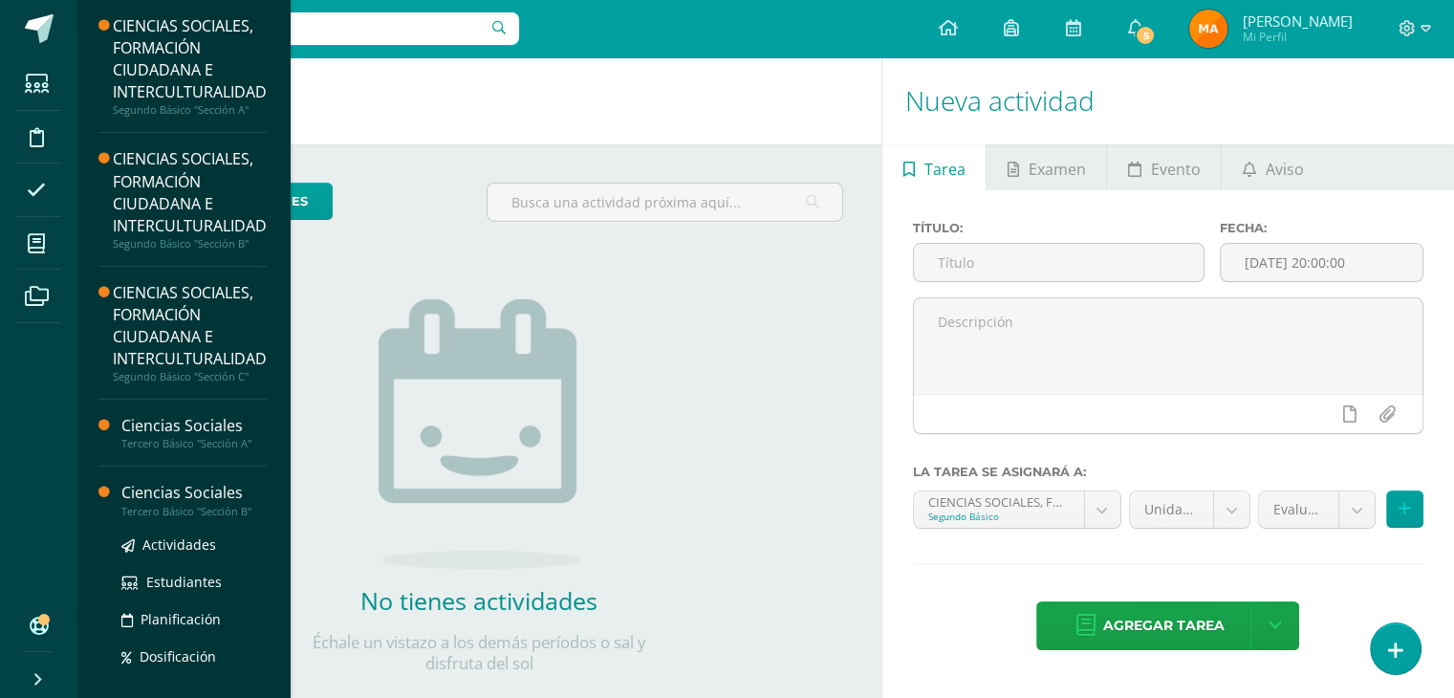
click at [152, 501] on div "Ciencias Sociales" at bounding box center [193, 493] width 145 height 22
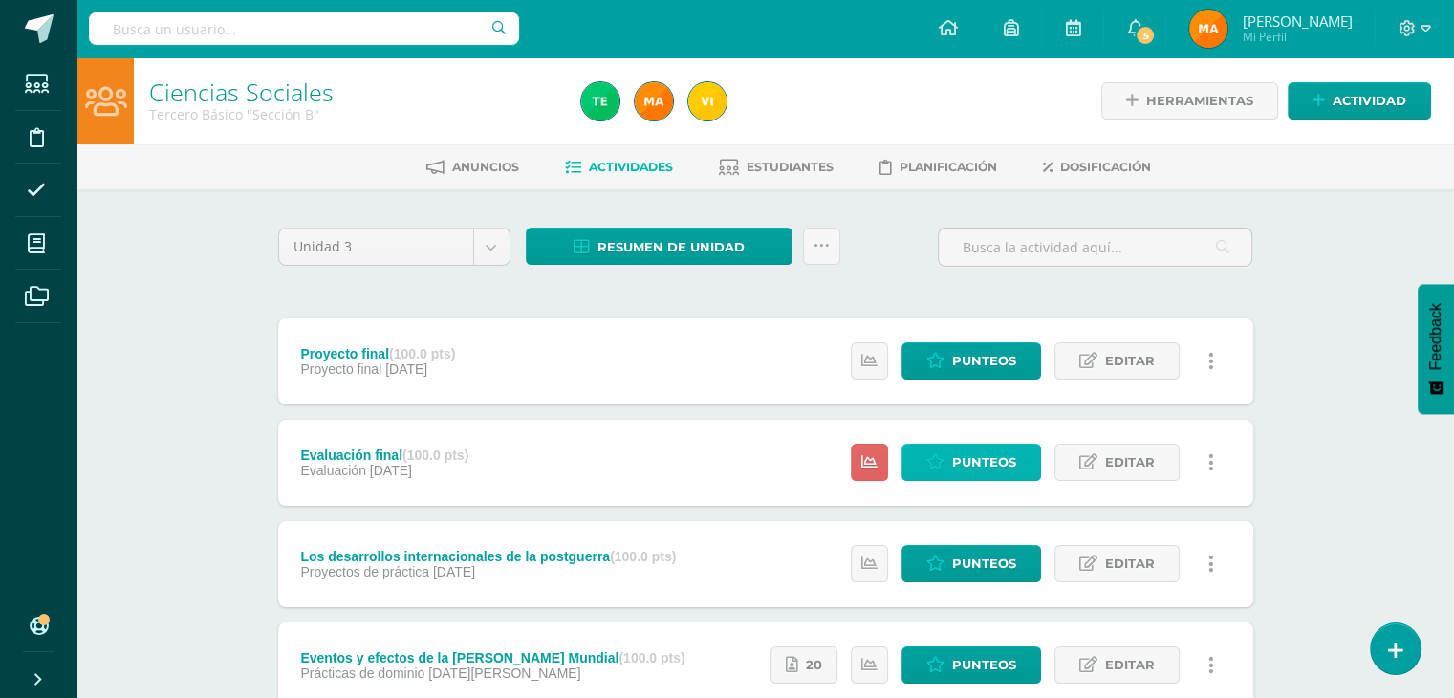
click at [970, 451] on span "Punteos" at bounding box center [984, 461] width 64 height 35
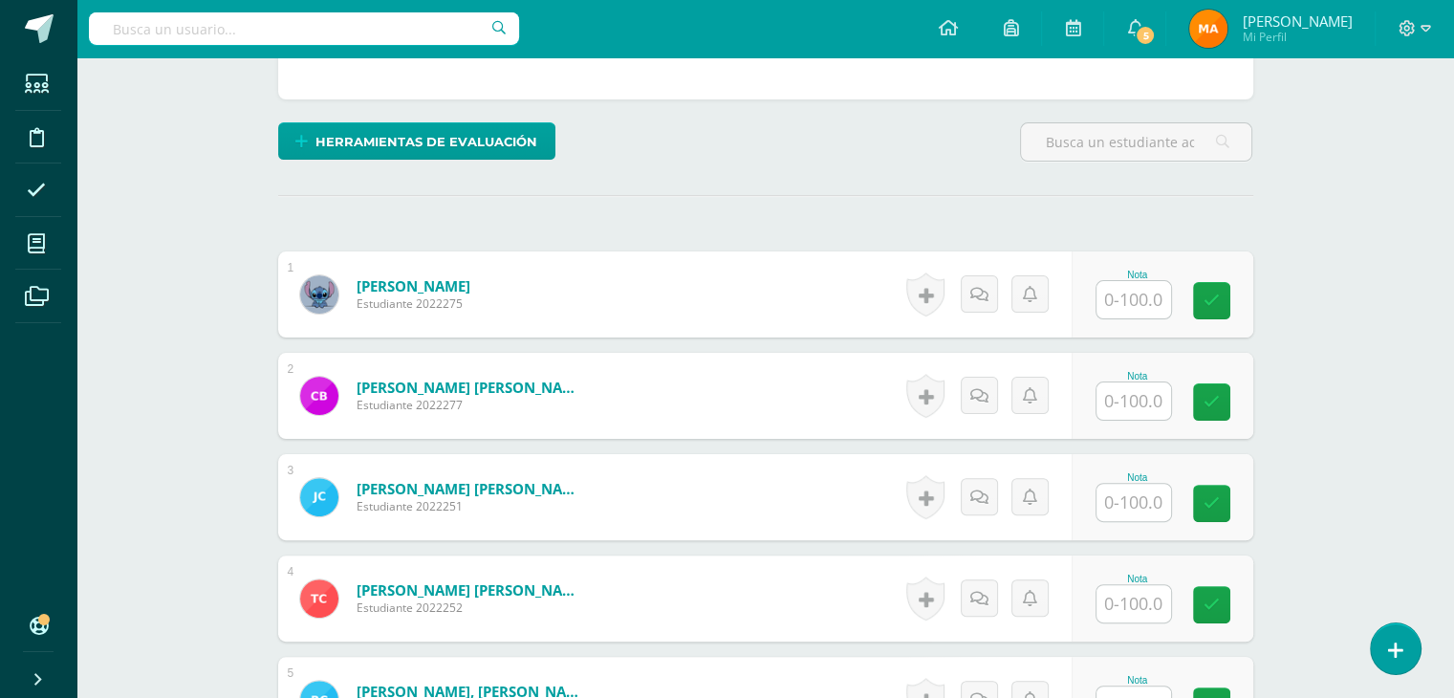
scroll to position [414, 0]
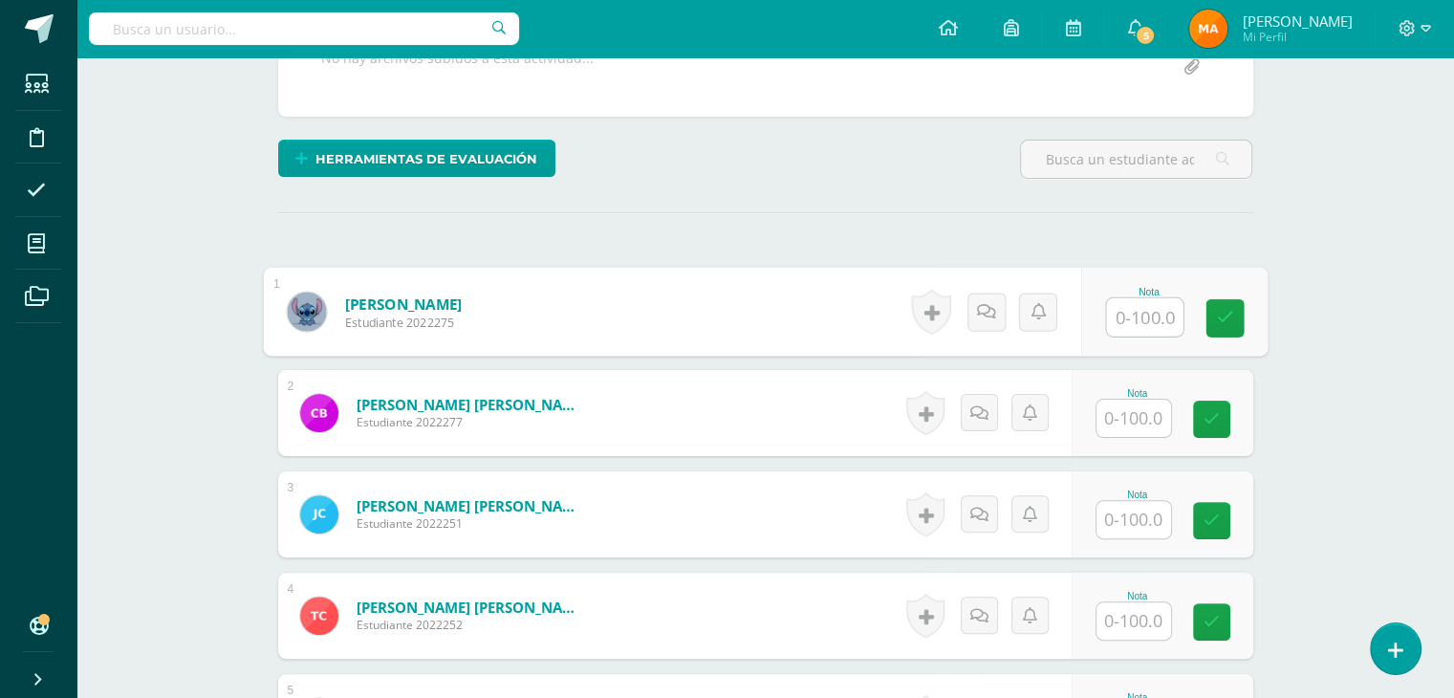
click at [1126, 307] on input "text" at bounding box center [1144, 317] width 76 height 38
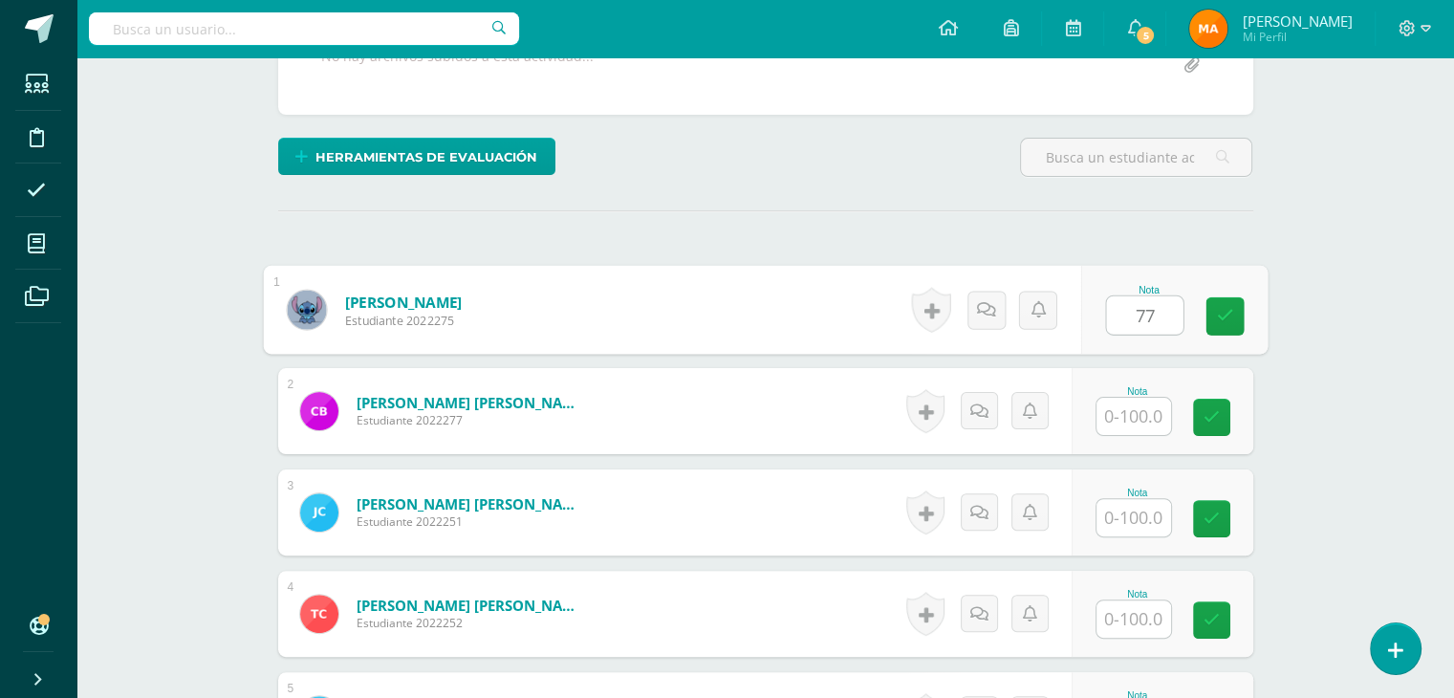
type input "77"
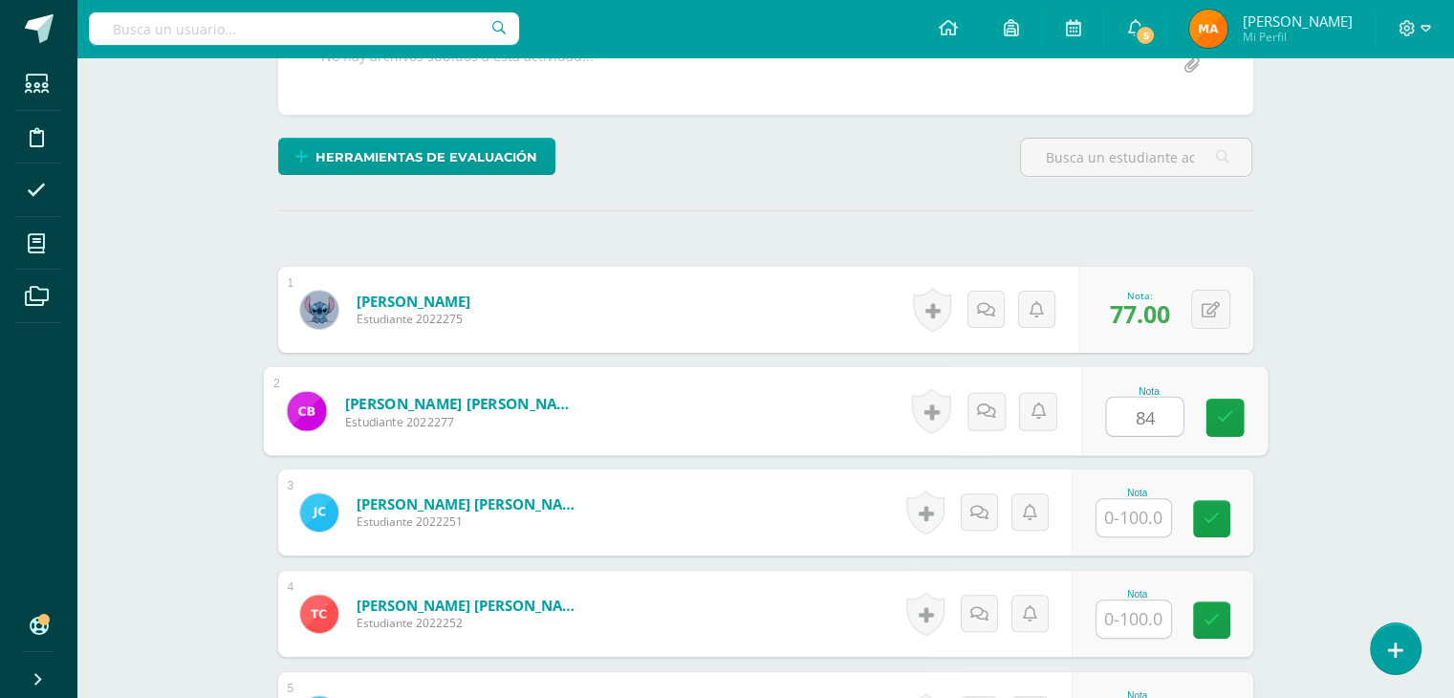
type input "84"
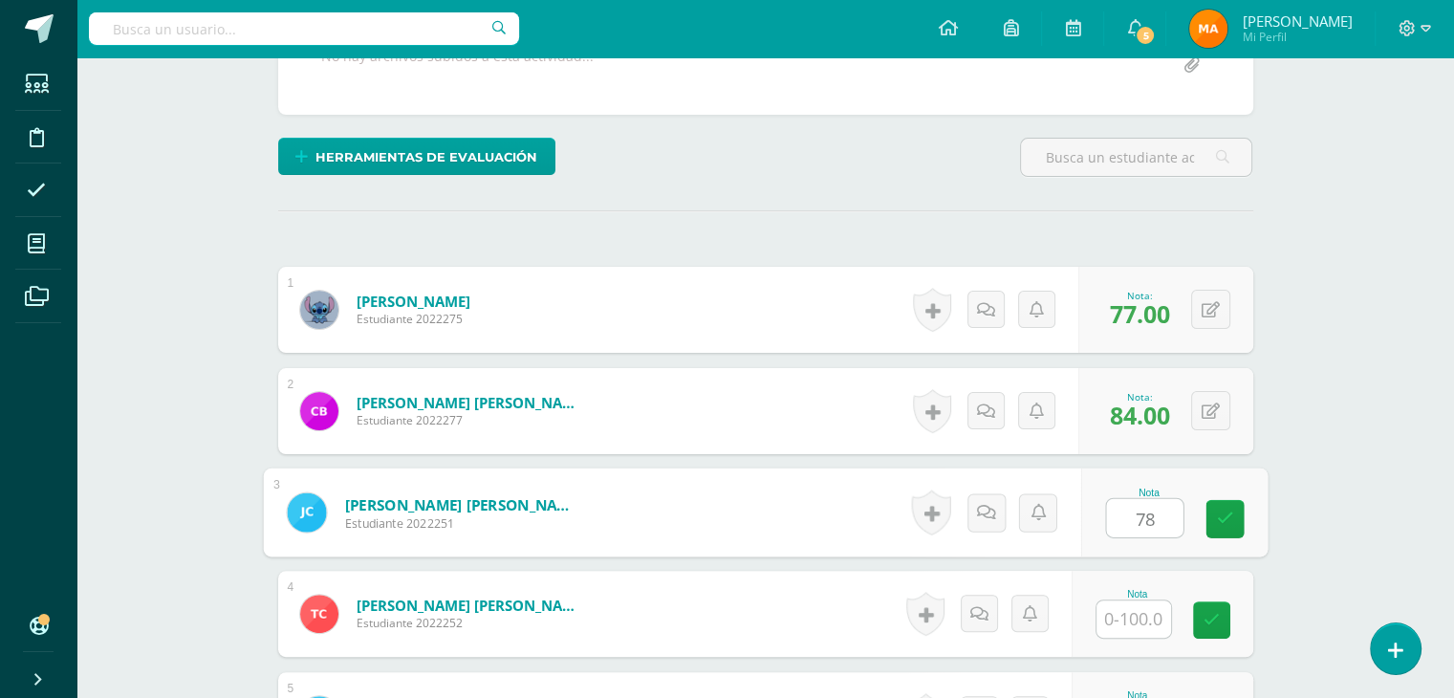
type input "78"
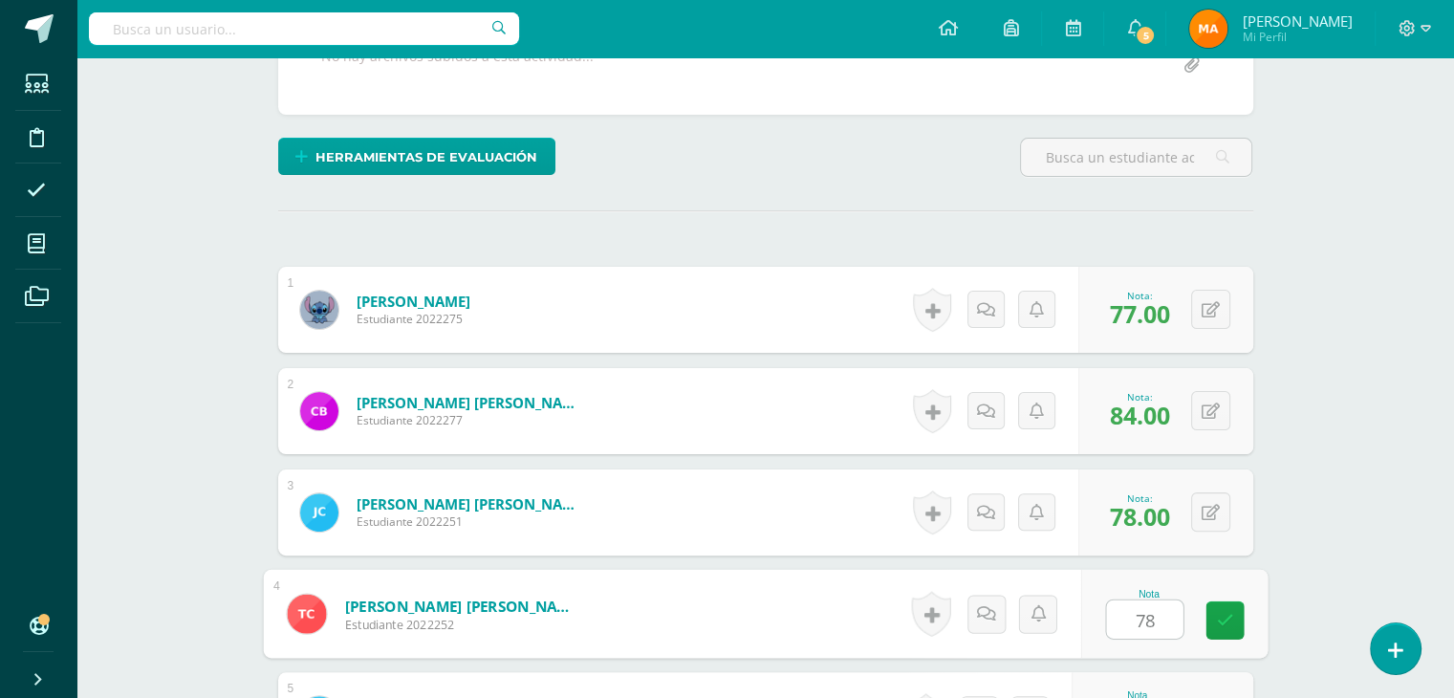
type input "78"
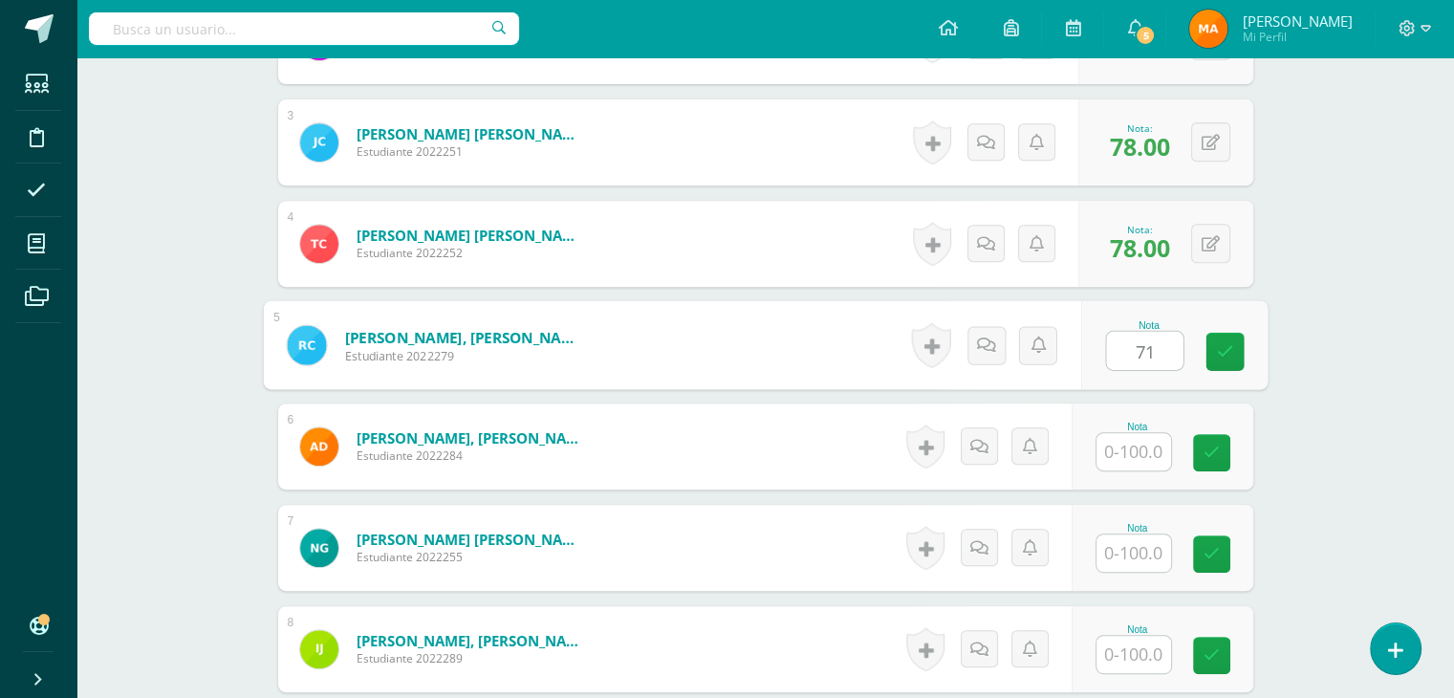
type input "71"
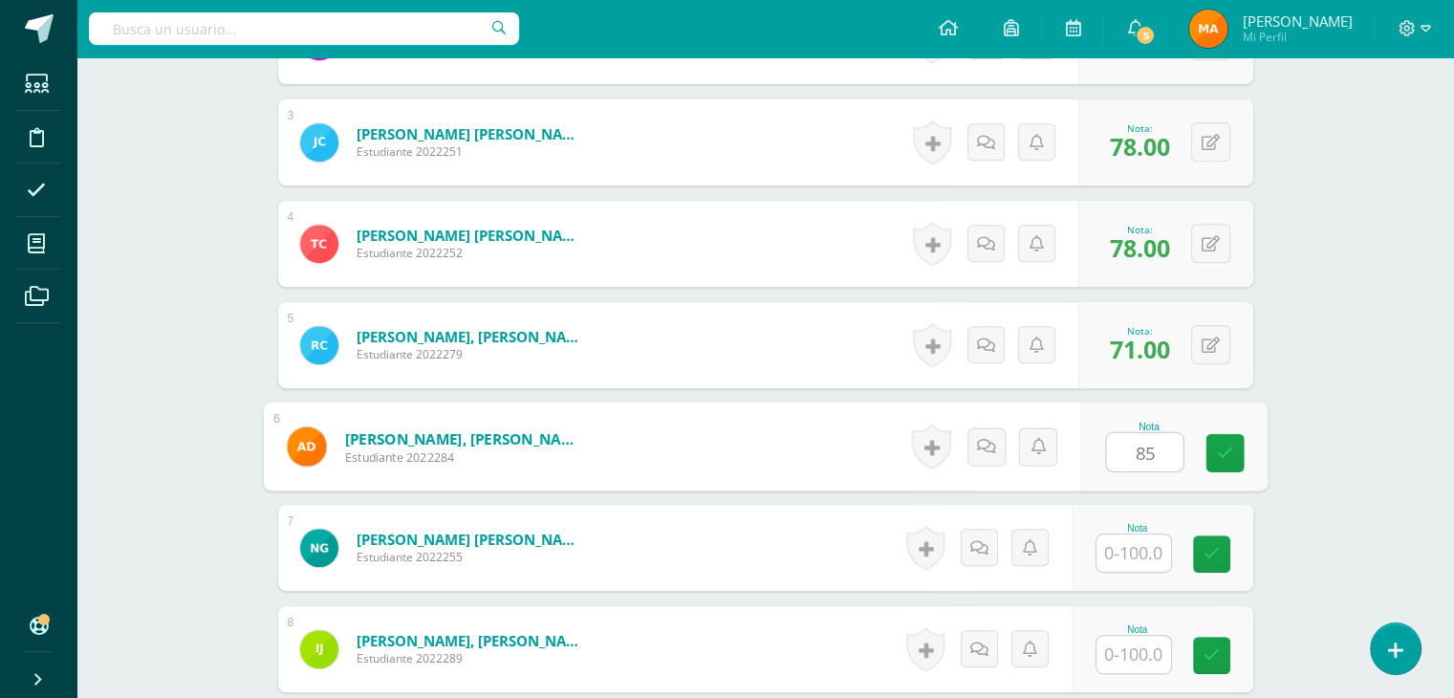
type input "85"
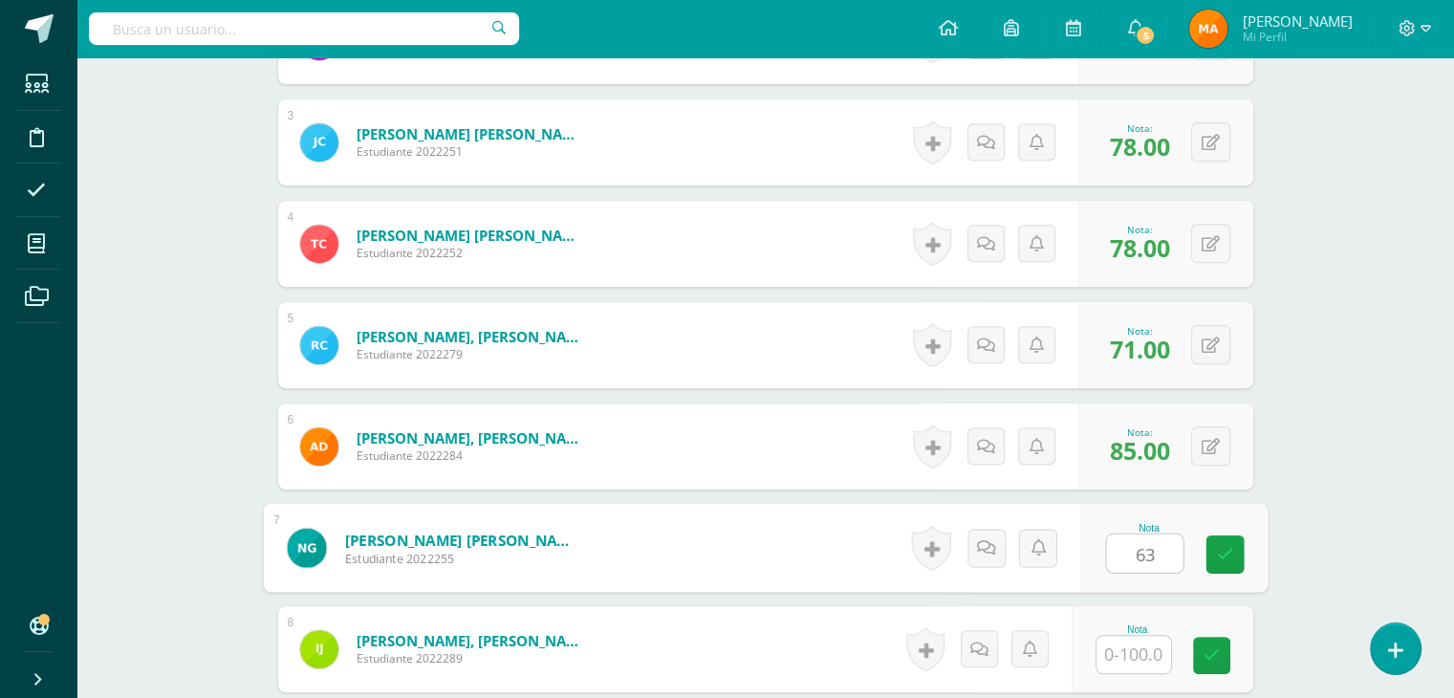
type input "63"
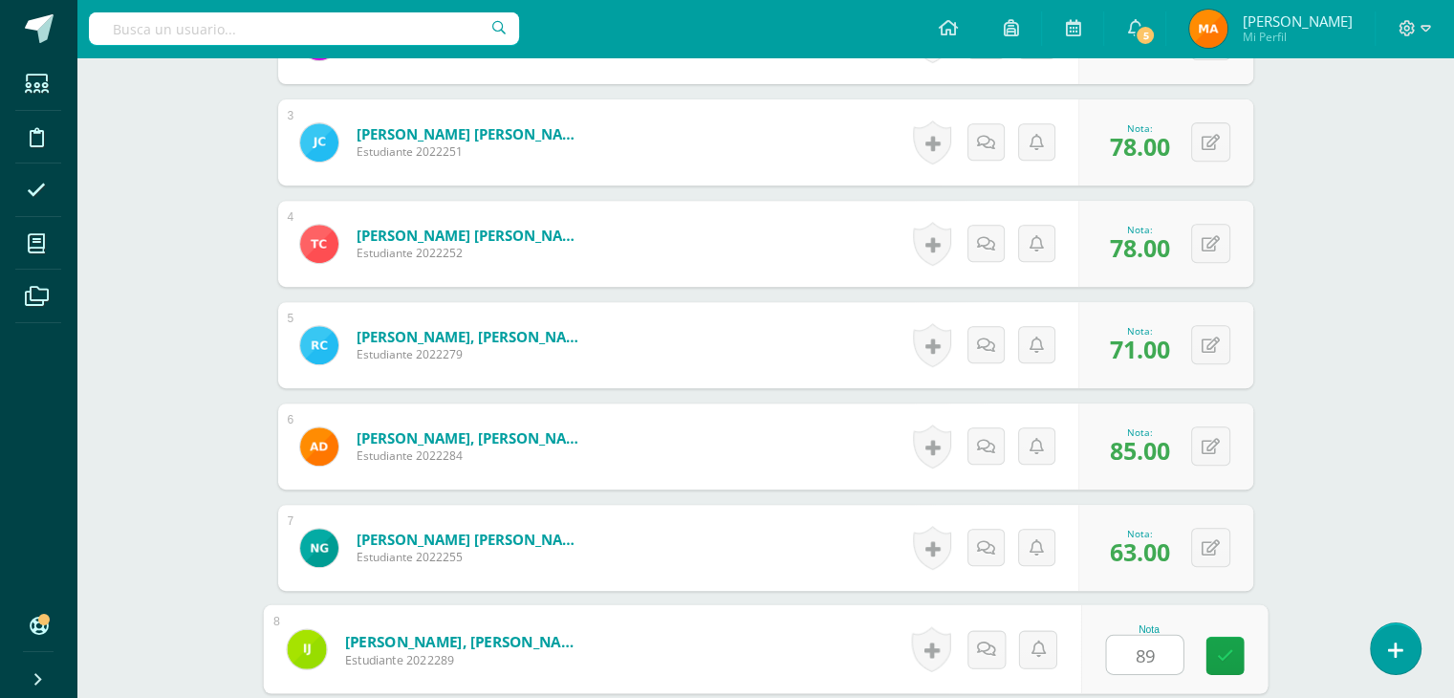
type input "89"
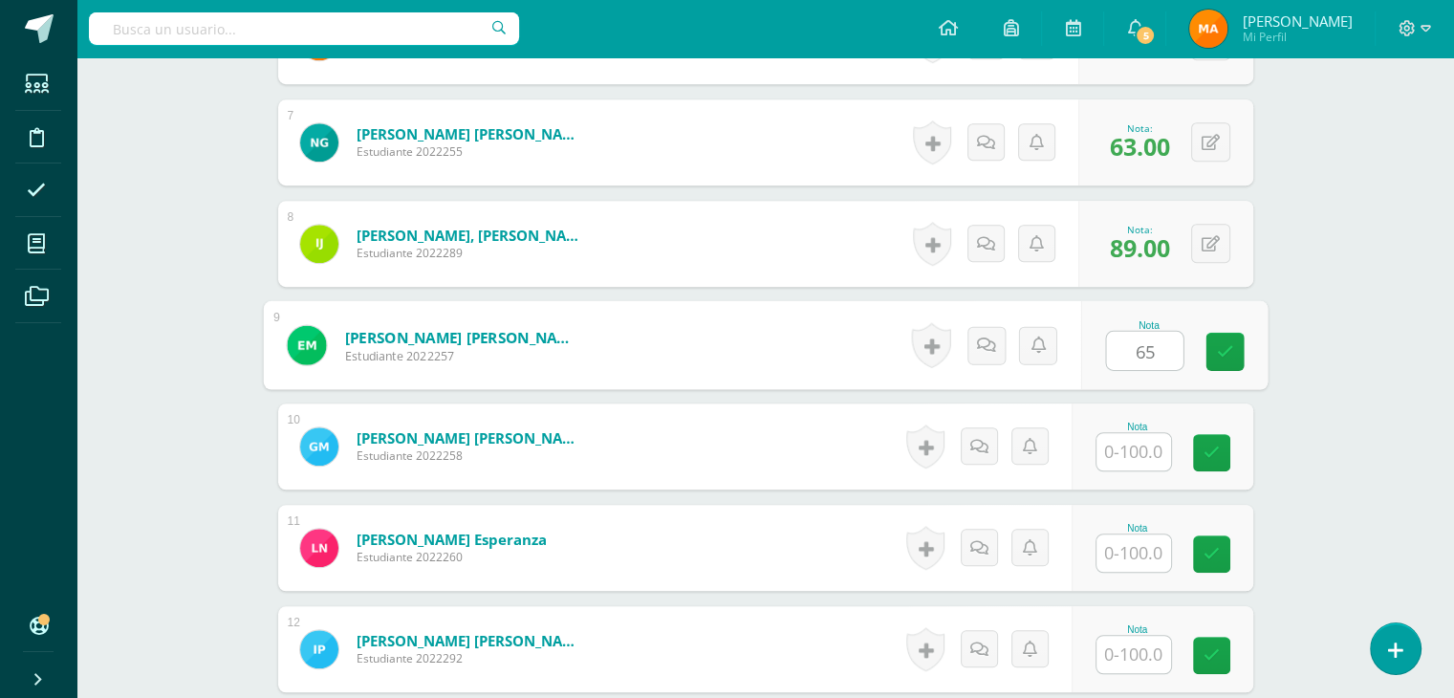
type input "65"
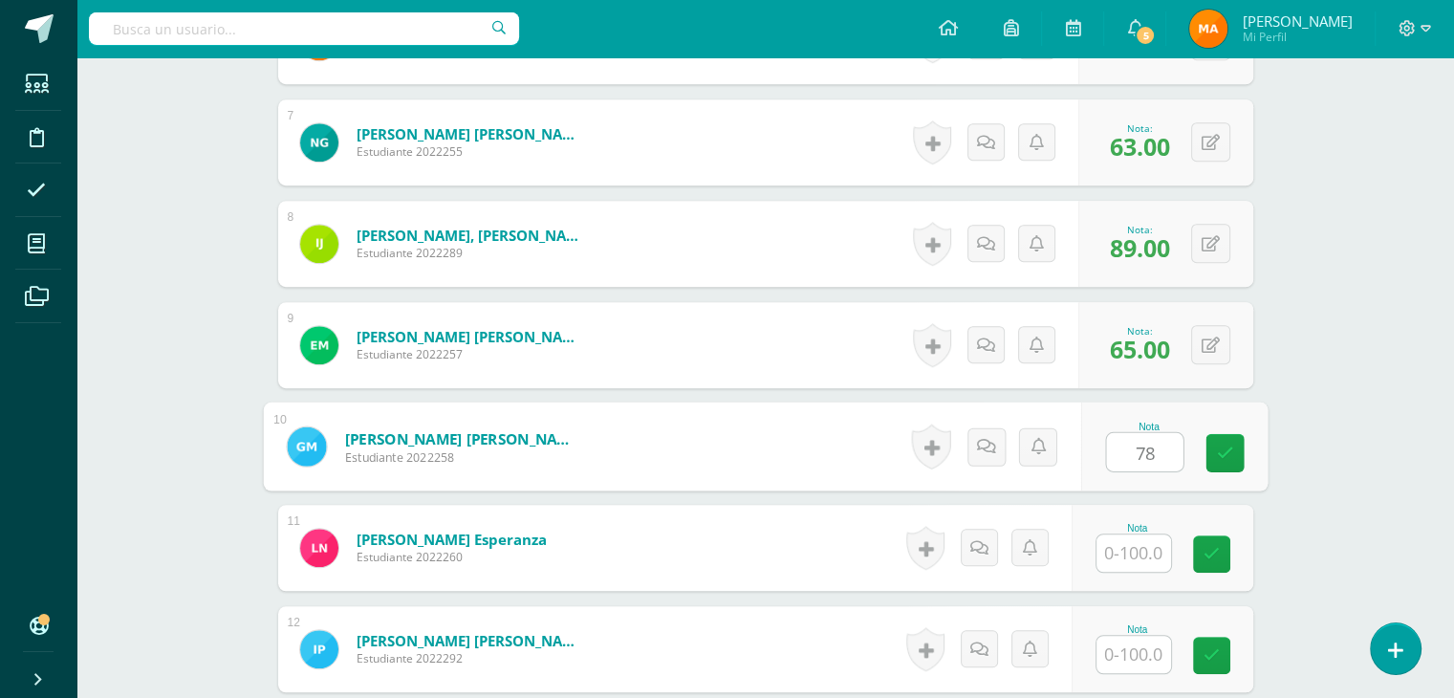
type input "78"
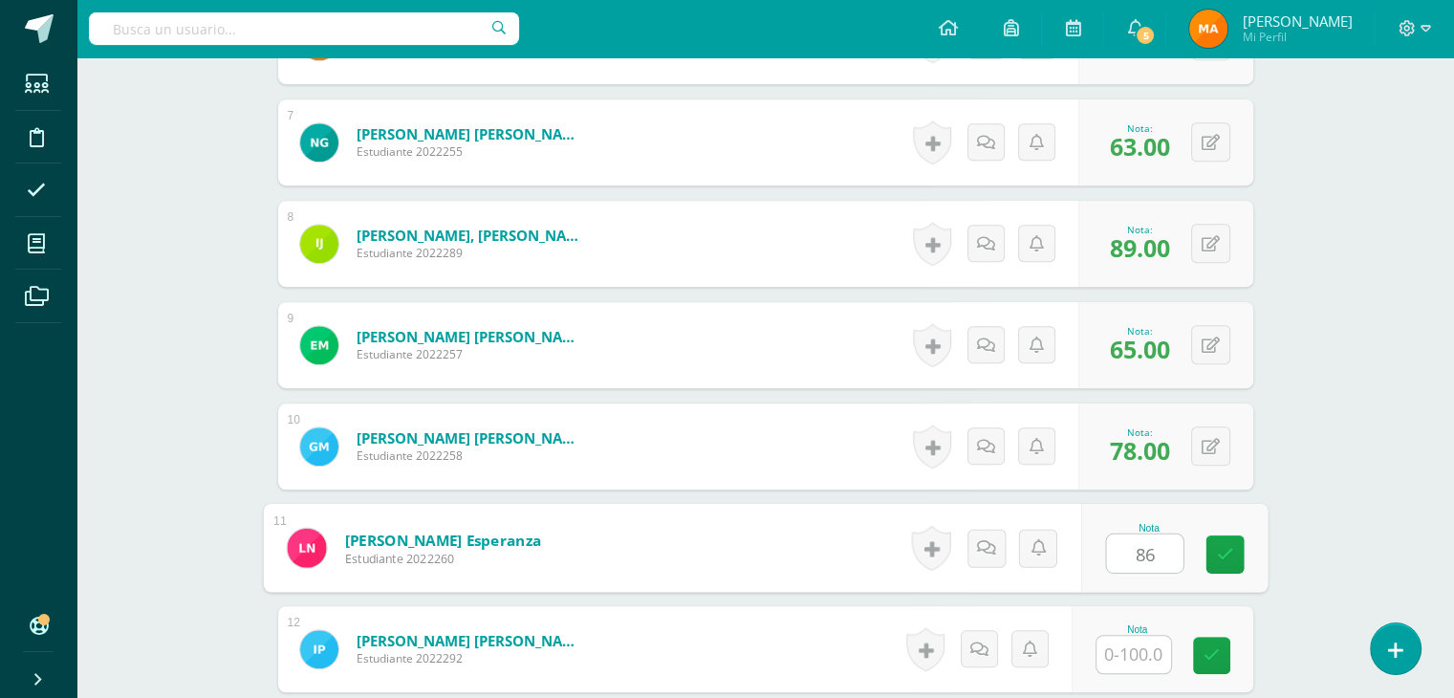
type input "86"
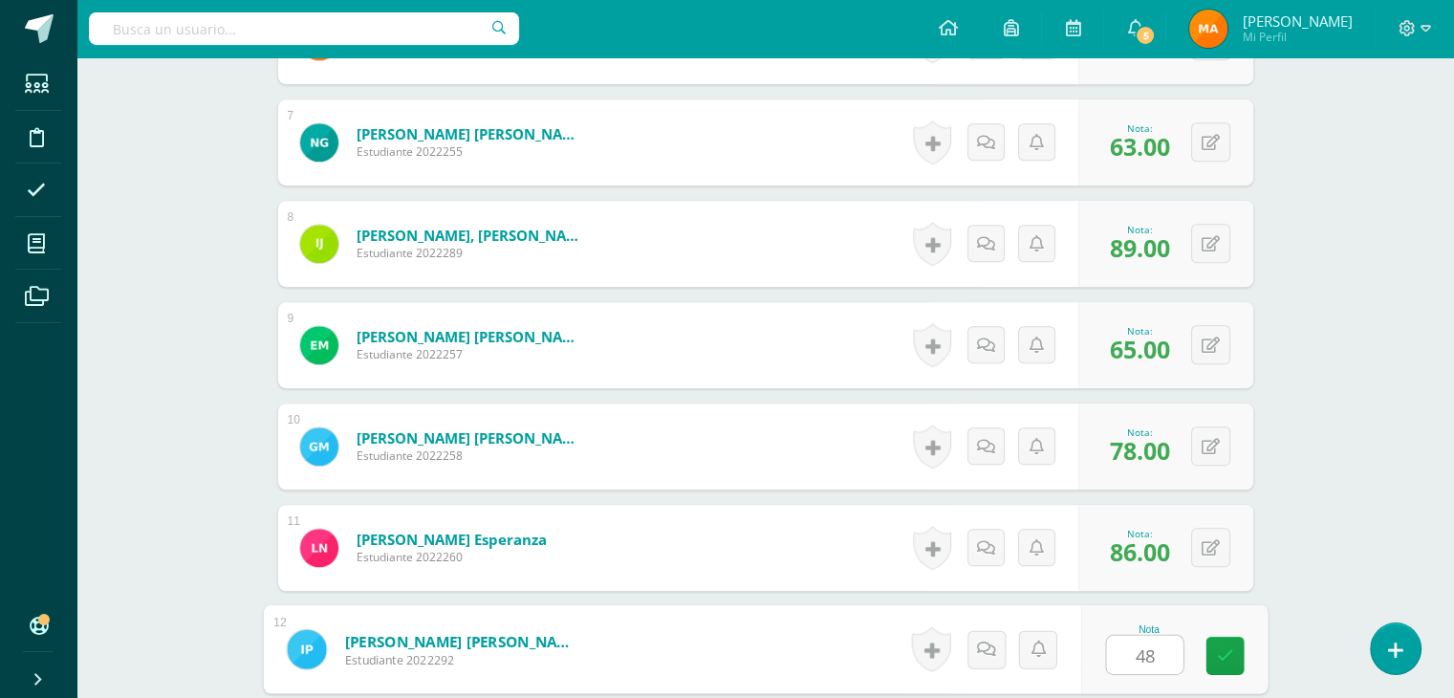
type input "48"
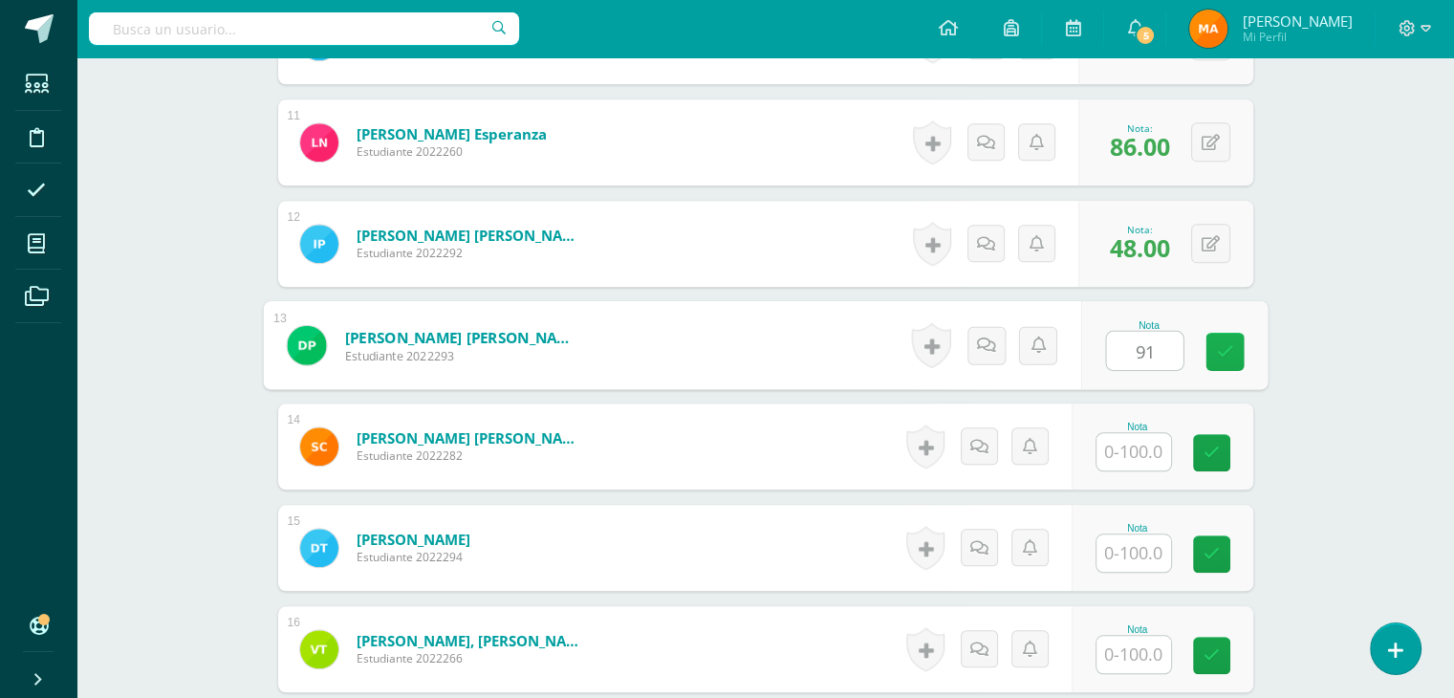
type input "91"
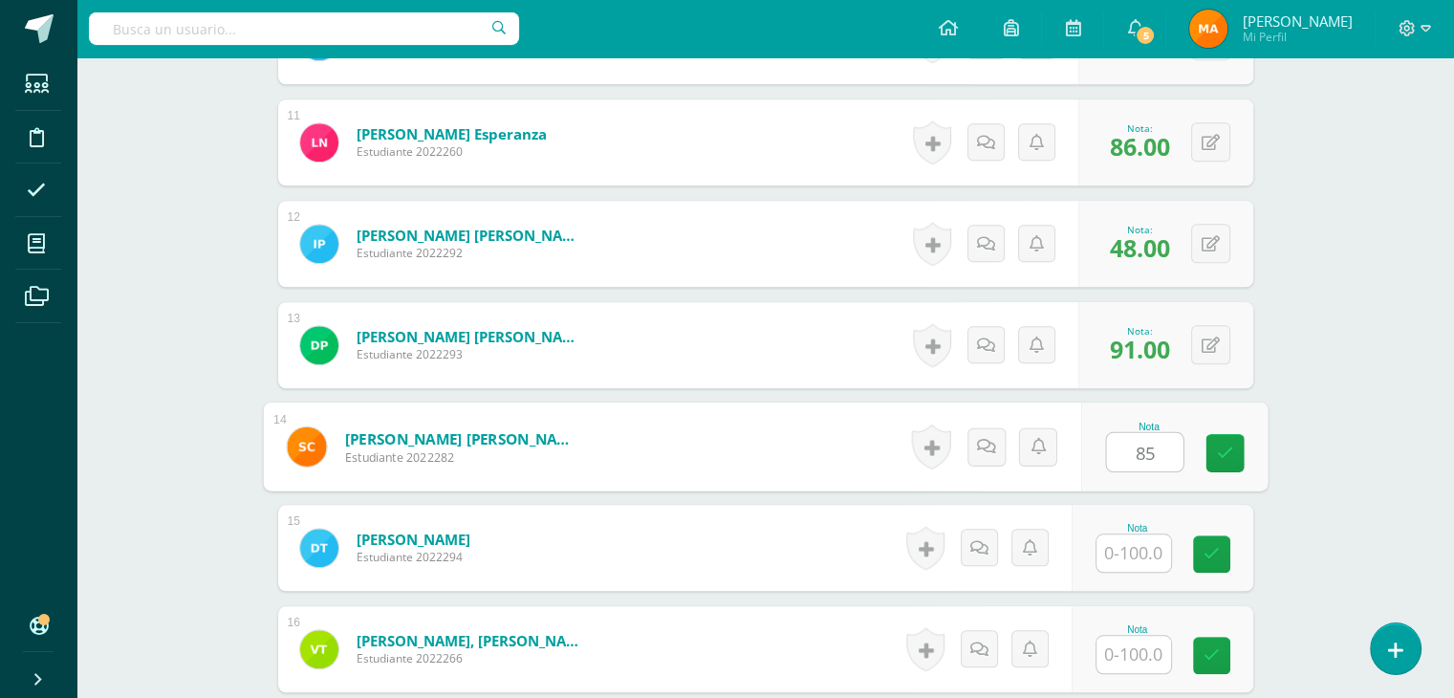
type input "85"
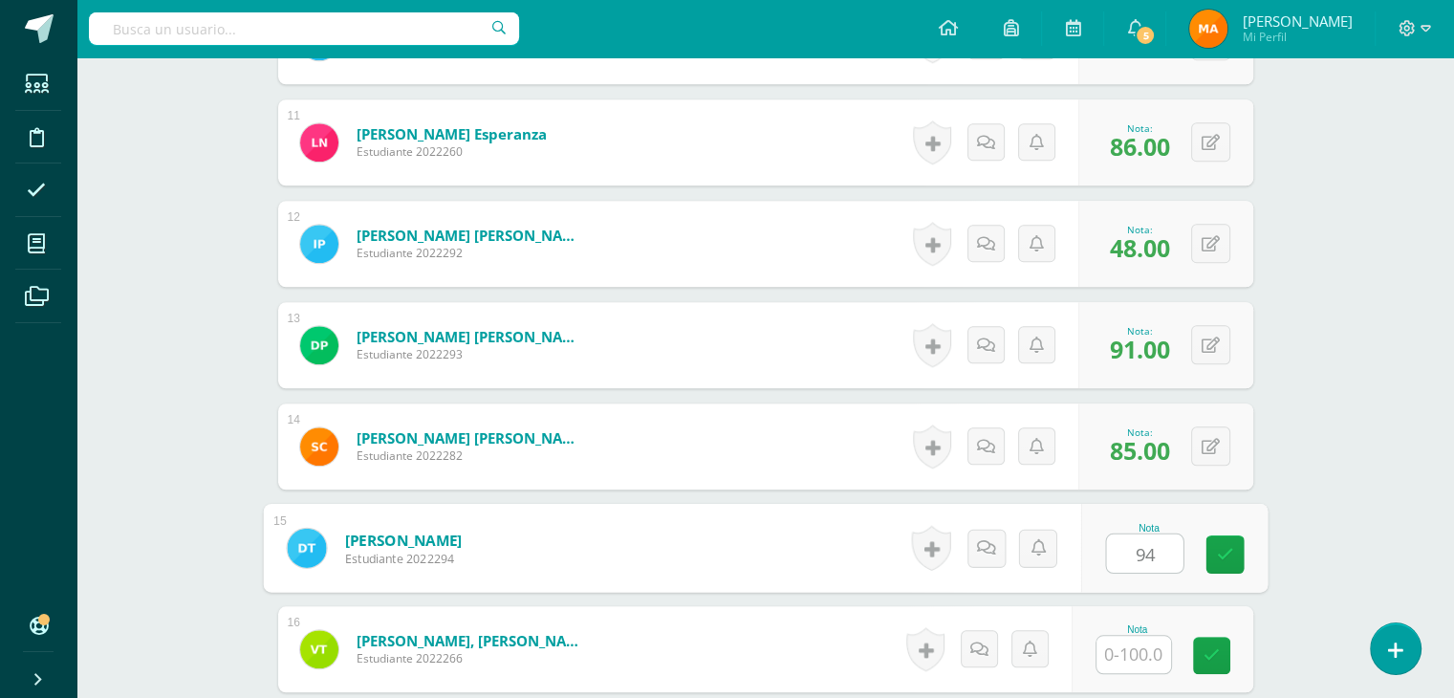
type input "94"
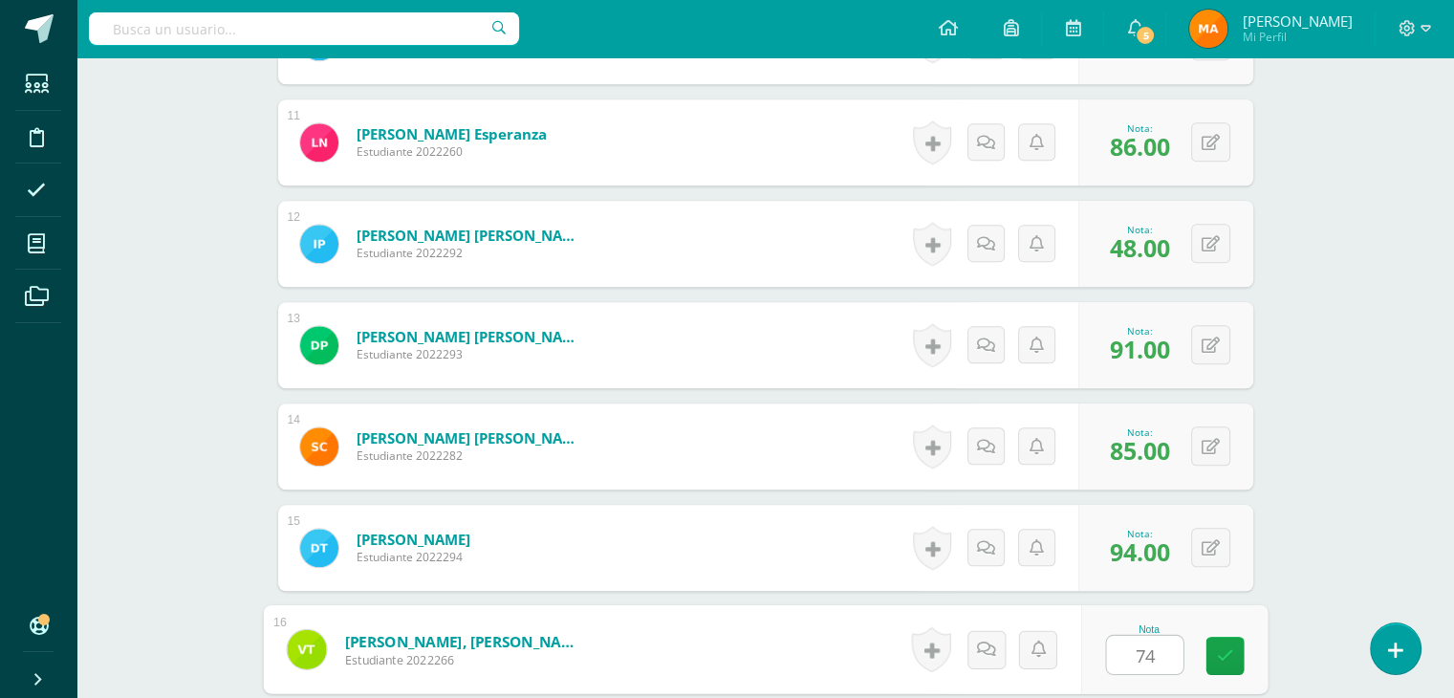
type input "74"
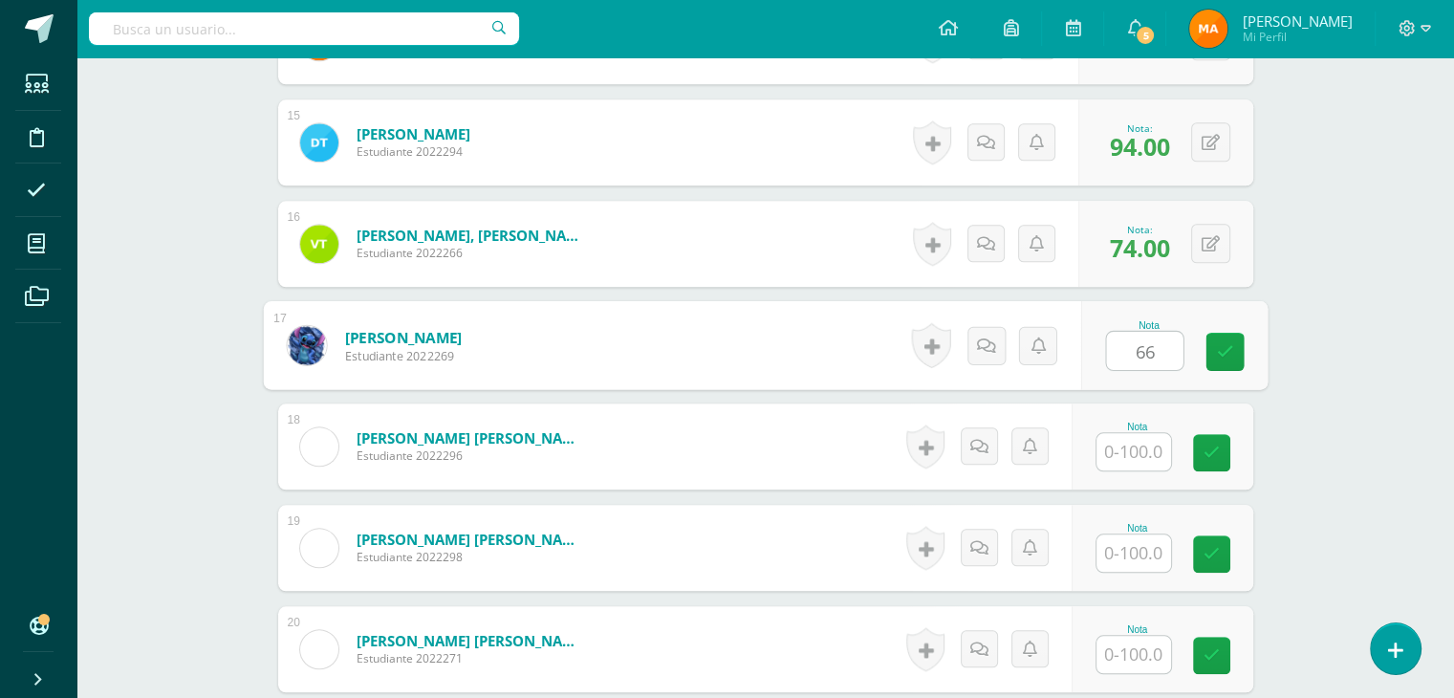
type input "66"
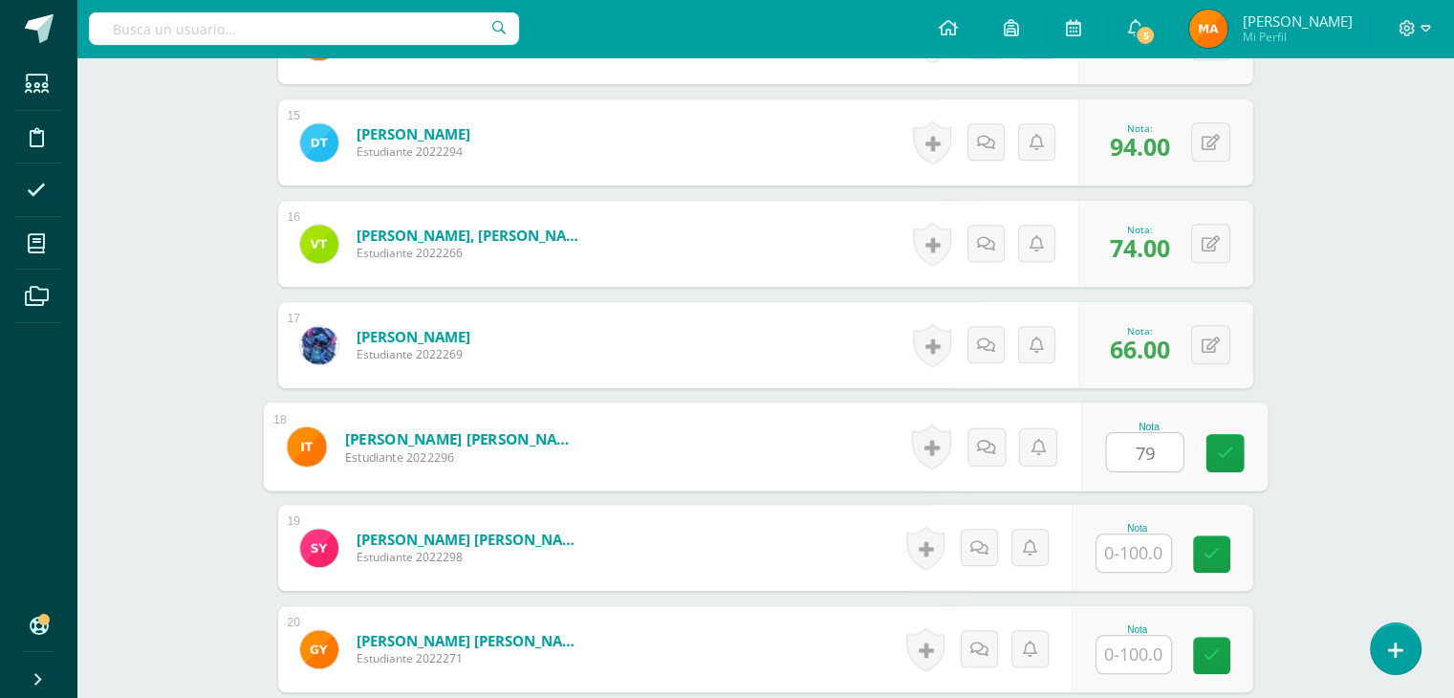
type input "79"
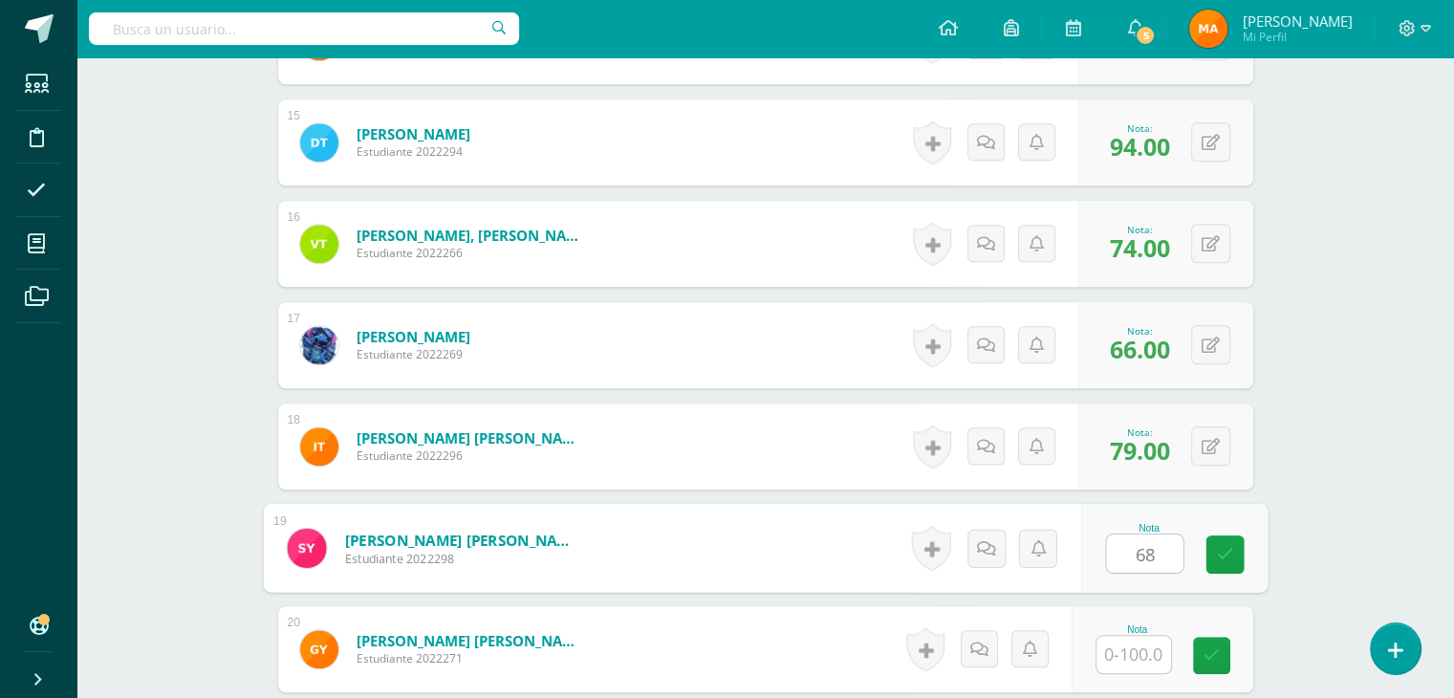
type input "68"
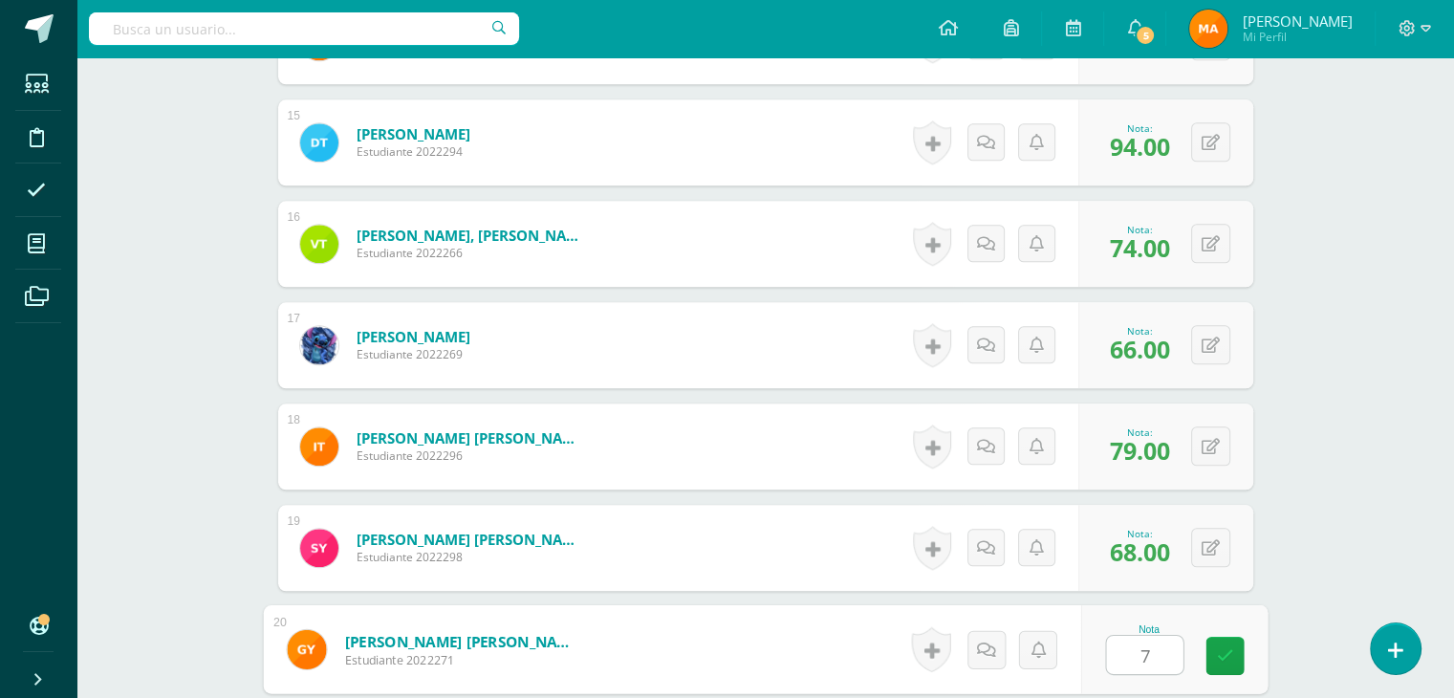
type input "76"
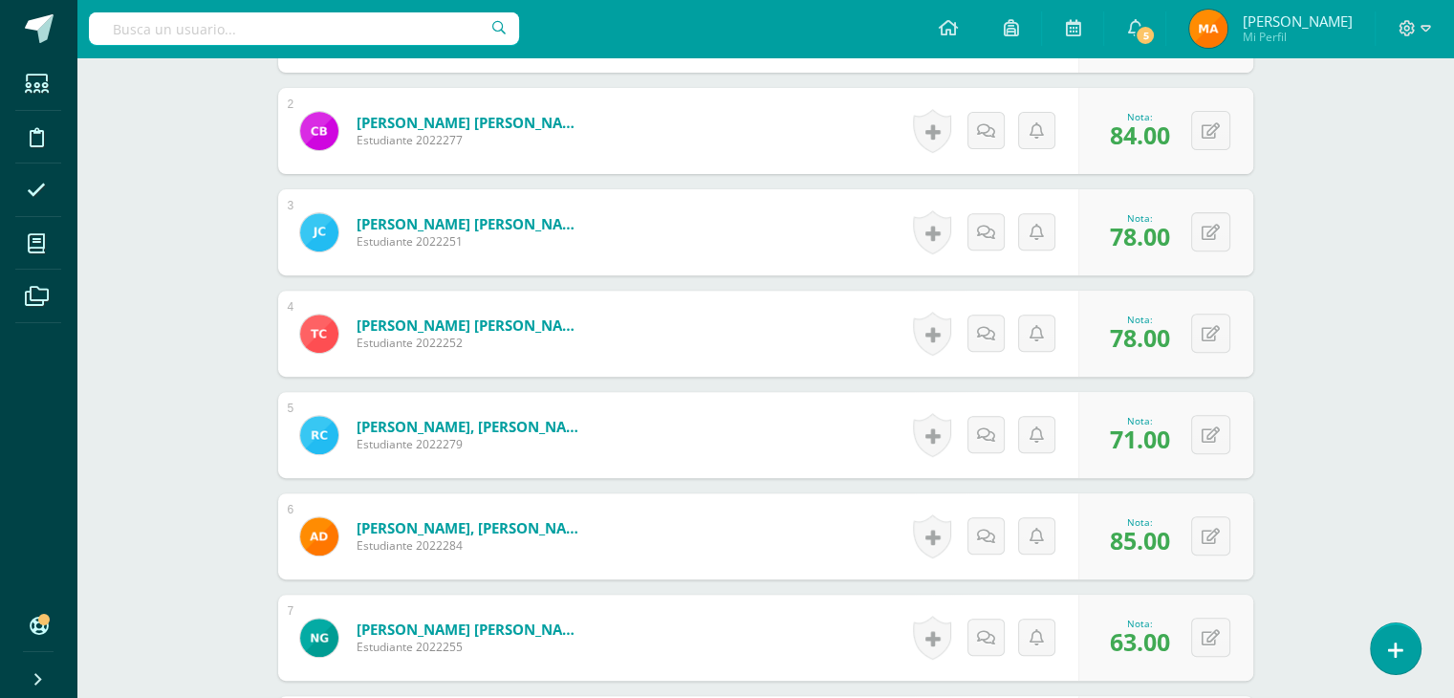
scroll to position [0, 0]
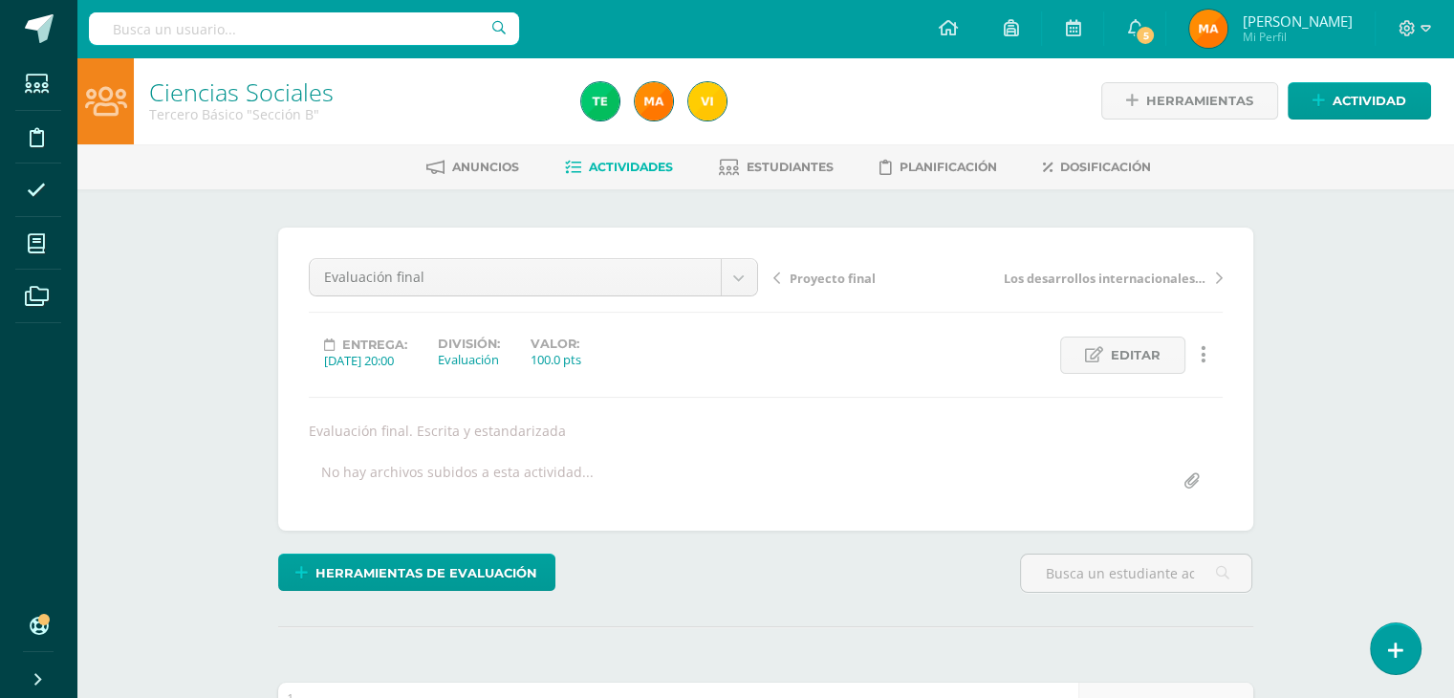
click at [607, 169] on span "Actividades" at bounding box center [631, 167] width 84 height 14
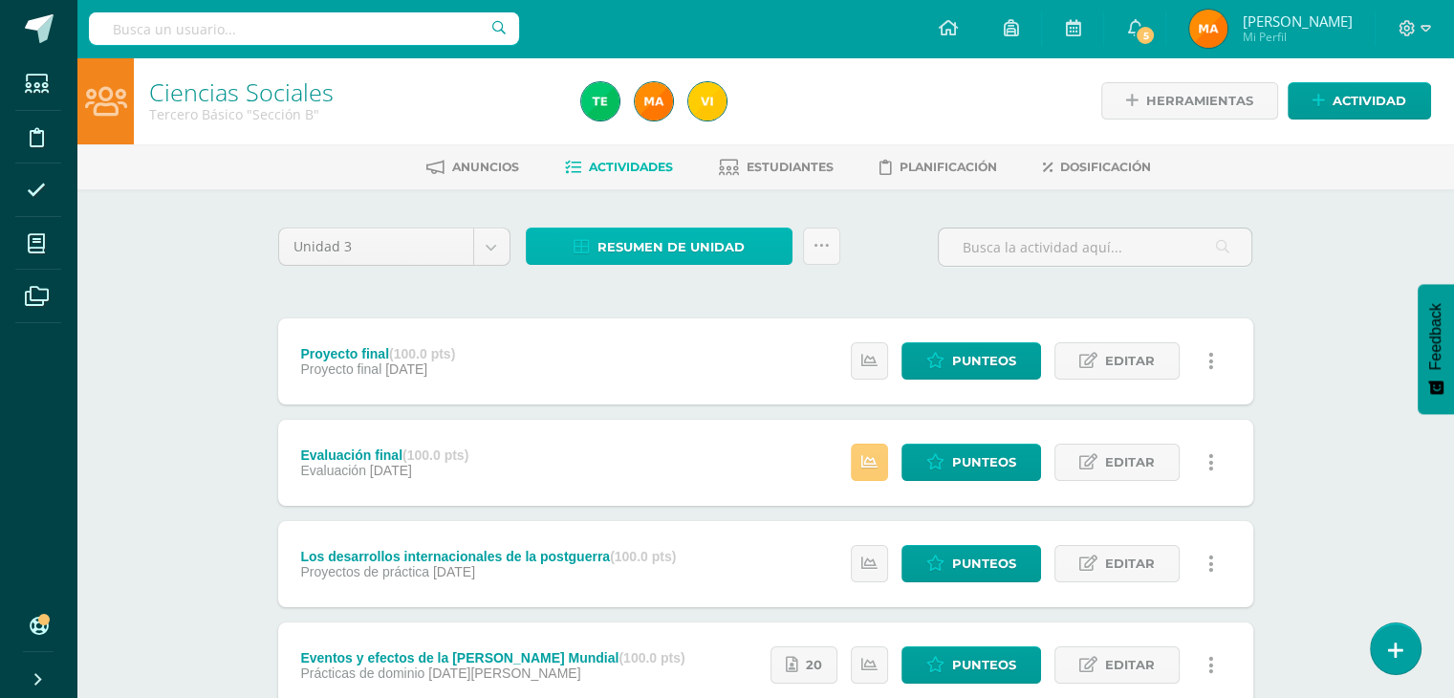
click at [707, 242] on span "Resumen de unidad" at bounding box center [670, 246] width 147 height 35
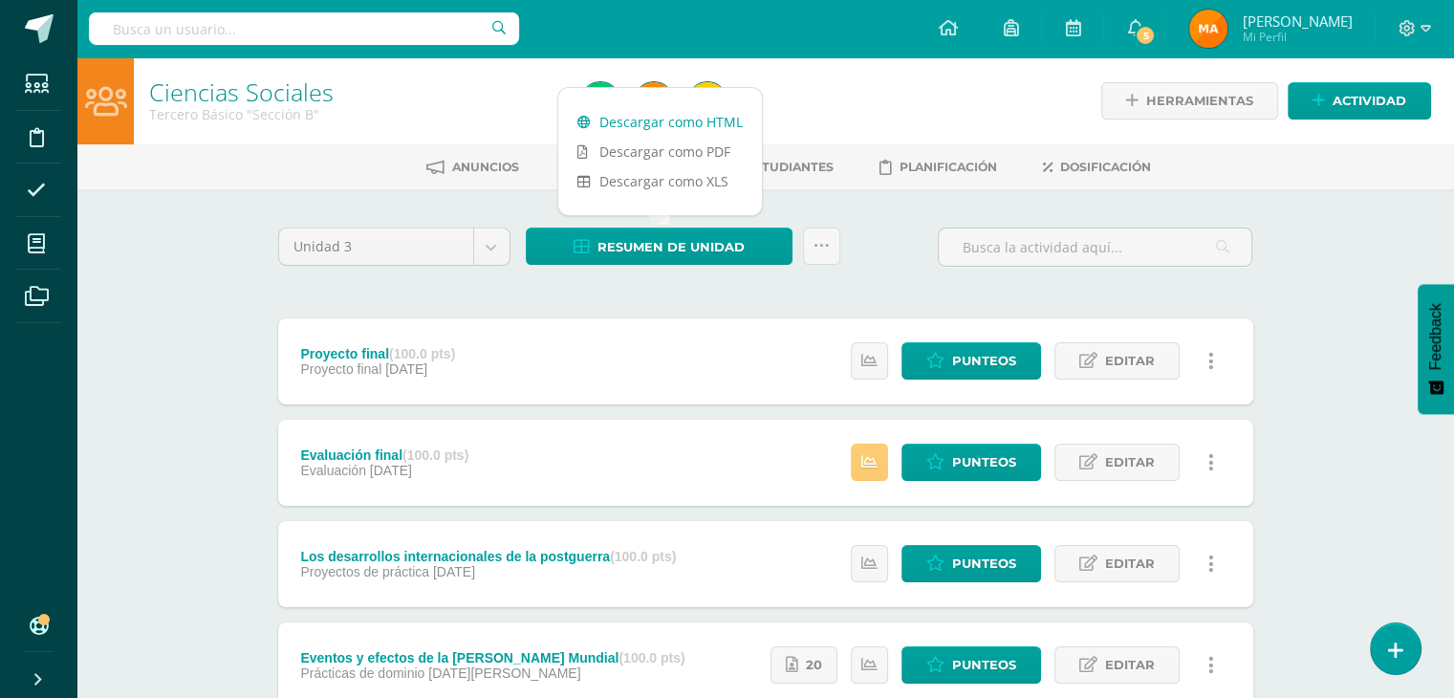
click at [688, 123] on link "Descargar como HTML" at bounding box center [660, 122] width 204 height 30
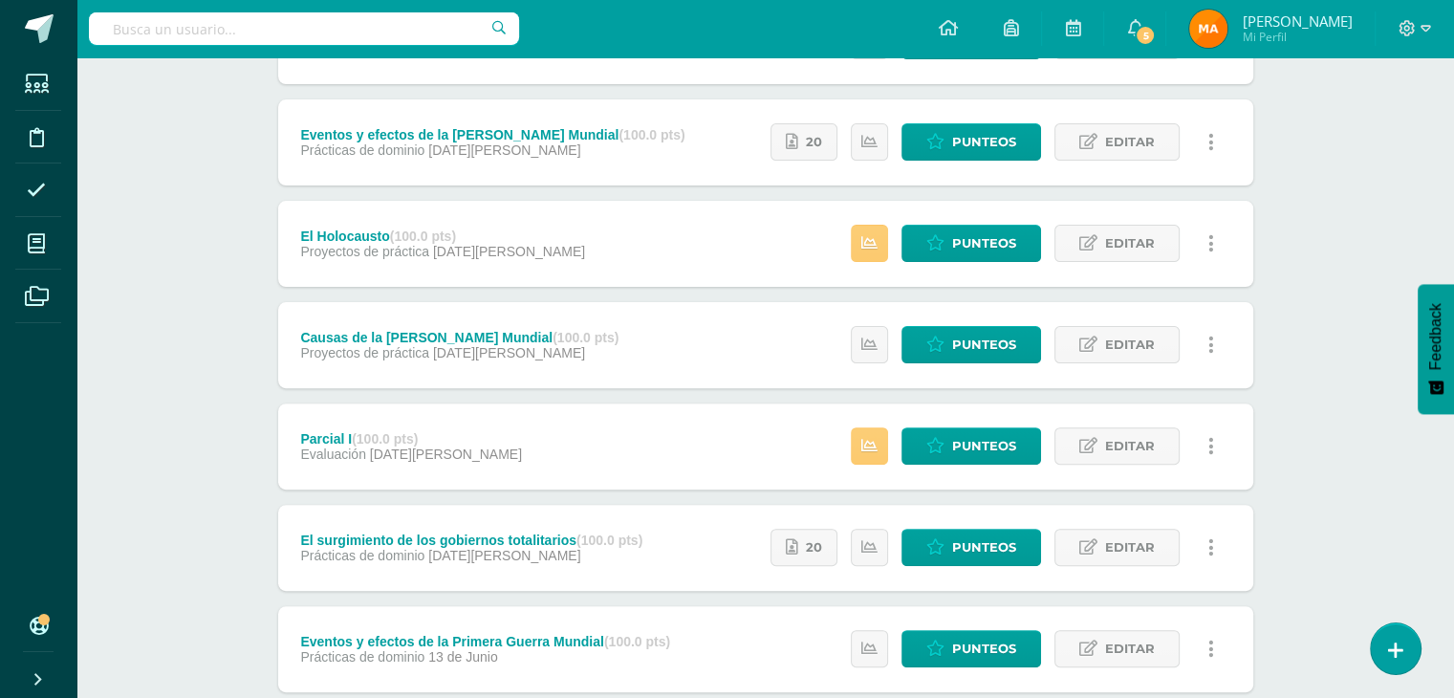
scroll to position [745, 0]
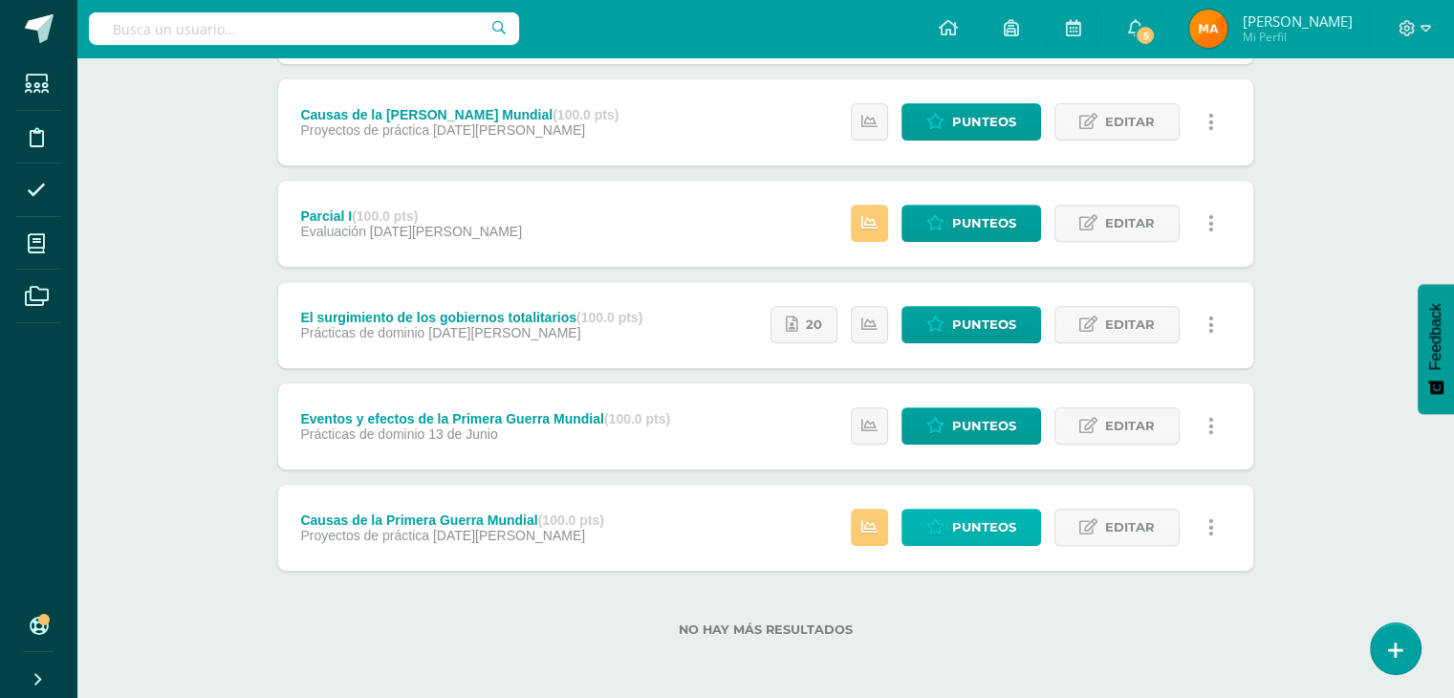
click at [967, 525] on span "Punteos" at bounding box center [984, 526] width 64 height 35
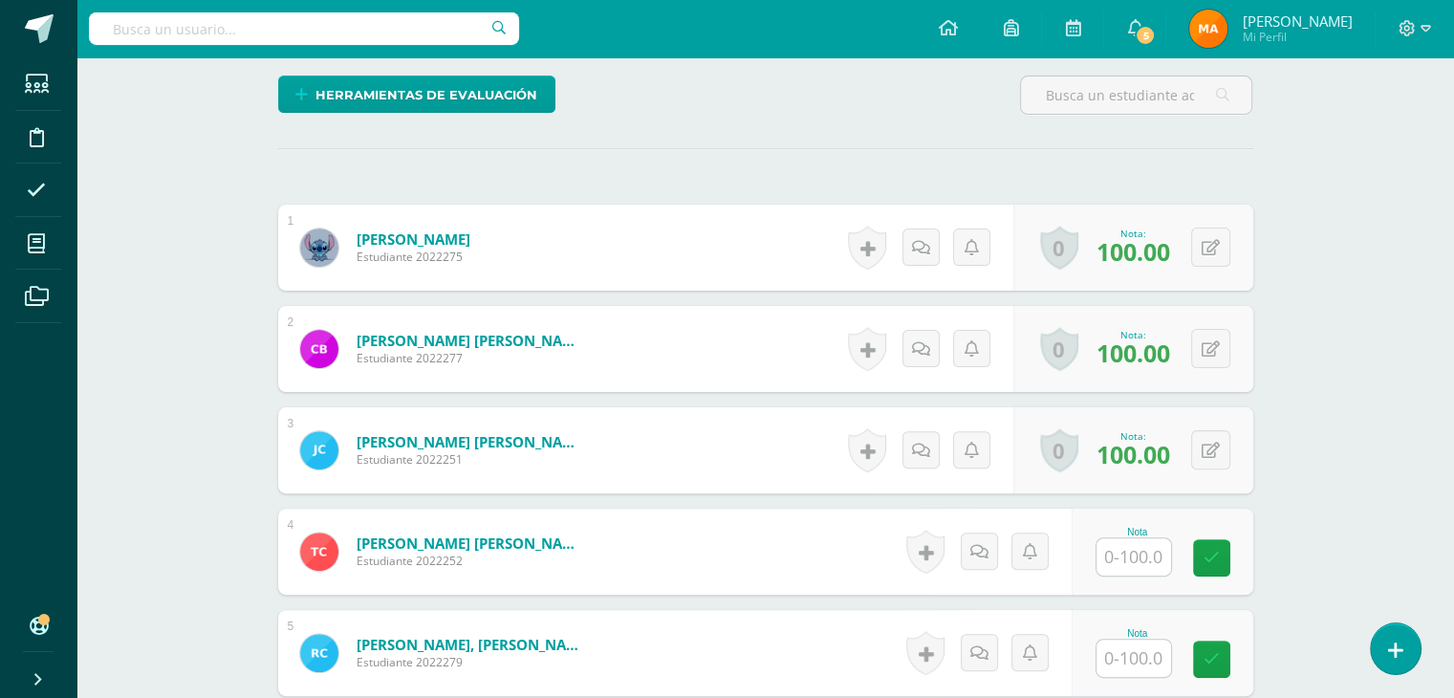
scroll to position [479, 0]
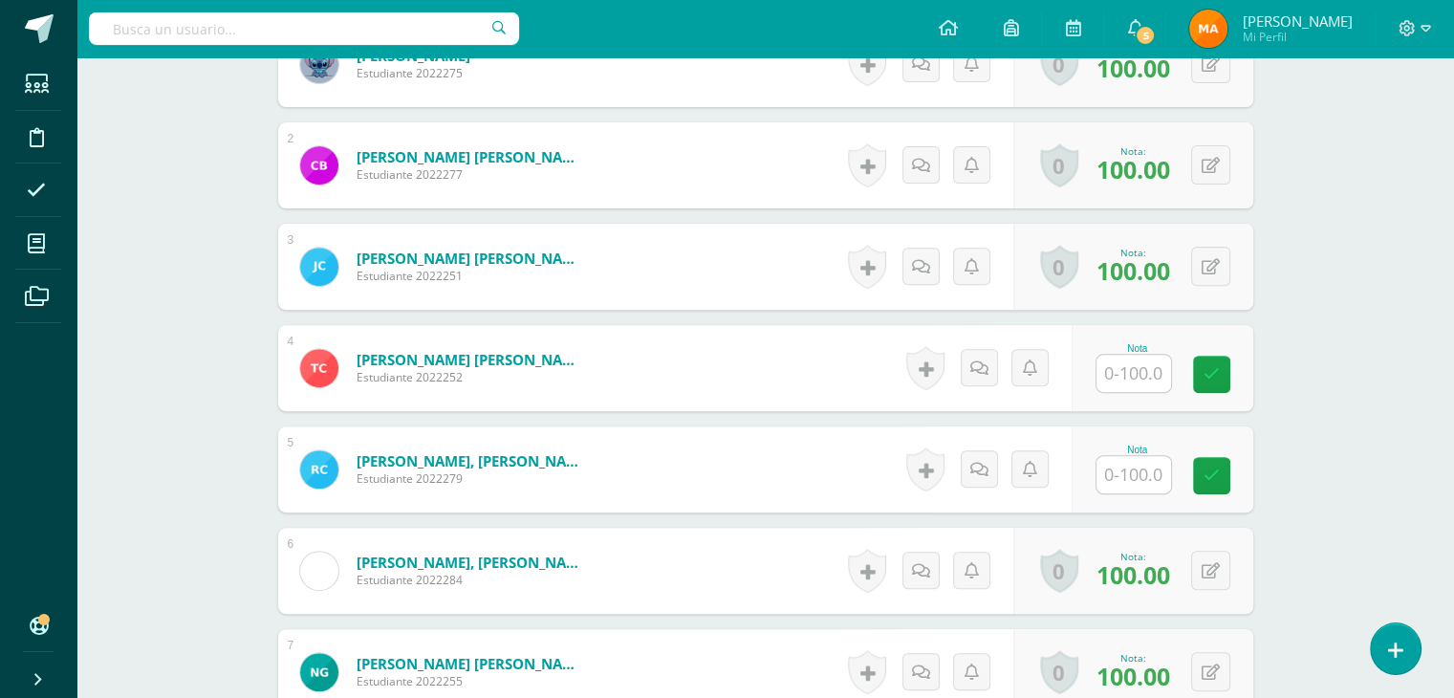
scroll to position [661, 0]
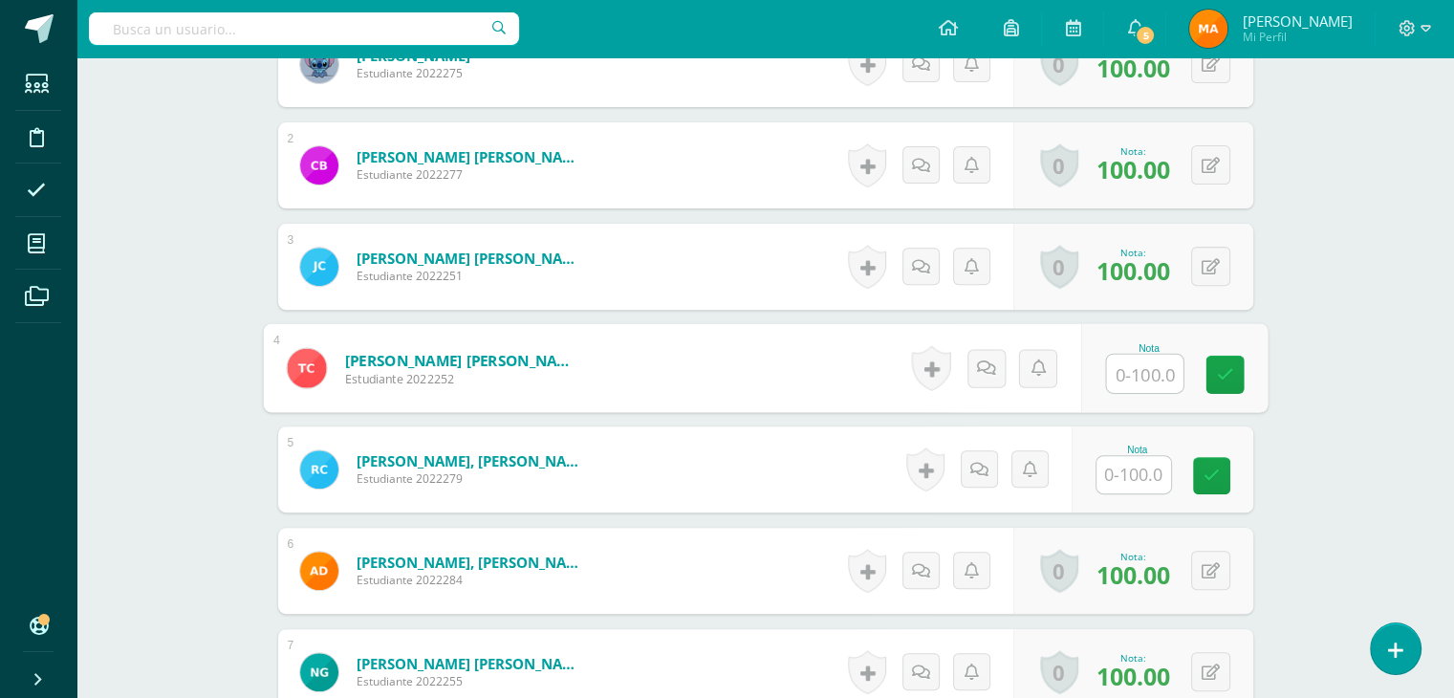
click at [1163, 387] on input "text" at bounding box center [1144, 374] width 76 height 38
type input "0"
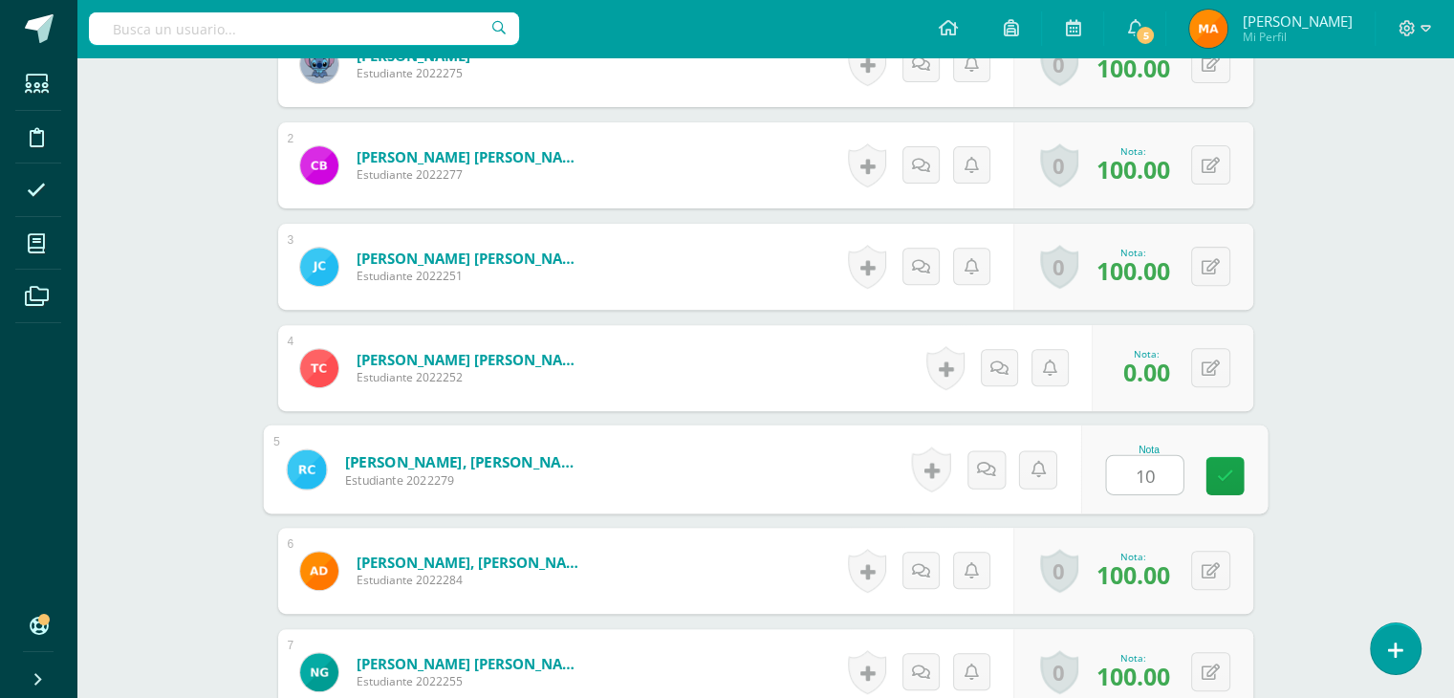
type input "100"
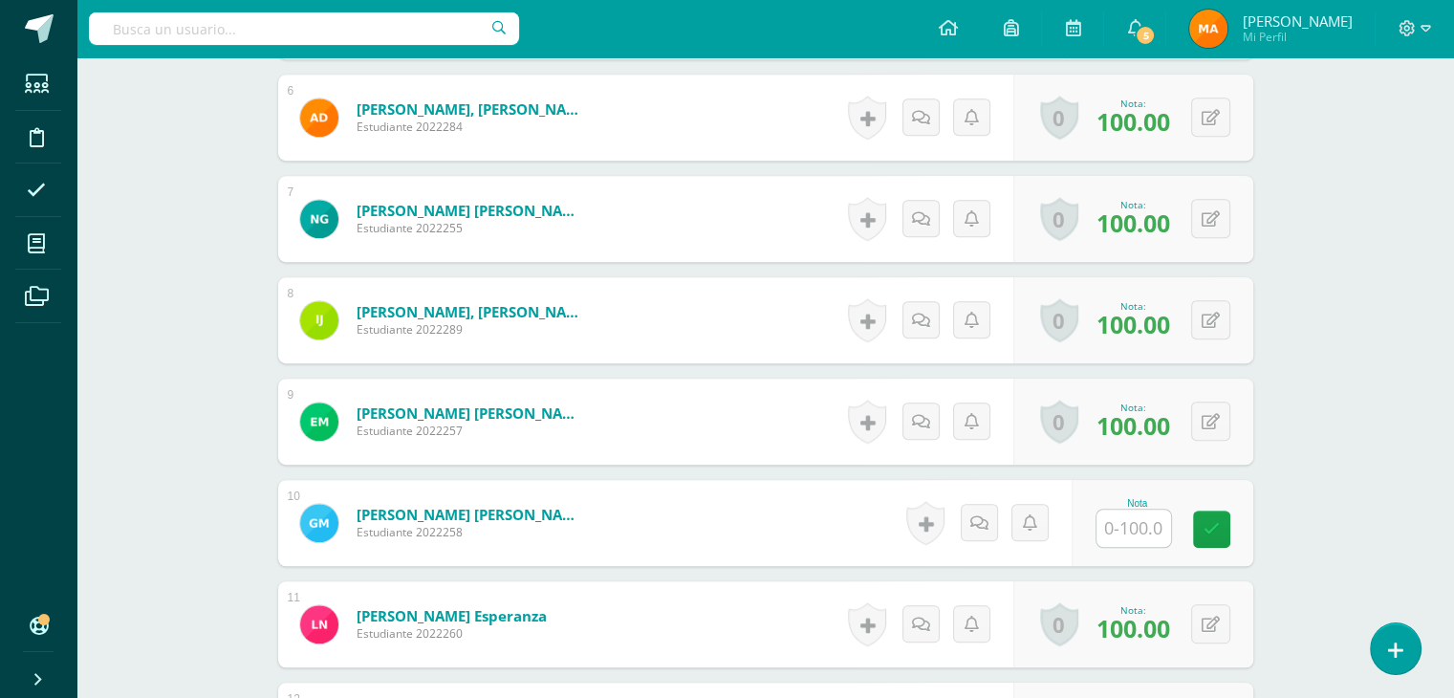
scroll to position [1181, 0]
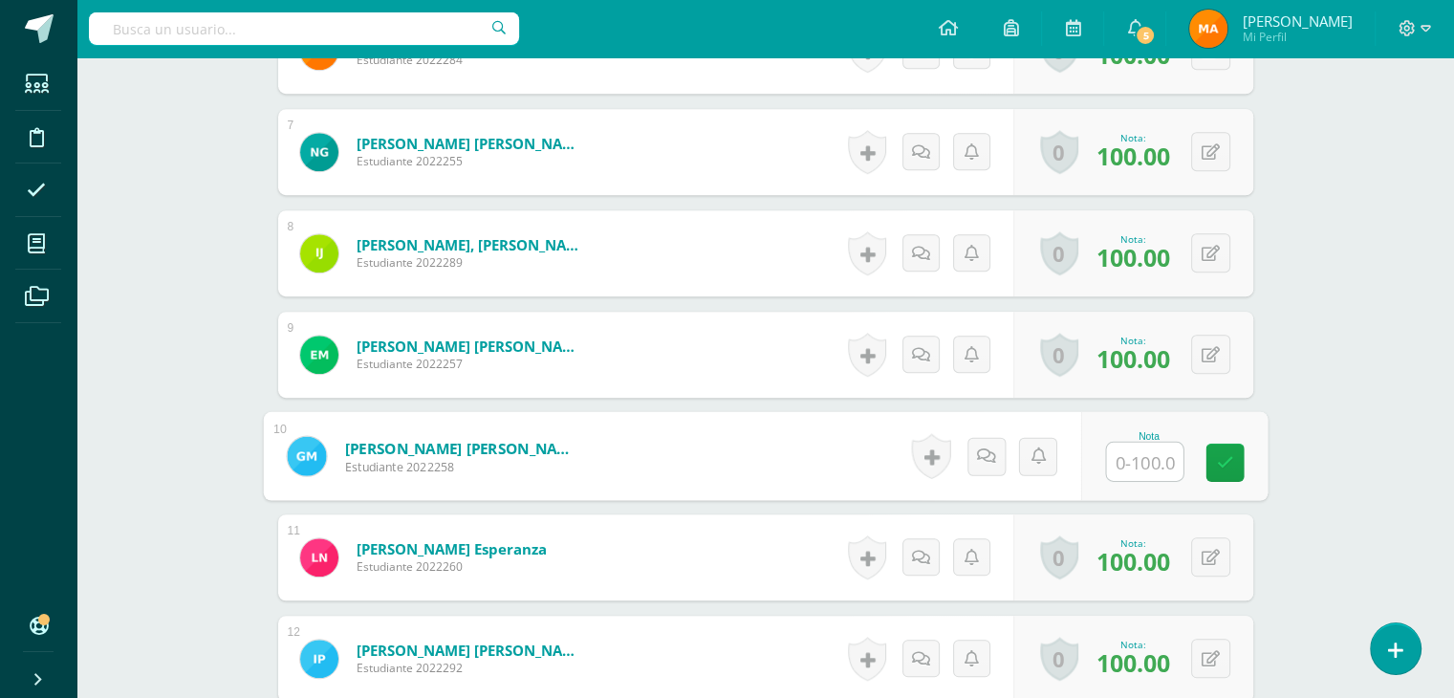
click at [1138, 465] on input "text" at bounding box center [1144, 462] width 76 height 38
type input "100"
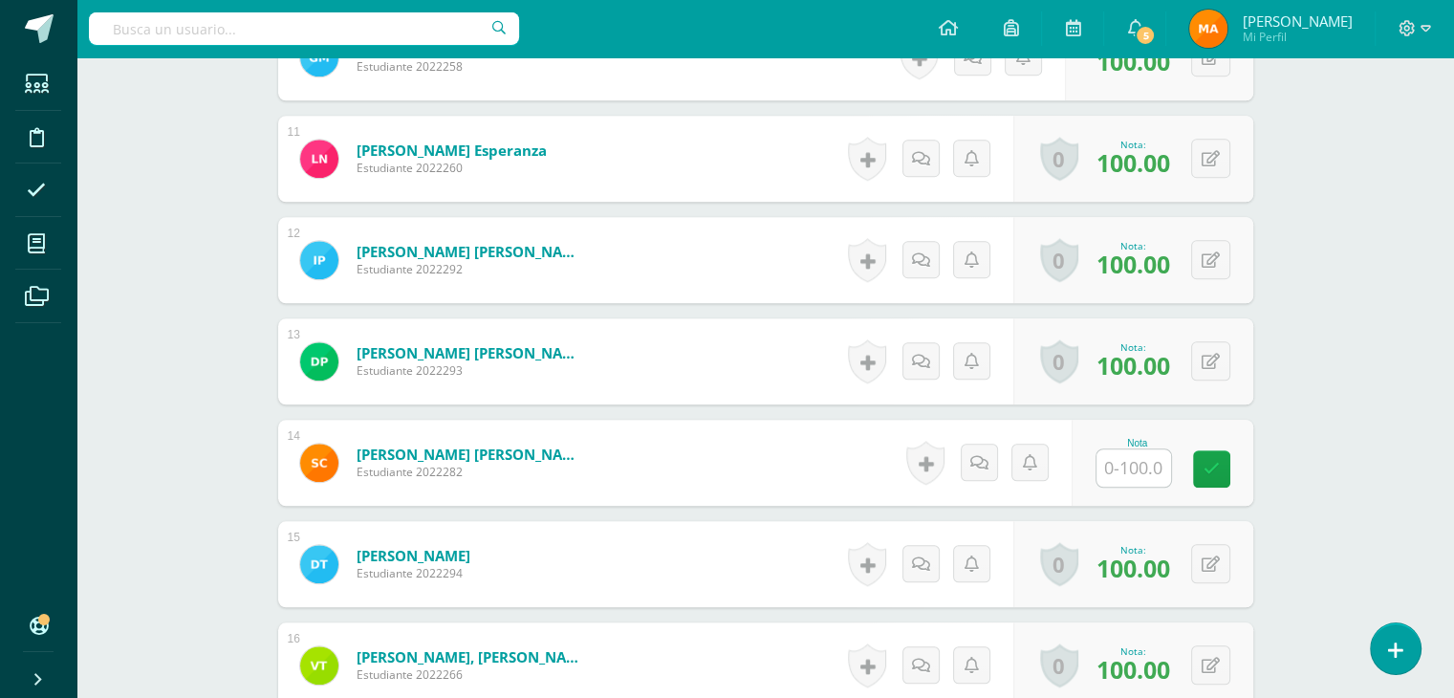
scroll to position [1584, 0]
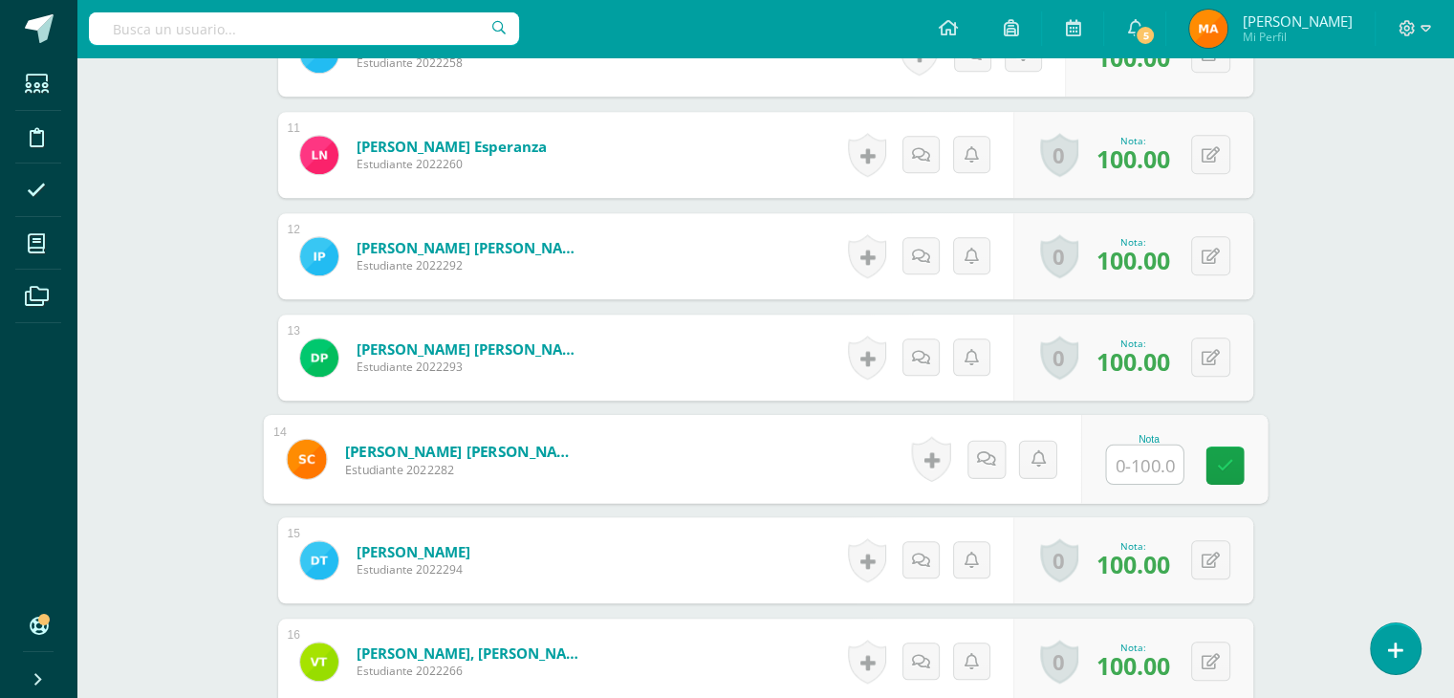
click at [1132, 464] on input "text" at bounding box center [1144, 464] width 76 height 38
type input "100"
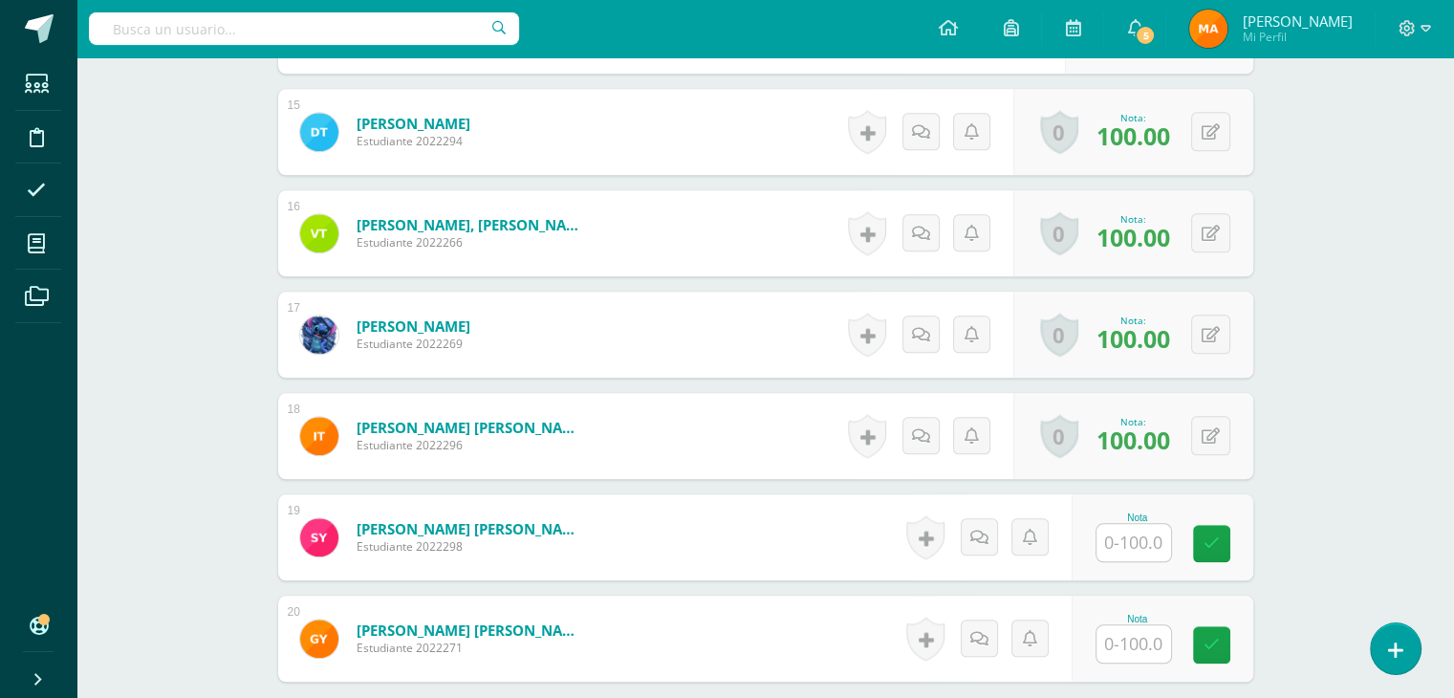
scroll to position [2013, 0]
click at [1126, 550] on input "text" at bounding box center [1144, 542] width 76 height 38
type input "100"
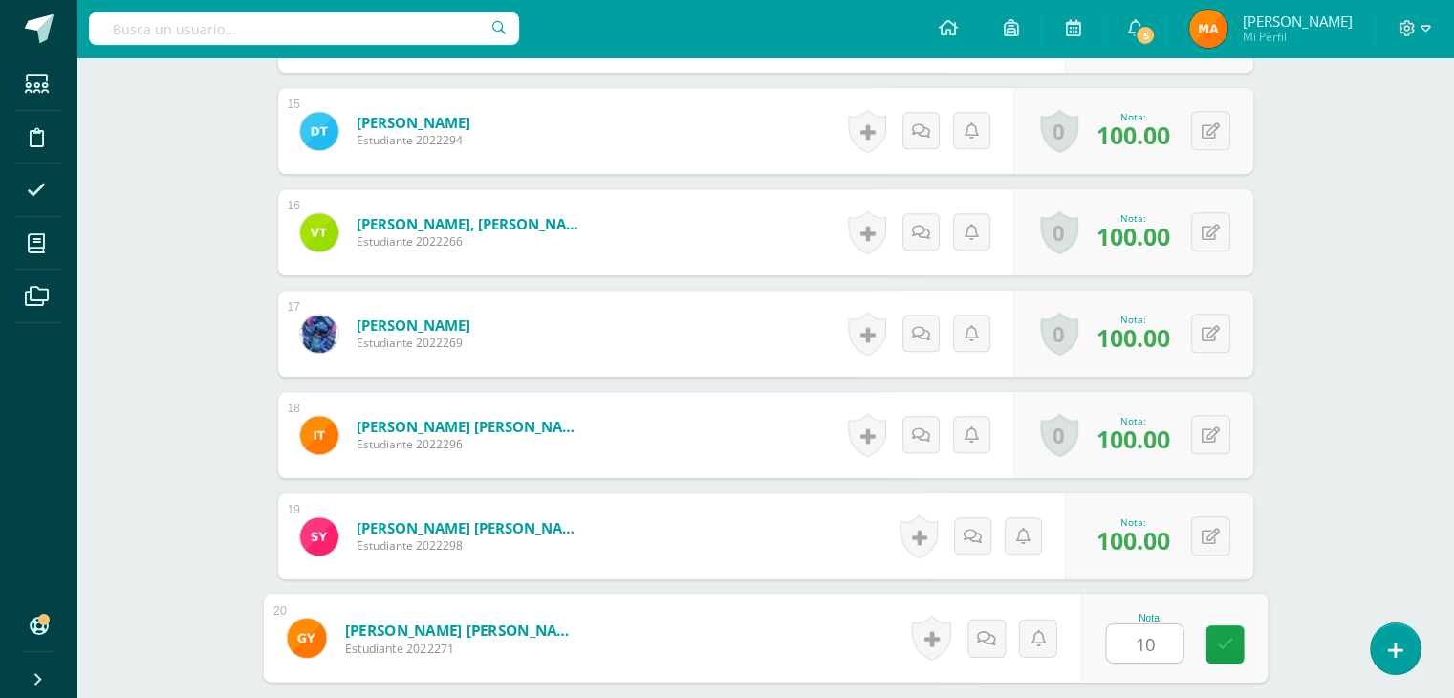
type input "100"
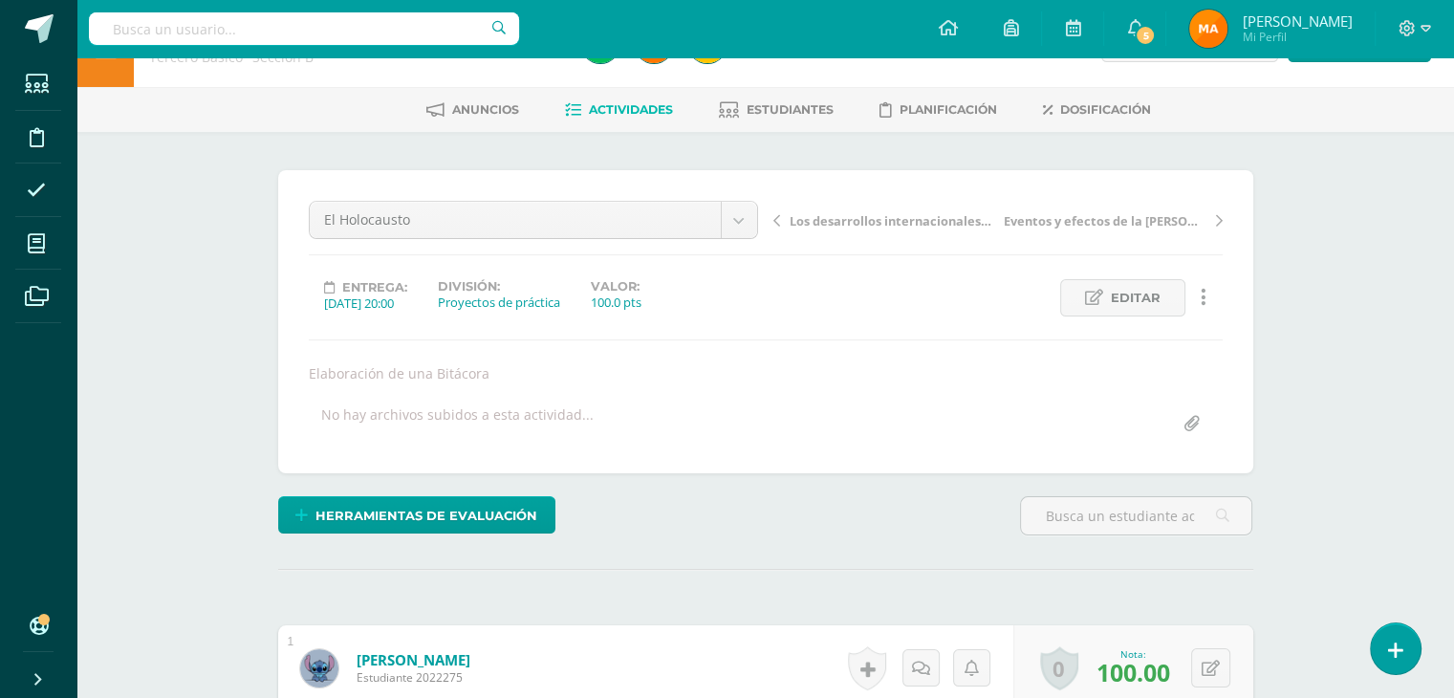
scroll to position [35, 0]
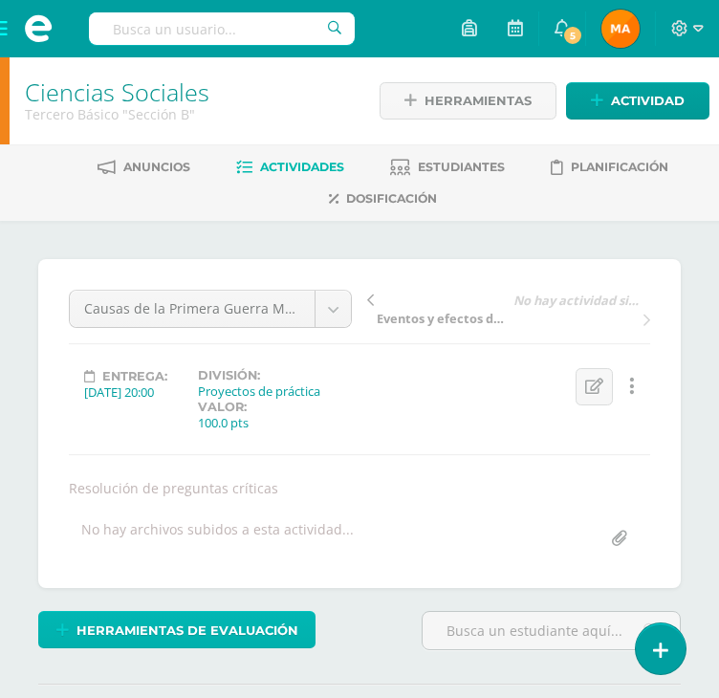
click at [147, 621] on span "Herramientas de evaluación" at bounding box center [187, 630] width 222 height 35
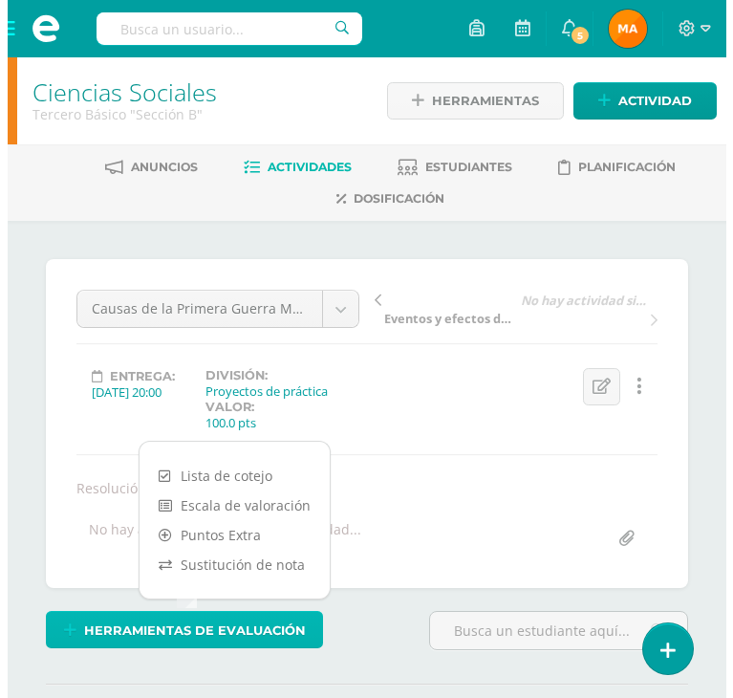
scroll to position [1, 0]
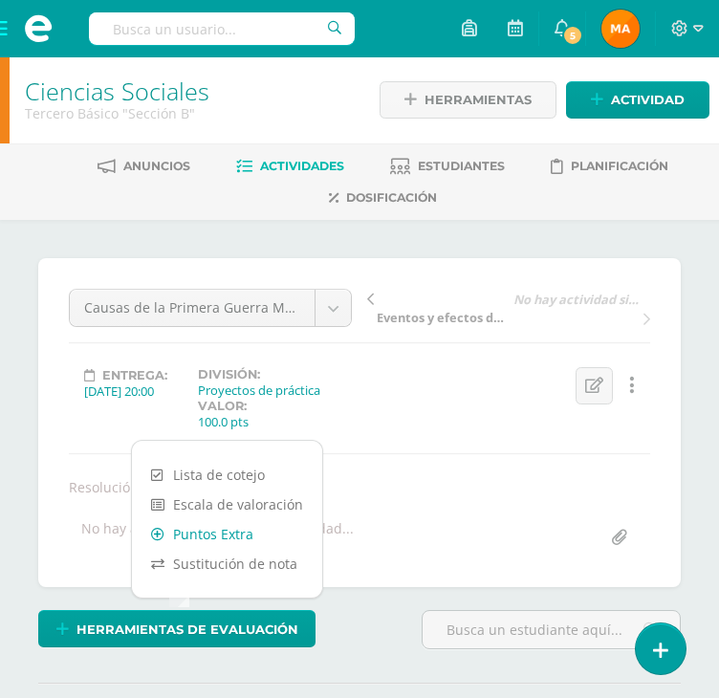
click at [210, 532] on link "Puntos Extra" at bounding box center [227, 534] width 190 height 30
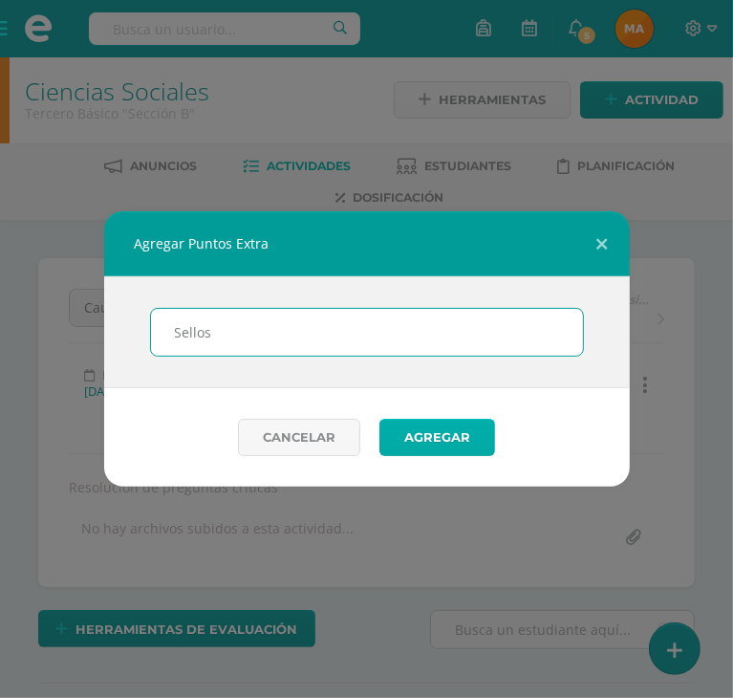
type input "Sellos"
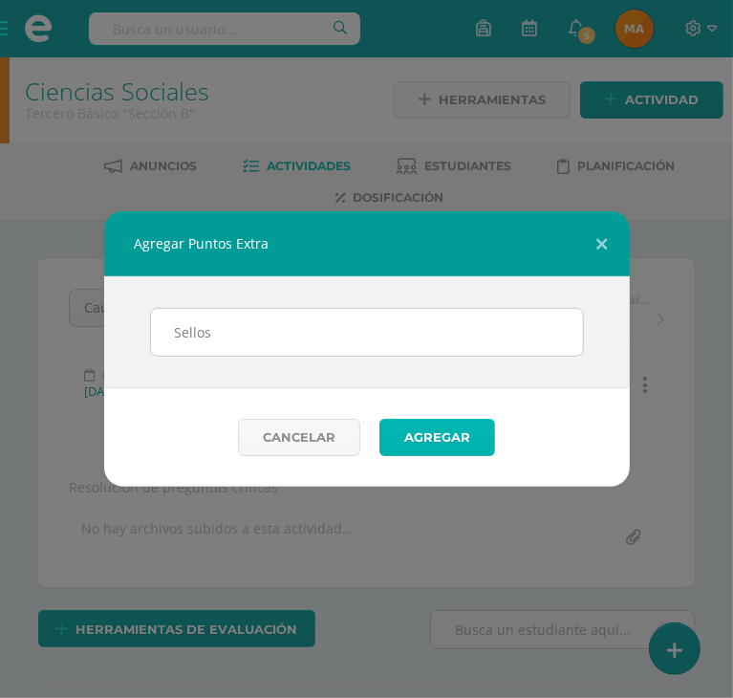
click at [440, 444] on button "Agregar" at bounding box center [437, 437] width 116 height 37
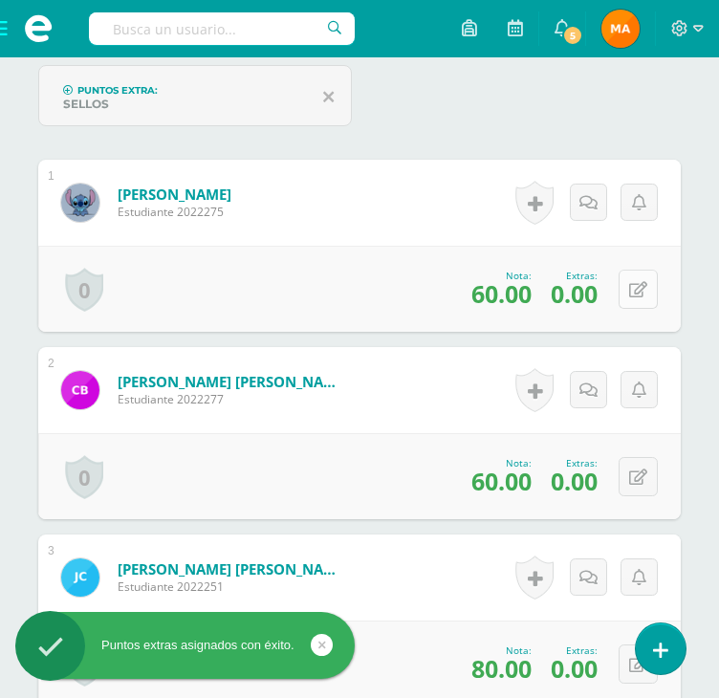
scroll to position [658, 0]
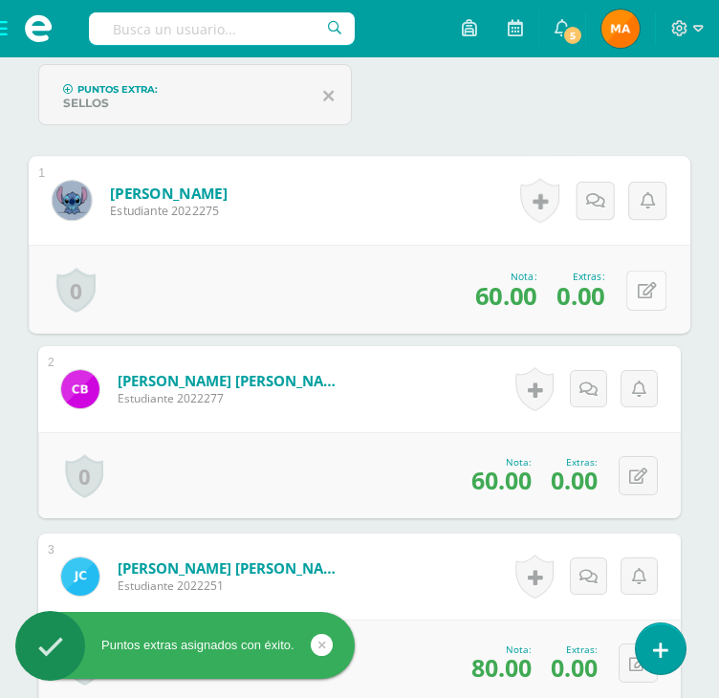
click at [649, 299] on button at bounding box center [646, 290] width 40 height 40
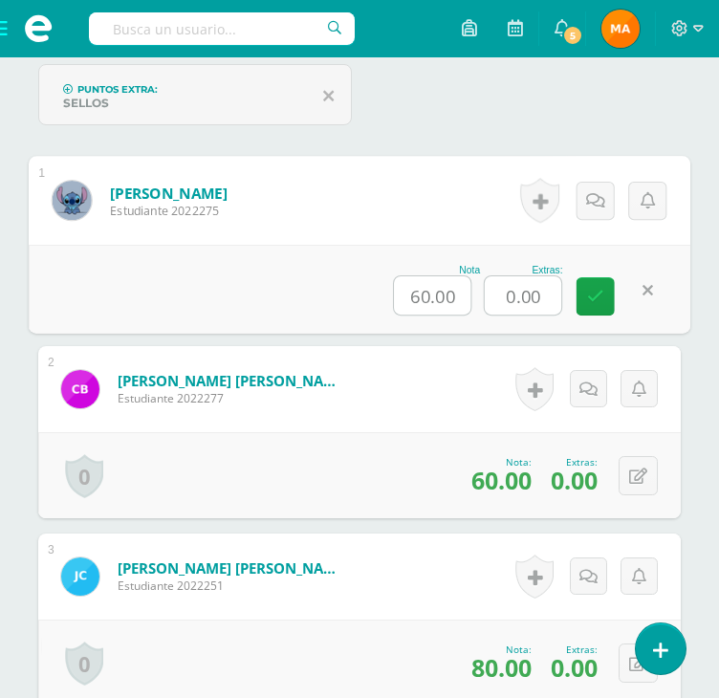
click at [521, 295] on input "0.00" at bounding box center [523, 295] width 76 height 38
type input "50"
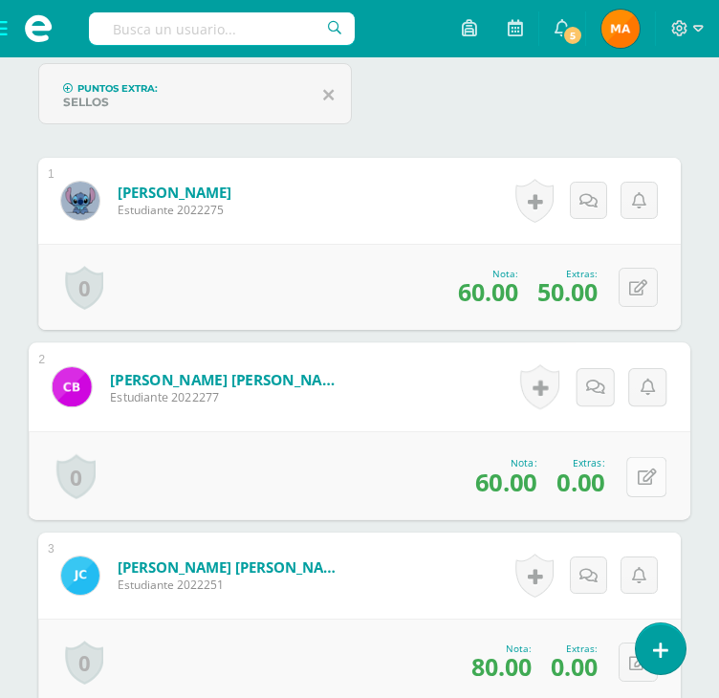
click at [632, 478] on button at bounding box center [646, 476] width 40 height 40
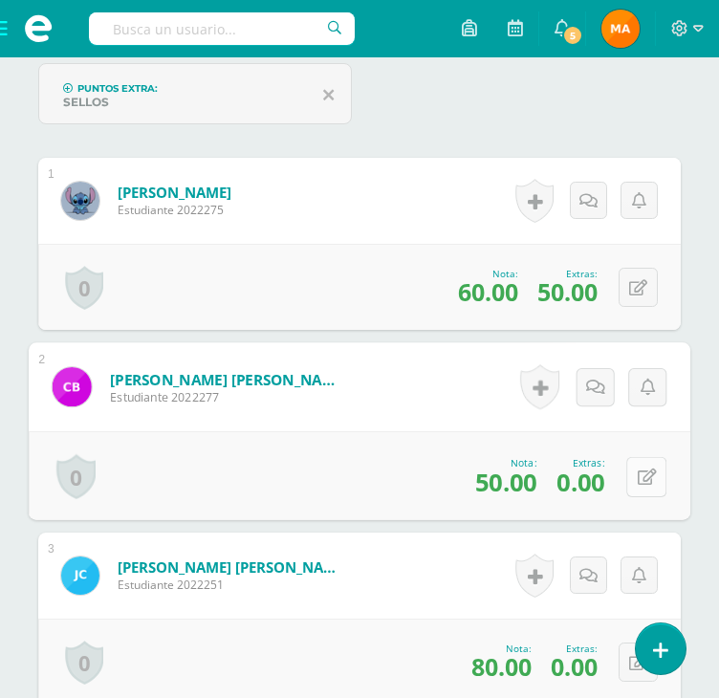
click at [638, 468] on icon at bounding box center [646, 476] width 19 height 16
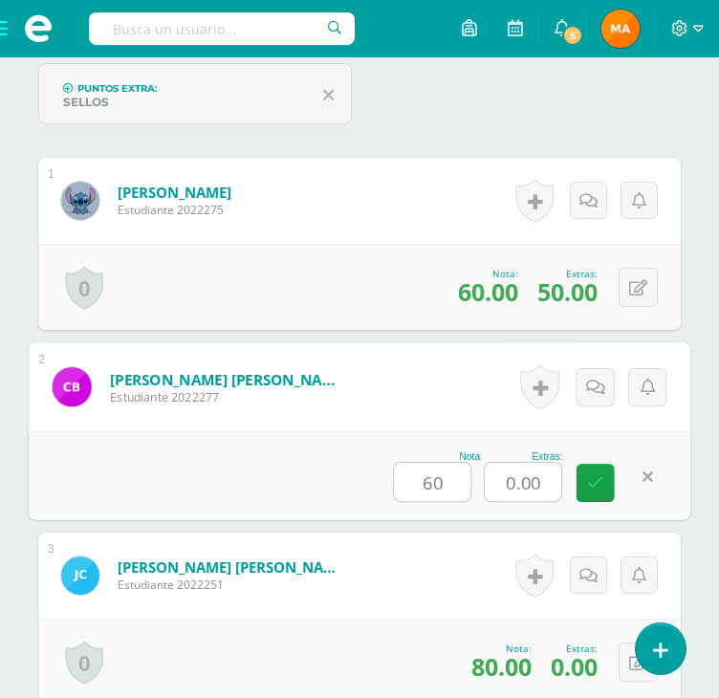
type input "60"
click at [535, 468] on input "0.00" at bounding box center [523, 482] width 76 height 38
type input "50"
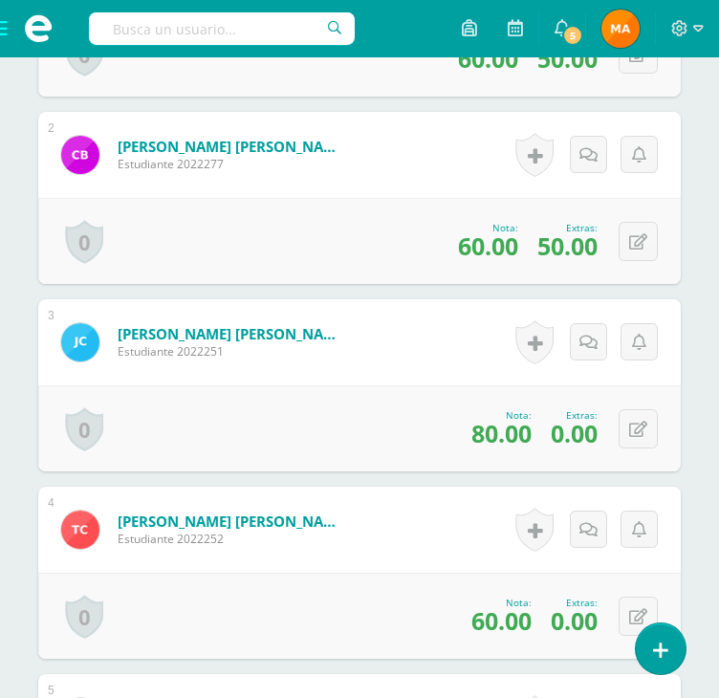
scroll to position [894, 0]
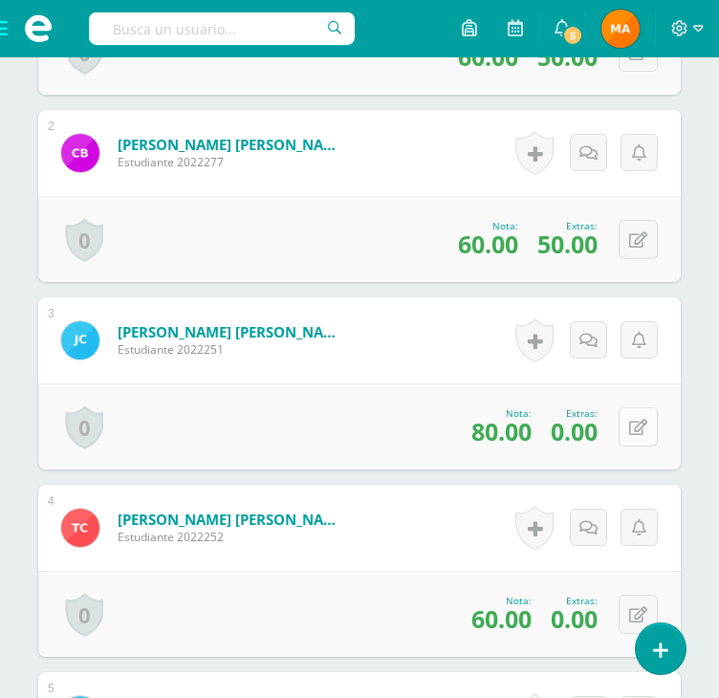
click at [644, 432] on icon at bounding box center [638, 428] width 18 height 16
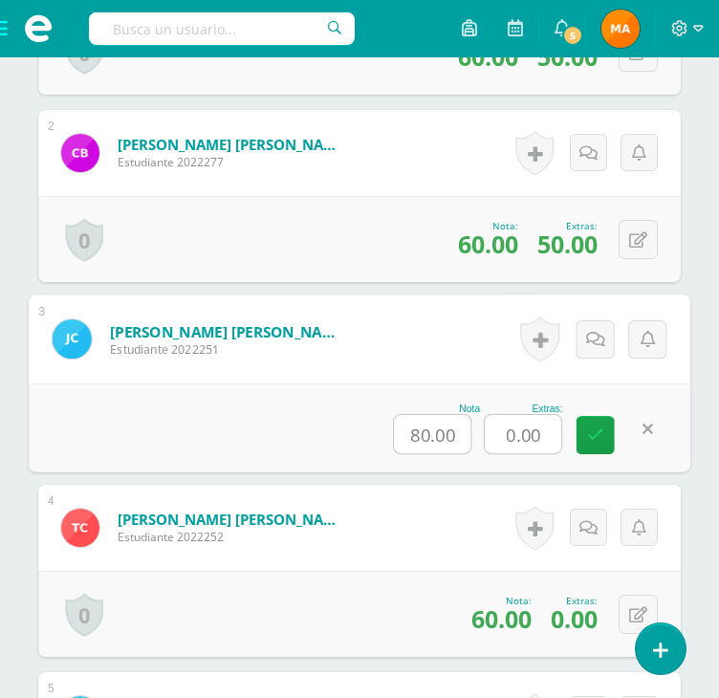
click at [512, 430] on input "0.00" at bounding box center [523, 434] width 76 height 38
type input "50"
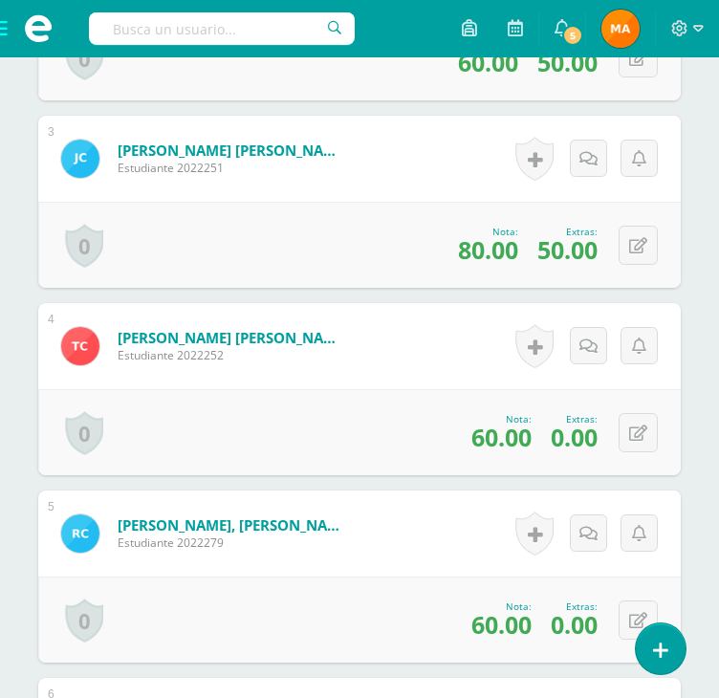
scroll to position [1078, 0]
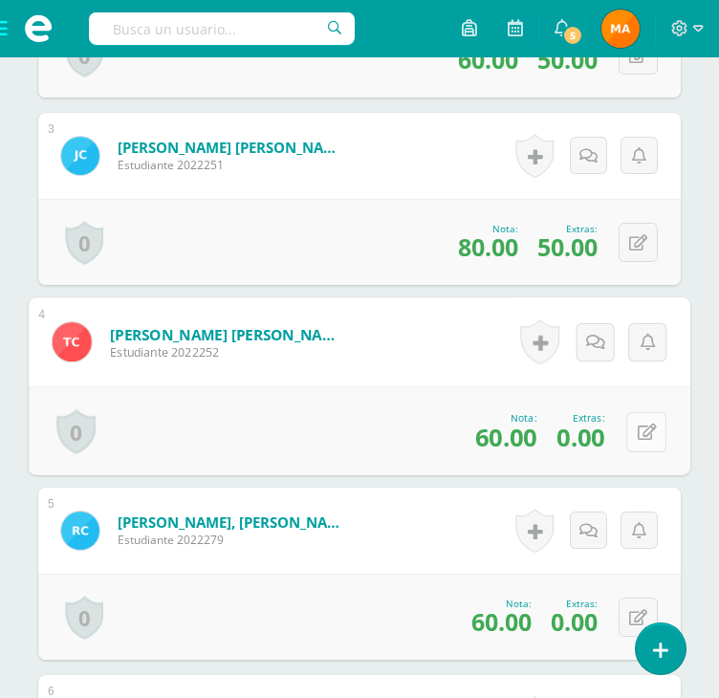
click at [630, 413] on button at bounding box center [646, 431] width 40 height 40
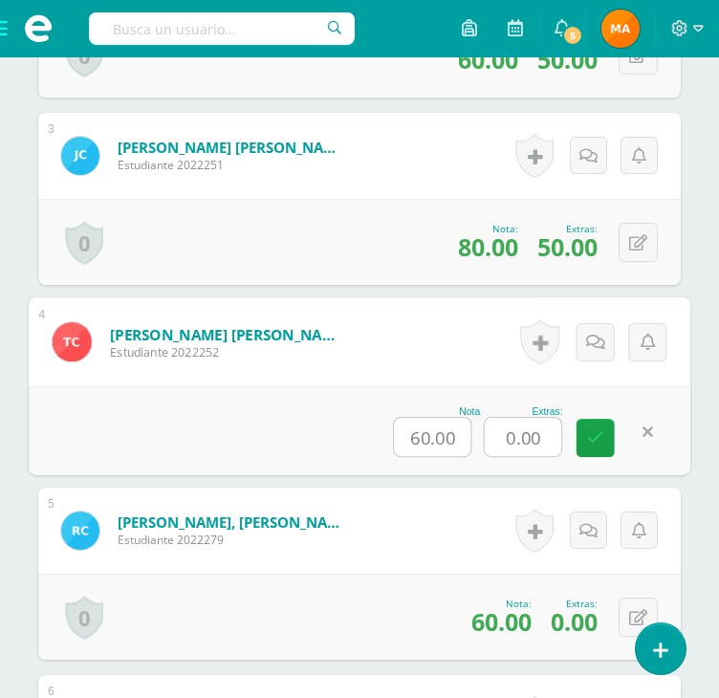
click at [541, 429] on input "0.00" at bounding box center [523, 437] width 76 height 38
type input "45"
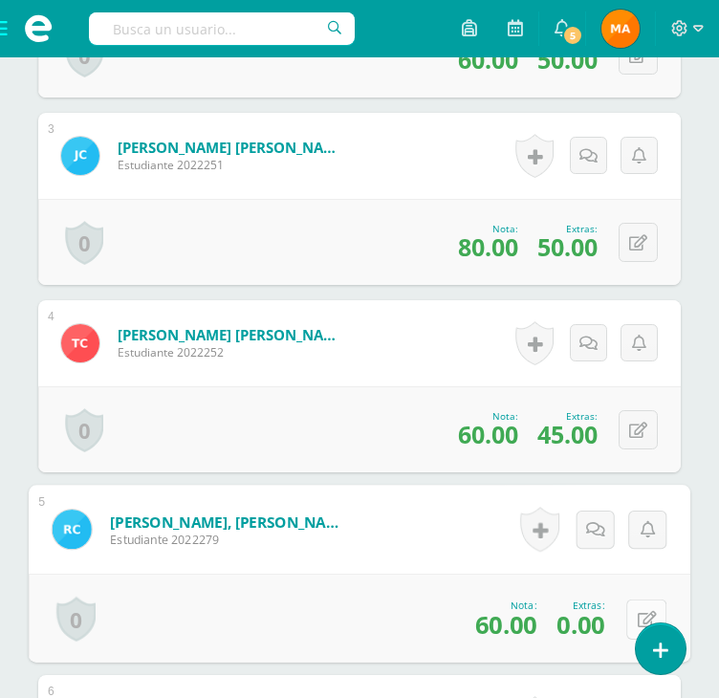
click at [619, 608] on div "0 [GEOGRAPHIC_DATA] Logros obtenidos Aún no hay logros agregados Nota: 60.00 Ex…" at bounding box center [359, 617] width 661 height 89
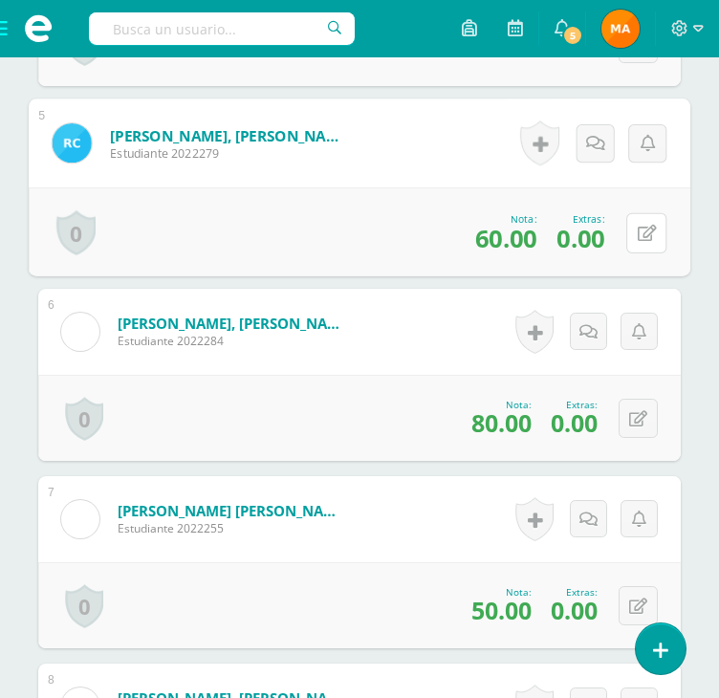
scroll to position [1468, 0]
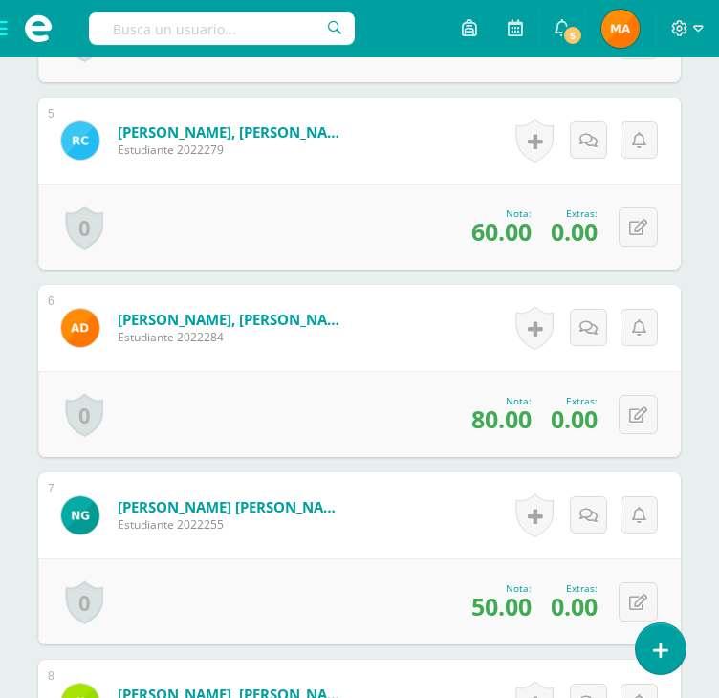
click at [624, 248] on div "0 [GEOGRAPHIC_DATA] Logros obtenidos Aún no hay logros agregados Nota: 60.00 Ex…" at bounding box center [359, 227] width 642 height 86
click at [637, 232] on icon at bounding box center [638, 228] width 18 height 16
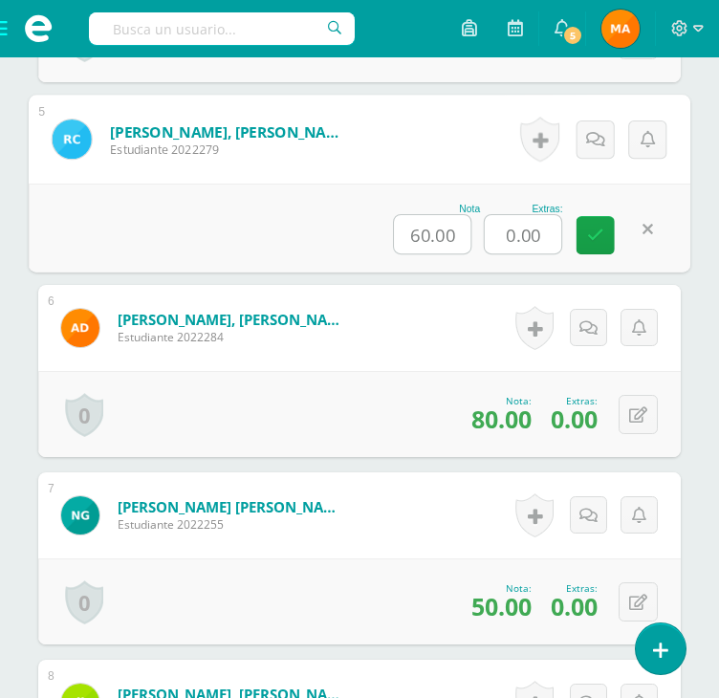
click at [526, 238] on input "0.00" at bounding box center [523, 234] width 76 height 38
type input "45"
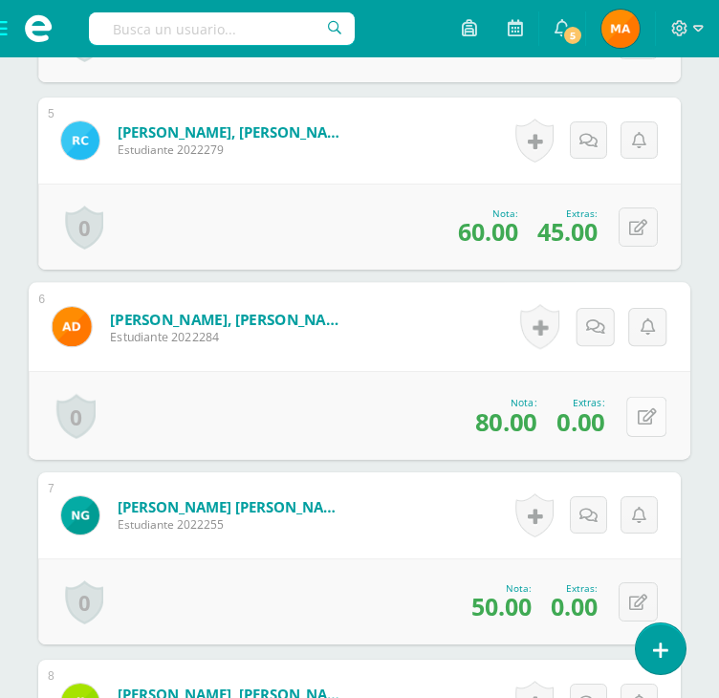
click at [642, 416] on icon at bounding box center [646, 416] width 19 height 16
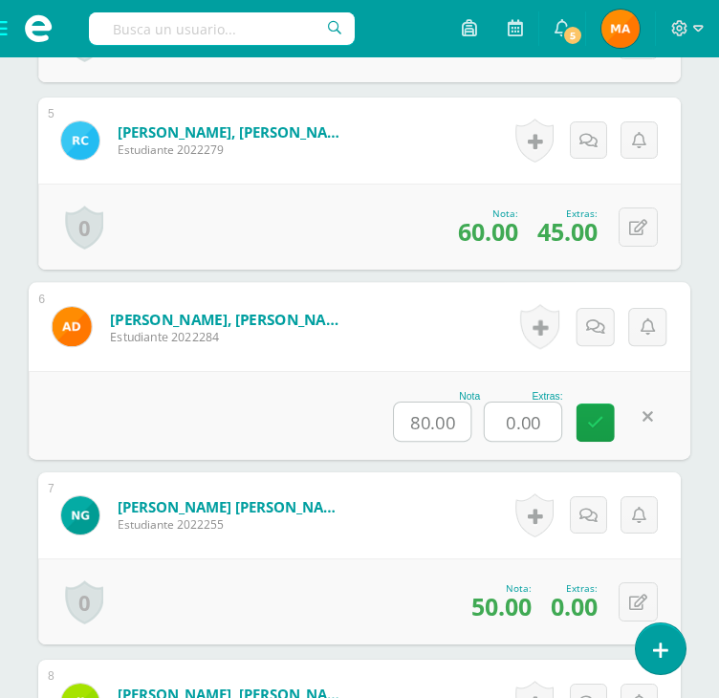
click at [508, 425] on input "0.00" at bounding box center [523, 421] width 76 height 38
type input "45"
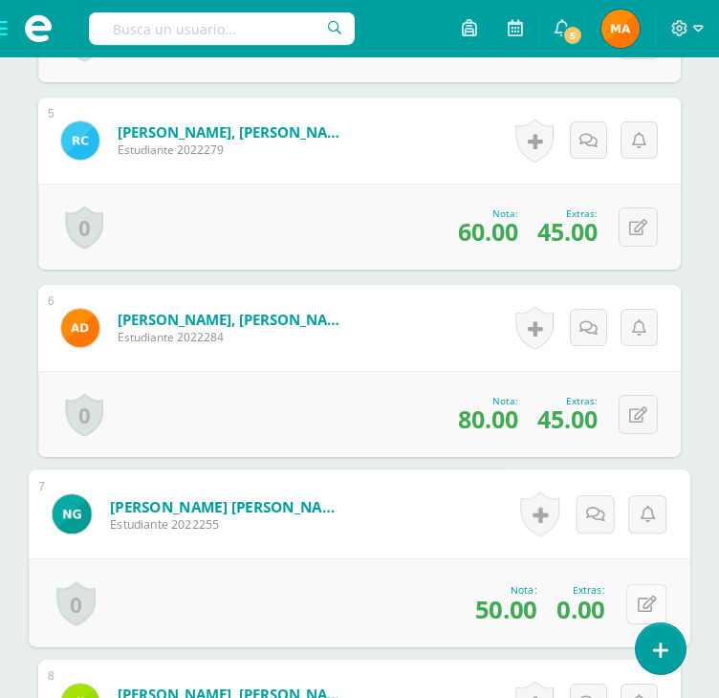
click at [644, 603] on icon at bounding box center [646, 603] width 19 height 16
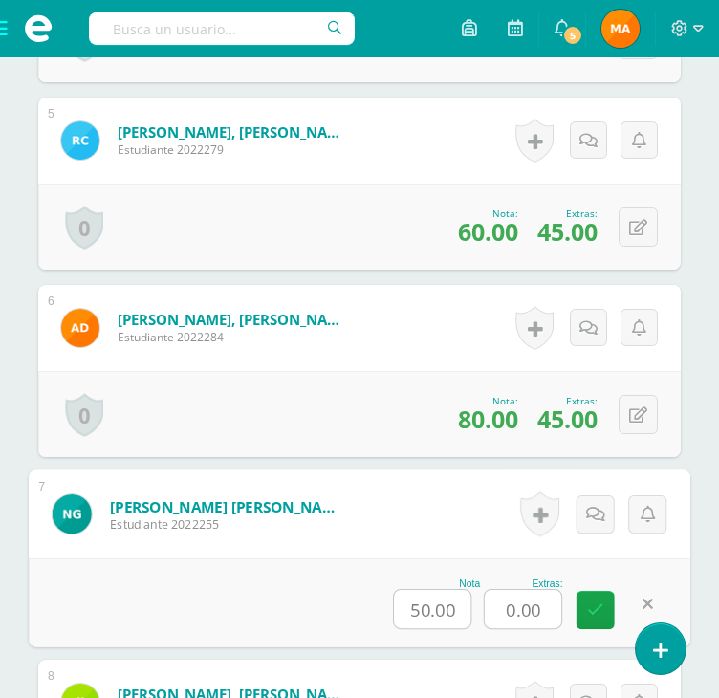
click at [524, 609] on input "0.00" at bounding box center [523, 609] width 76 height 38
type input "55"
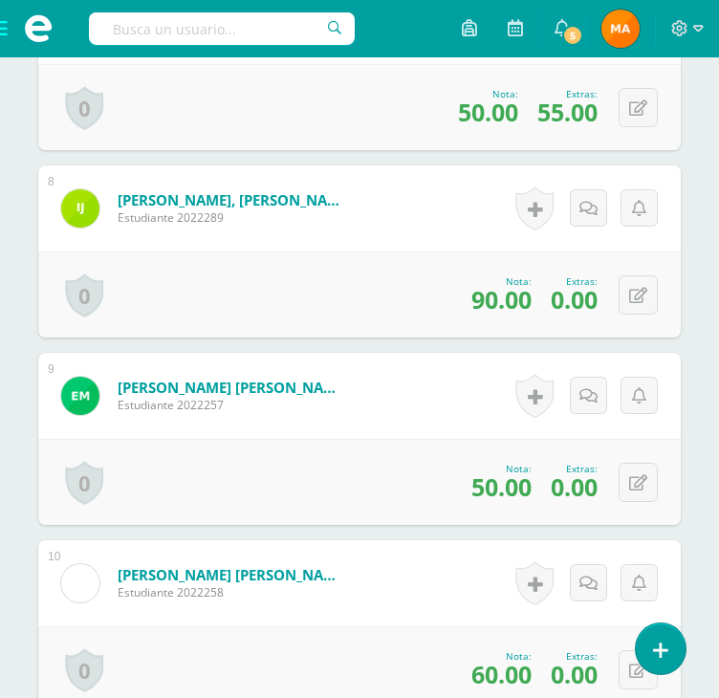
scroll to position [1965, 0]
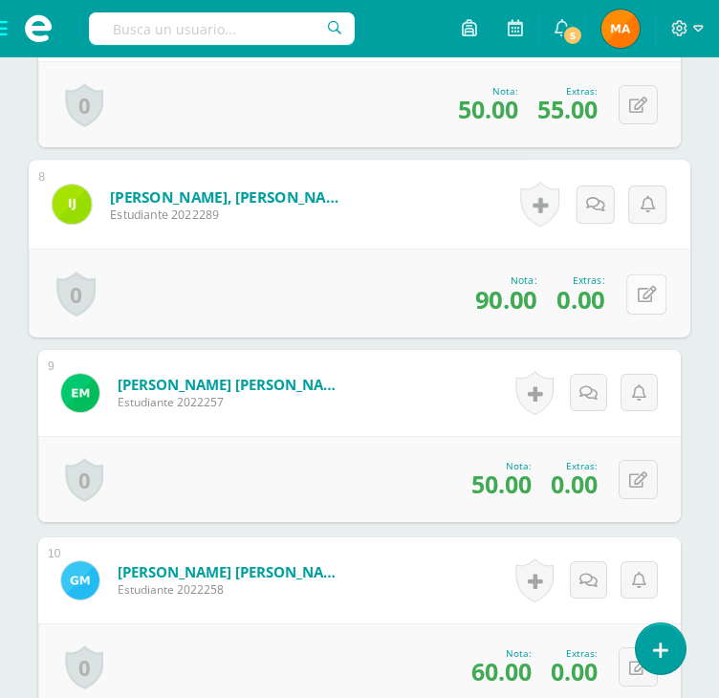
click at [632, 295] on button at bounding box center [646, 293] width 40 height 40
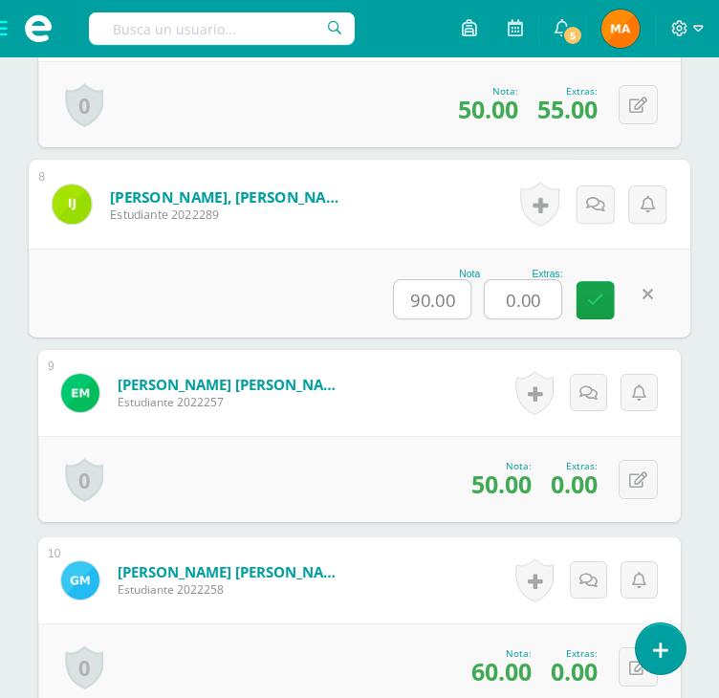
click at [517, 299] on input "0.00" at bounding box center [523, 299] width 76 height 38
type input "50"
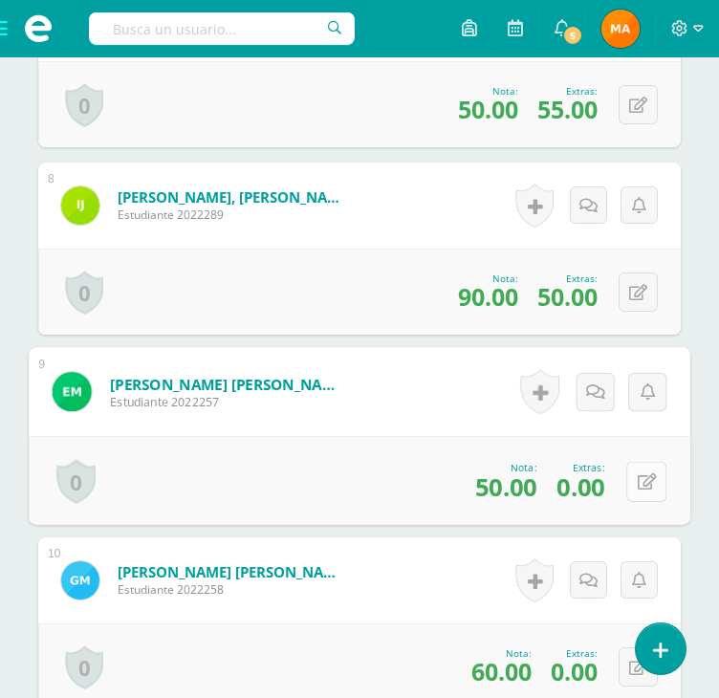
click at [632, 479] on button at bounding box center [646, 481] width 40 height 40
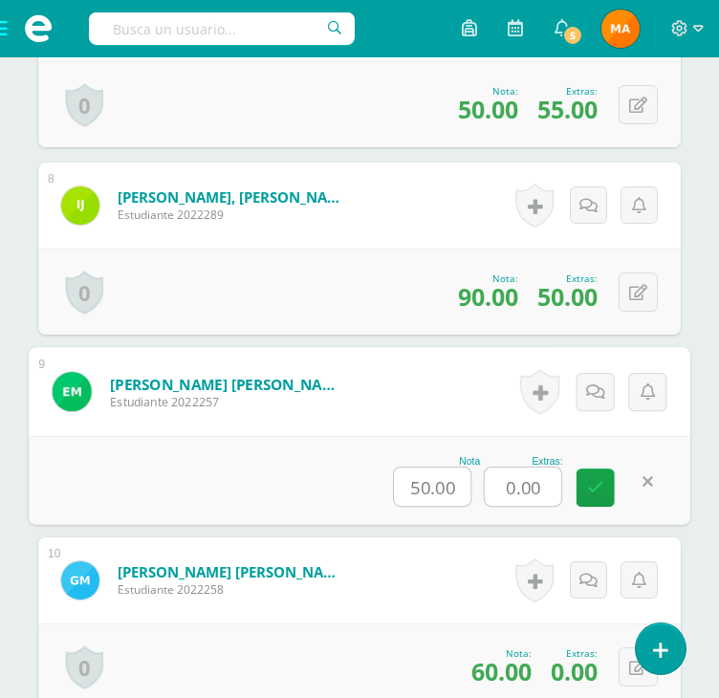
click at [534, 490] on input "0.00" at bounding box center [523, 486] width 76 height 38
type input "45"
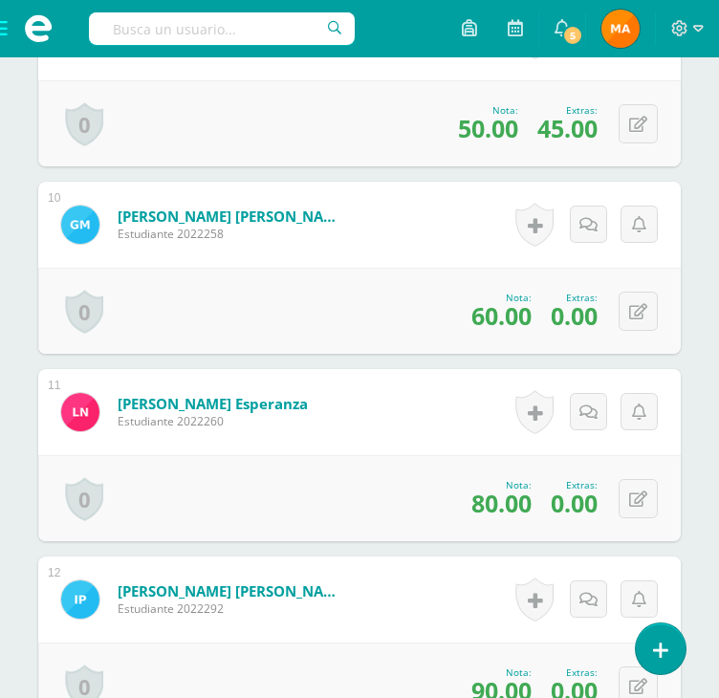
scroll to position [2321, 0]
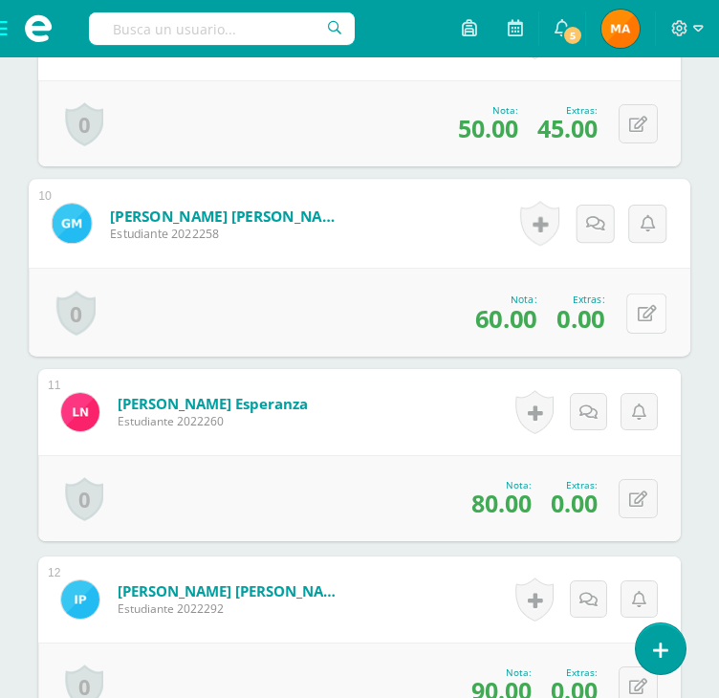
click at [627, 313] on button at bounding box center [646, 312] width 40 height 40
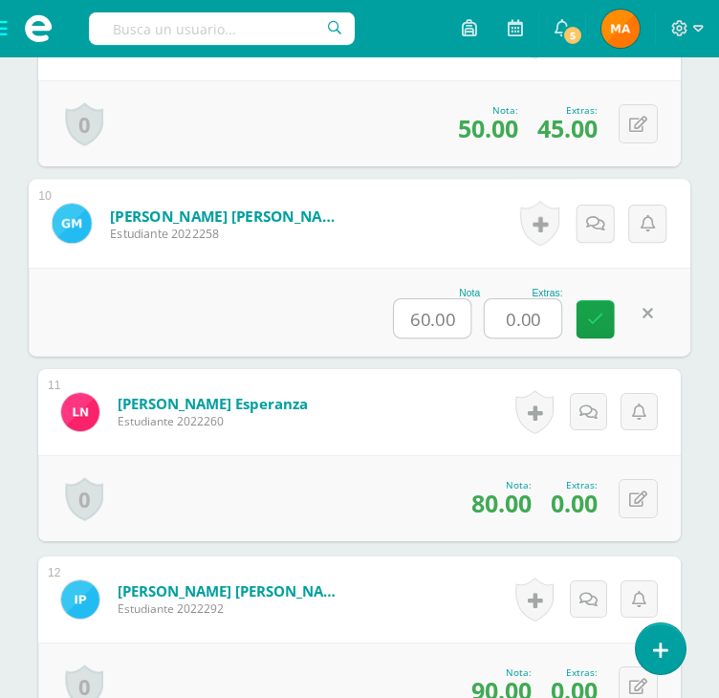
click at [518, 311] on input "0.00" at bounding box center [523, 318] width 76 height 38
type input "45"
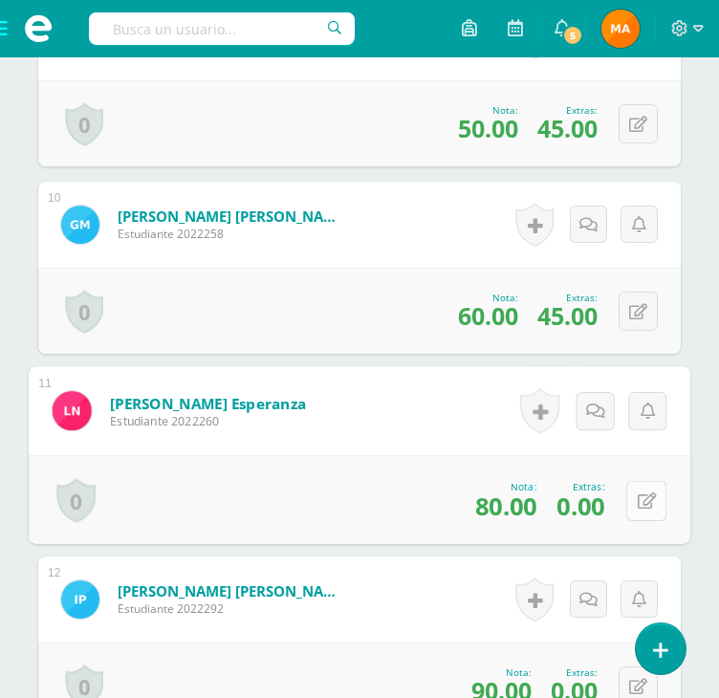
click at [631, 502] on button at bounding box center [646, 500] width 40 height 40
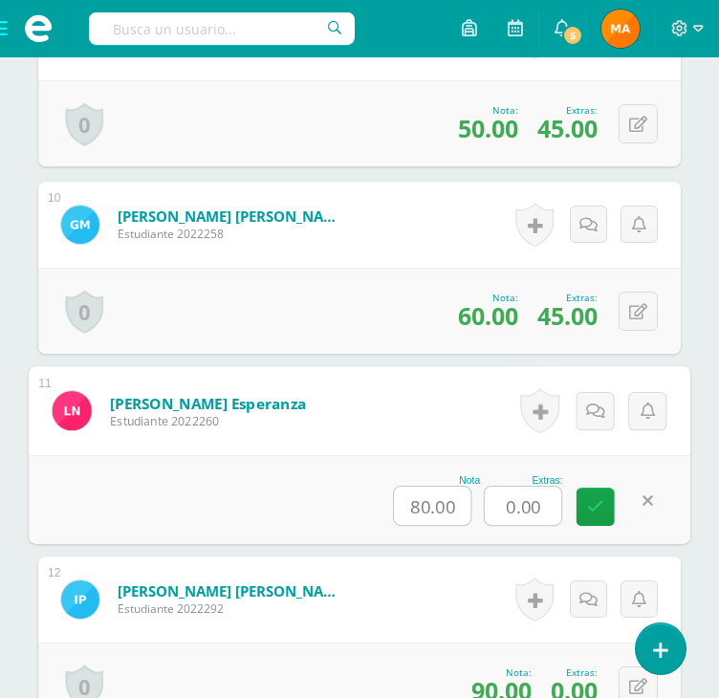
click at [530, 502] on input "0.00" at bounding box center [523, 505] width 76 height 38
type input "50"
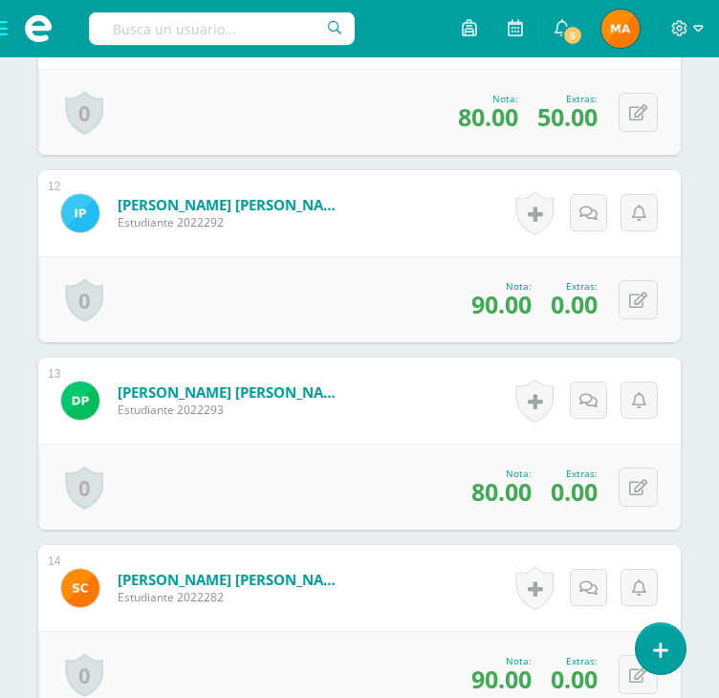
scroll to position [2707, 0]
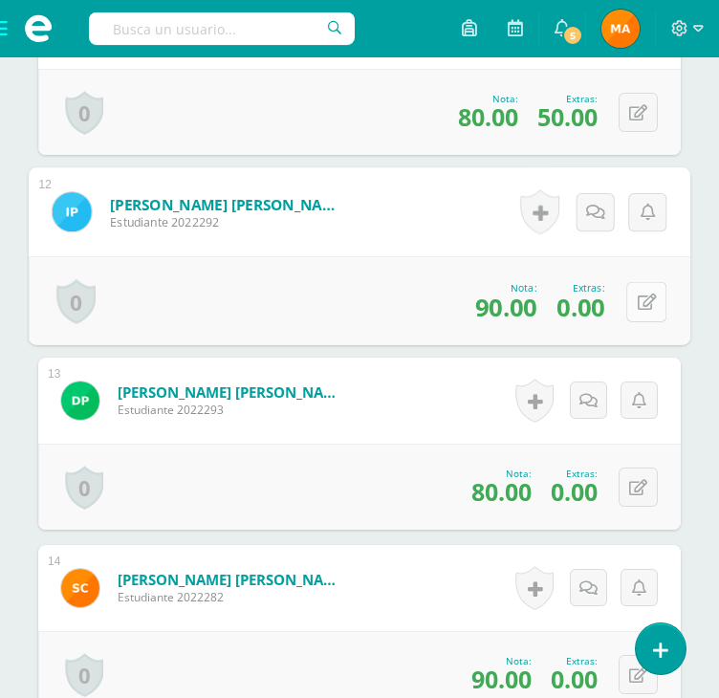
click at [640, 302] on icon at bounding box center [646, 301] width 19 height 16
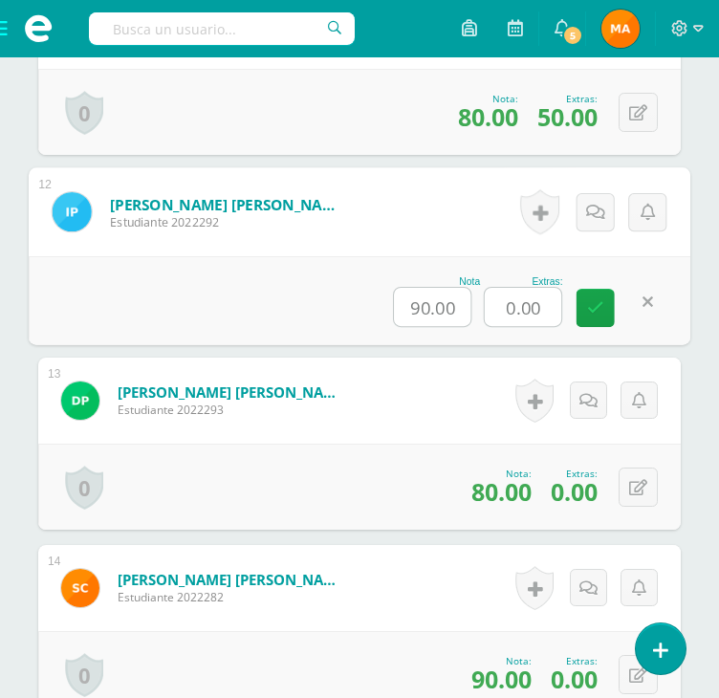
click at [525, 299] on input "0.00" at bounding box center [523, 307] width 76 height 38
type input "50"
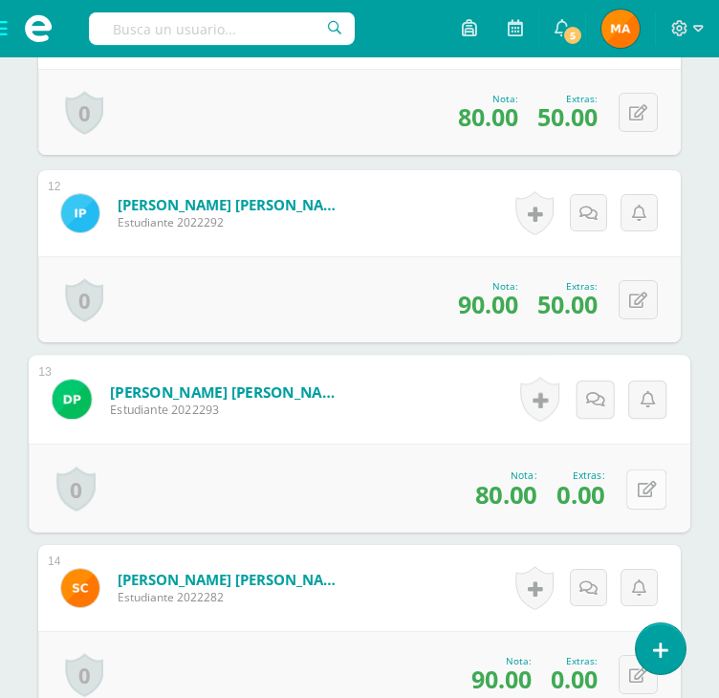
click at [629, 490] on button at bounding box center [646, 488] width 40 height 40
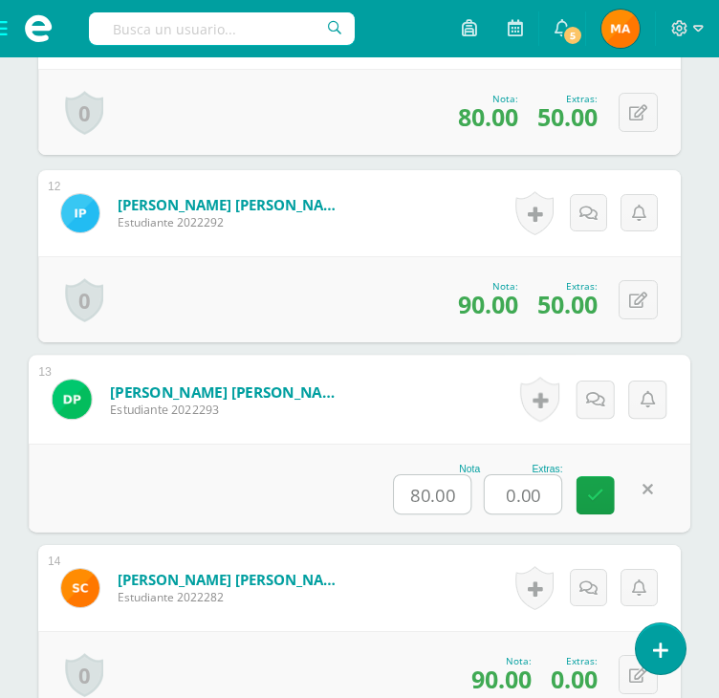
click at [527, 489] on input "0.00" at bounding box center [523, 494] width 76 height 38
type input "50"
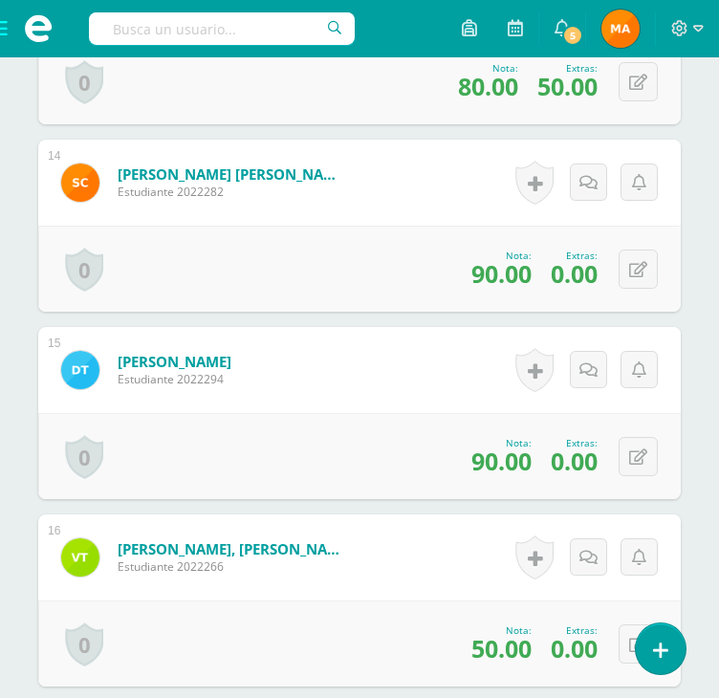
scroll to position [3123, 0]
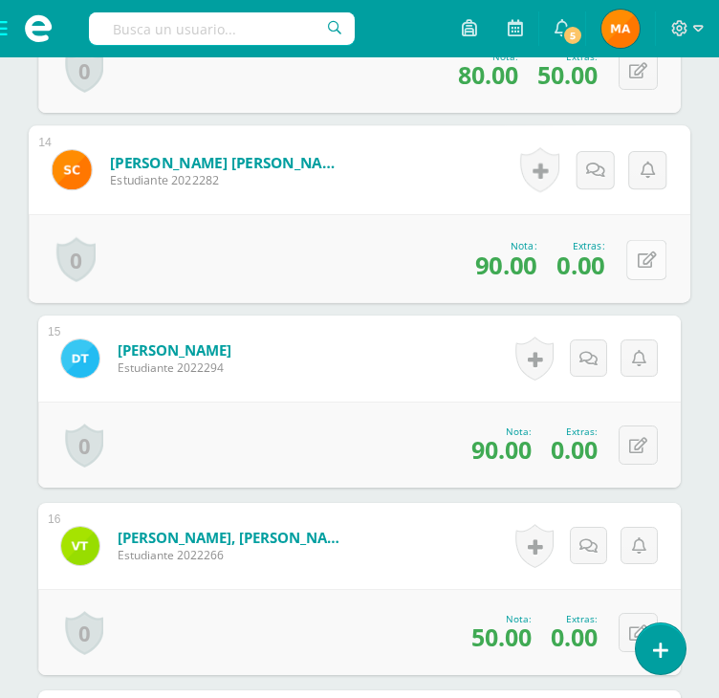
click at [637, 264] on icon at bounding box center [646, 259] width 19 height 16
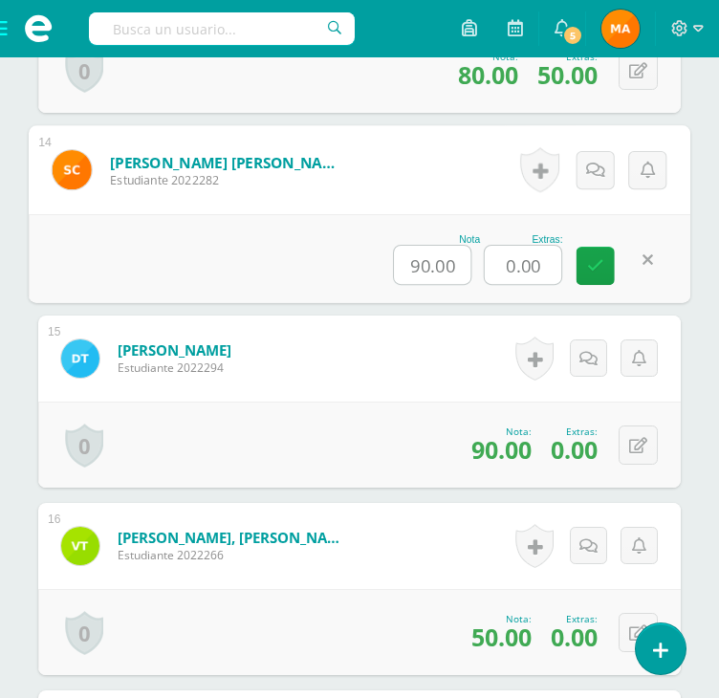
click at [526, 258] on input "0.00" at bounding box center [523, 265] width 76 height 38
type input "50"
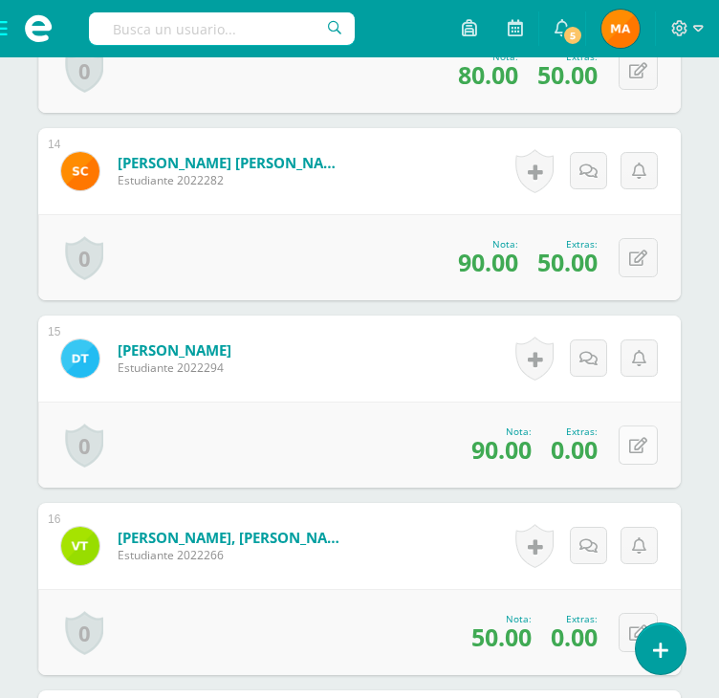
click at [627, 443] on button at bounding box center [637, 444] width 39 height 39
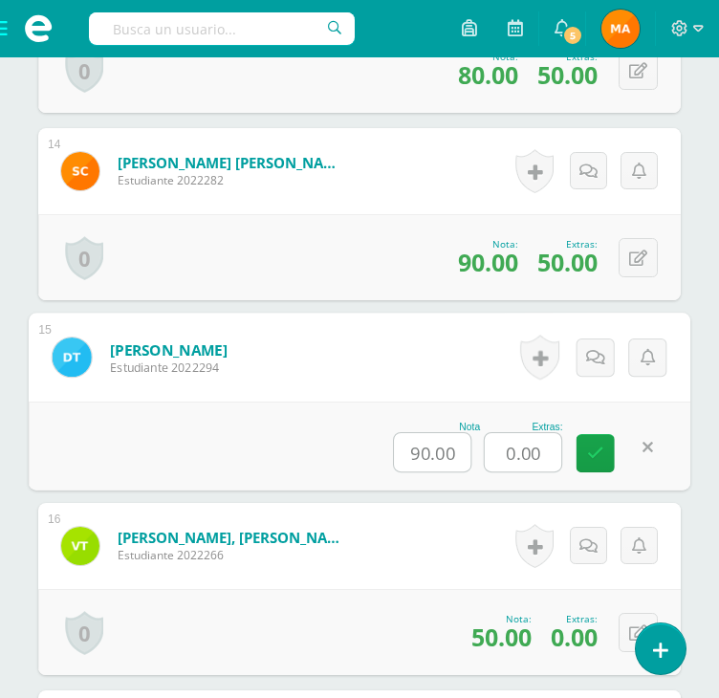
click at [507, 452] on input "0.00" at bounding box center [523, 452] width 76 height 38
type input "45"
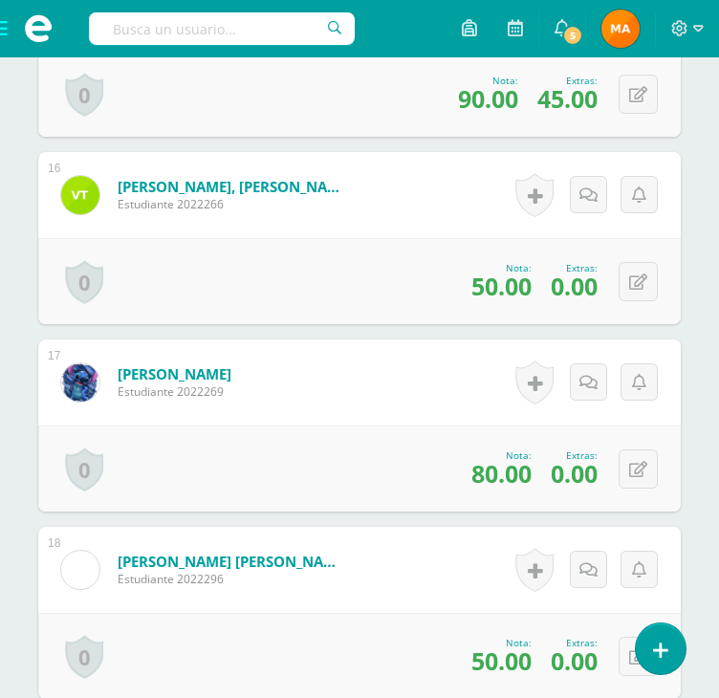
scroll to position [3493, 0]
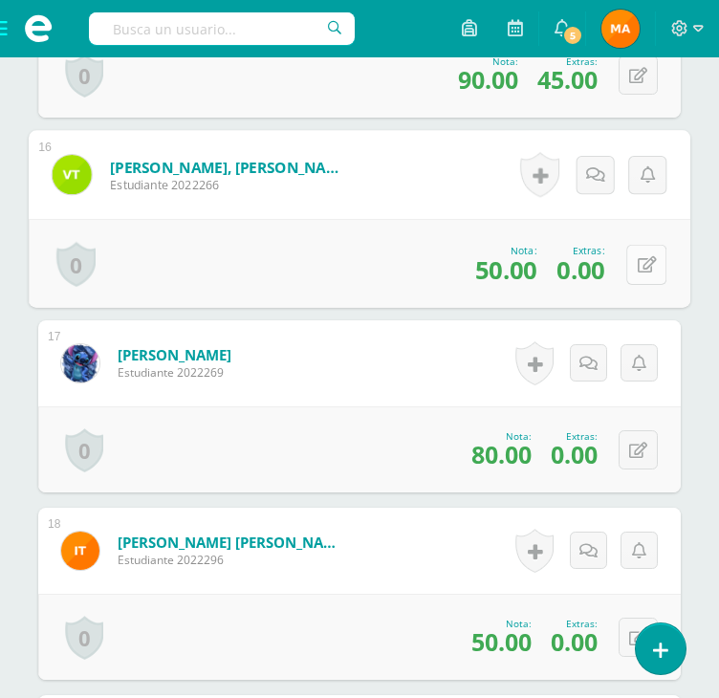
click at [639, 264] on icon at bounding box center [646, 264] width 19 height 16
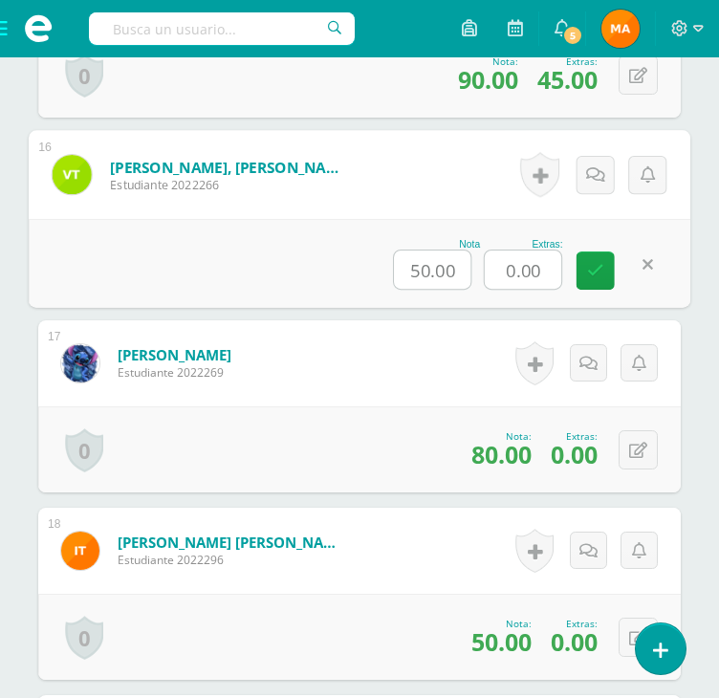
click at [520, 270] on input "0.00" at bounding box center [523, 269] width 76 height 38
type input "50"
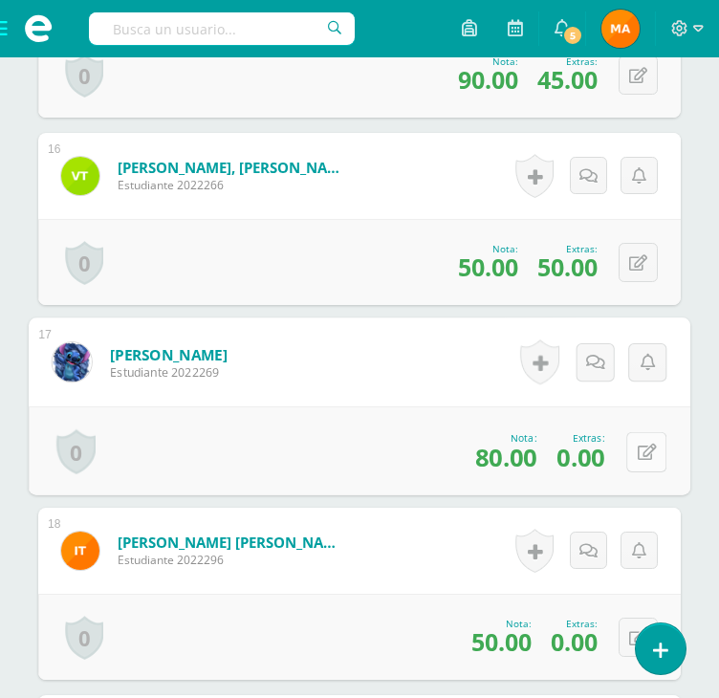
click at [632, 454] on button at bounding box center [646, 451] width 40 height 40
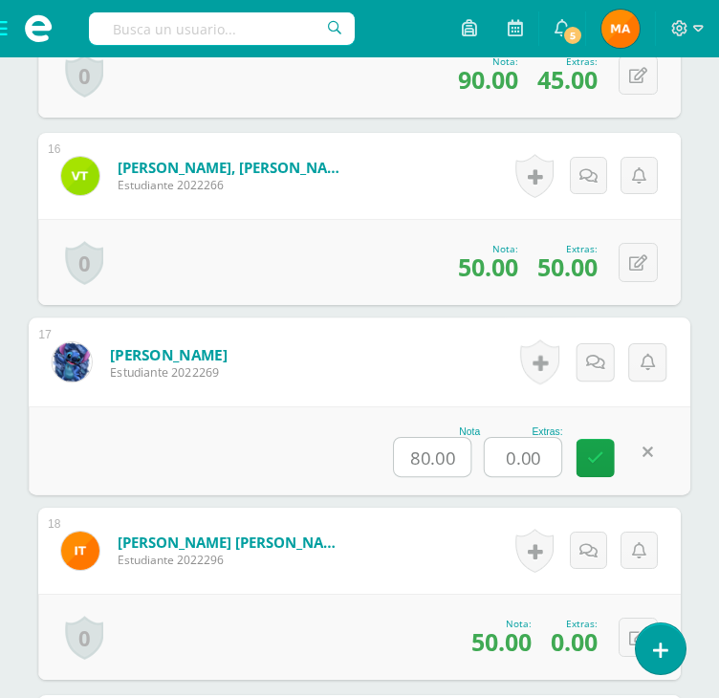
click at [523, 464] on input "0.00" at bounding box center [523, 457] width 76 height 38
type input "45"
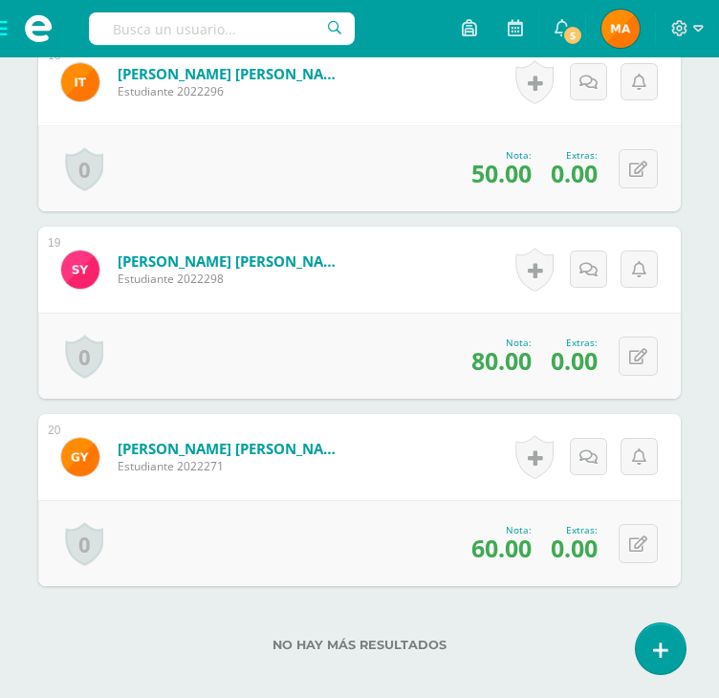
scroll to position [3963, 0]
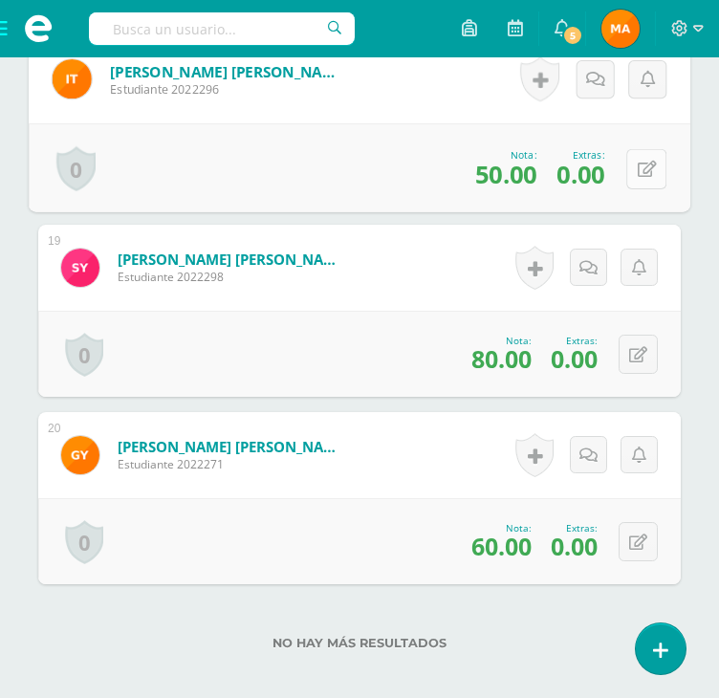
click at [638, 154] on button at bounding box center [646, 168] width 40 height 40
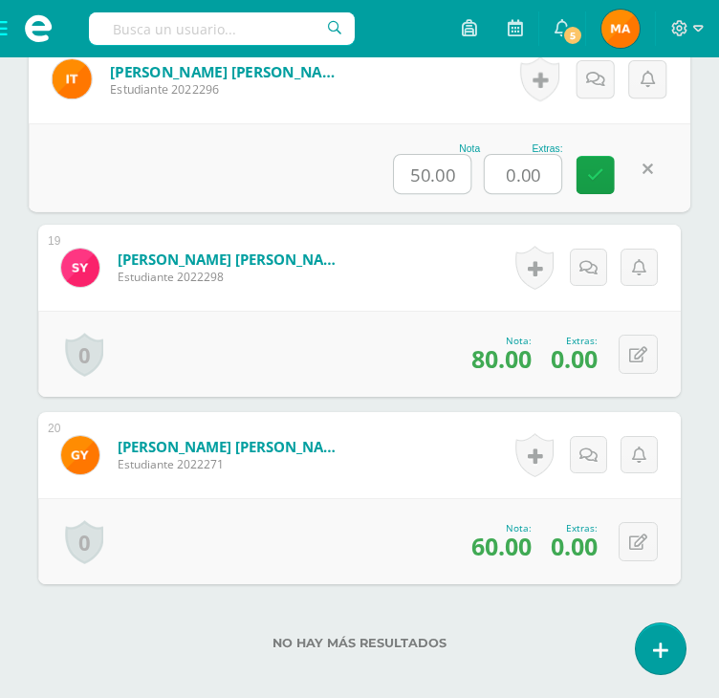
click at [522, 173] on input "0.00" at bounding box center [523, 174] width 76 height 38
type input "50"
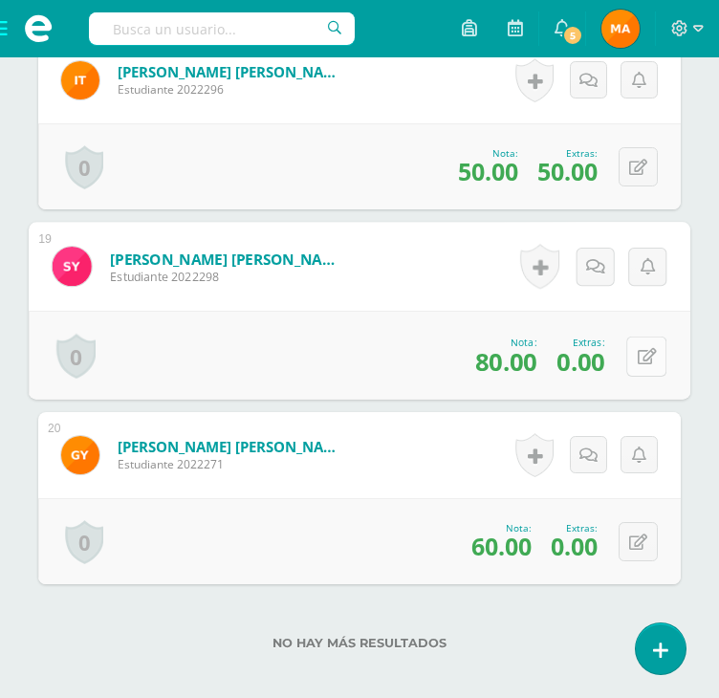
click at [631, 360] on button at bounding box center [646, 355] width 40 height 40
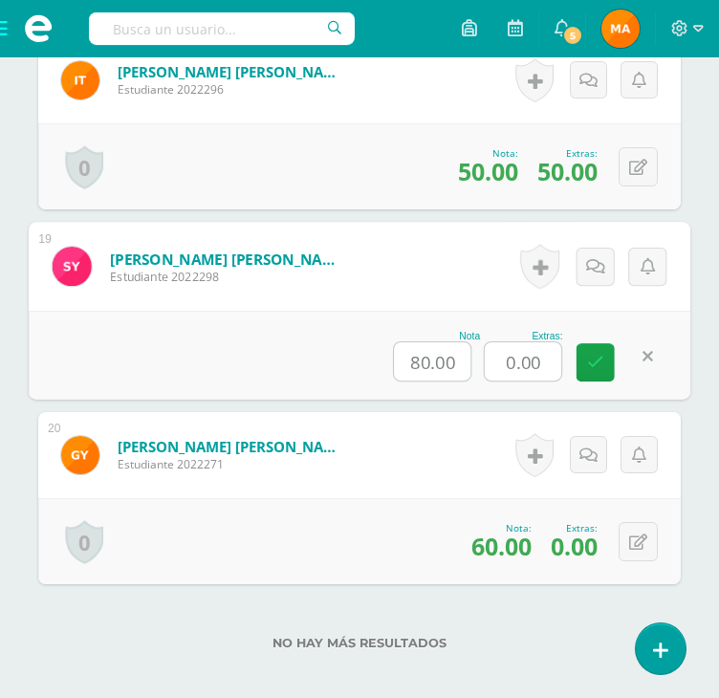
click at [519, 365] on input "0.00" at bounding box center [523, 361] width 76 height 38
type input "50"
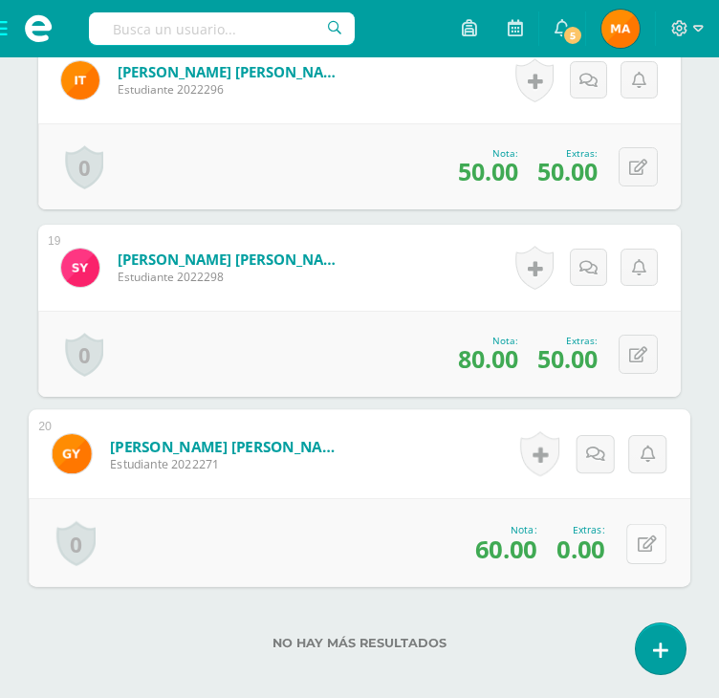
click at [640, 551] on button at bounding box center [646, 543] width 40 height 40
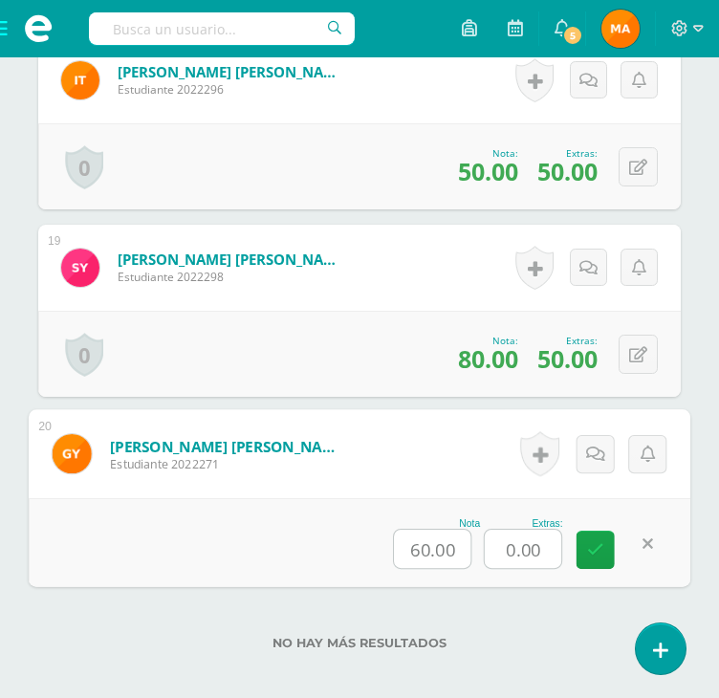
click at [500, 541] on input "0.00" at bounding box center [523, 548] width 76 height 38
type input "45"
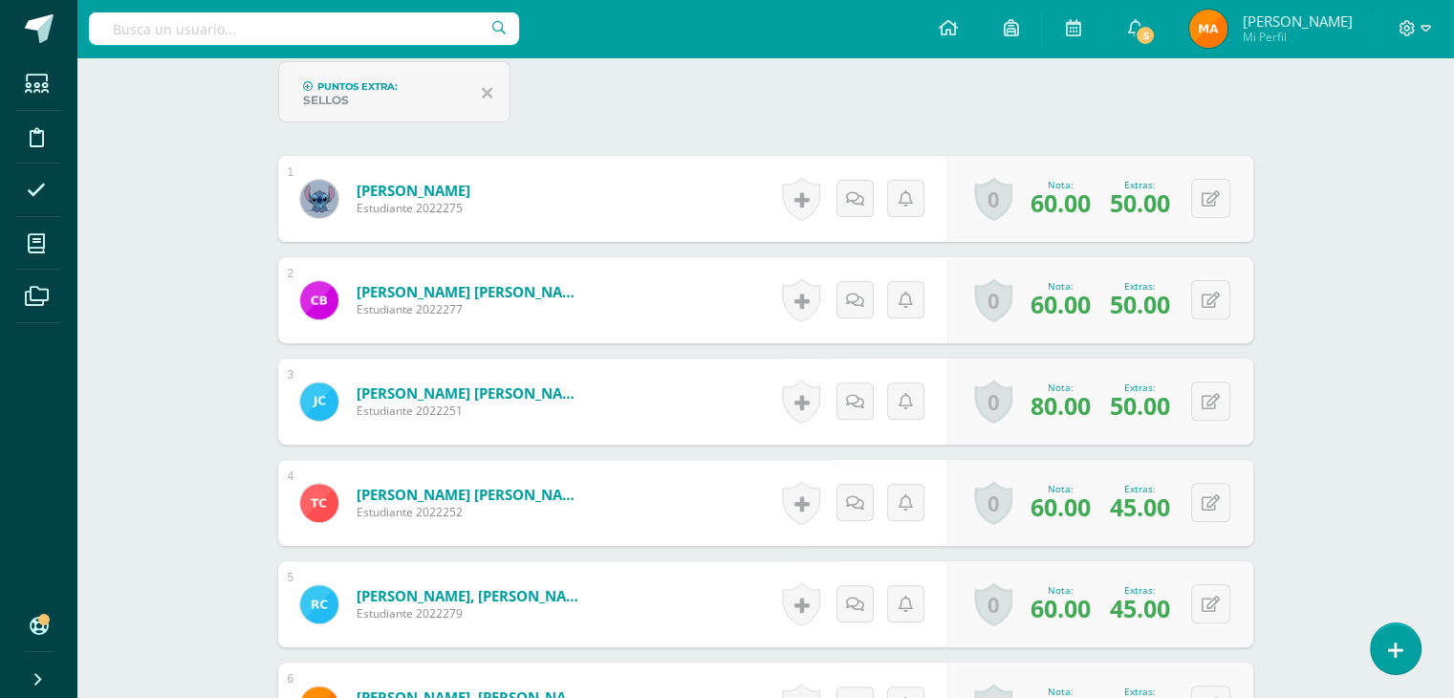
scroll to position [0, 0]
